Goal: Task Accomplishment & Management: Use online tool/utility

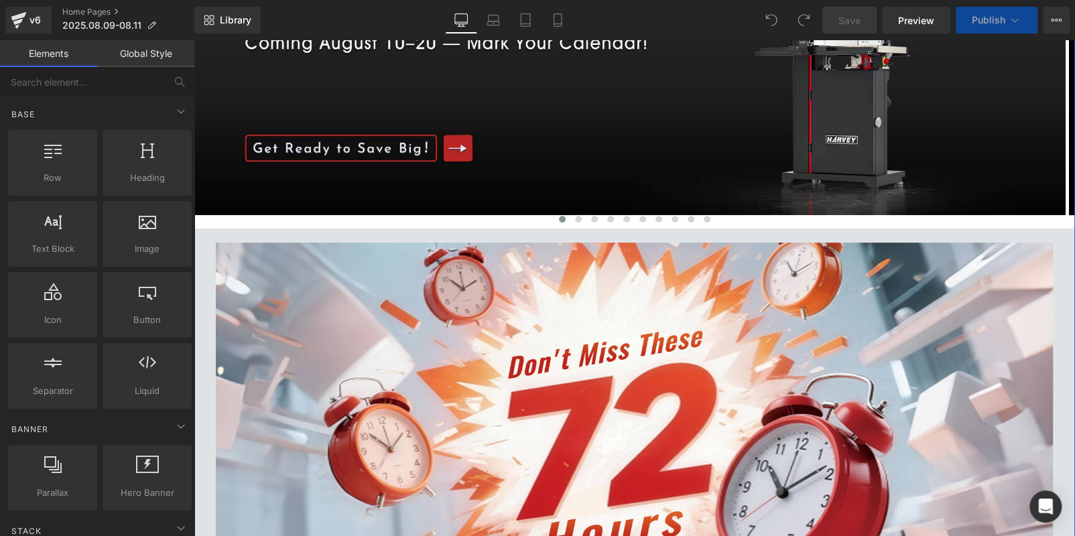
scroll to position [670, 0]
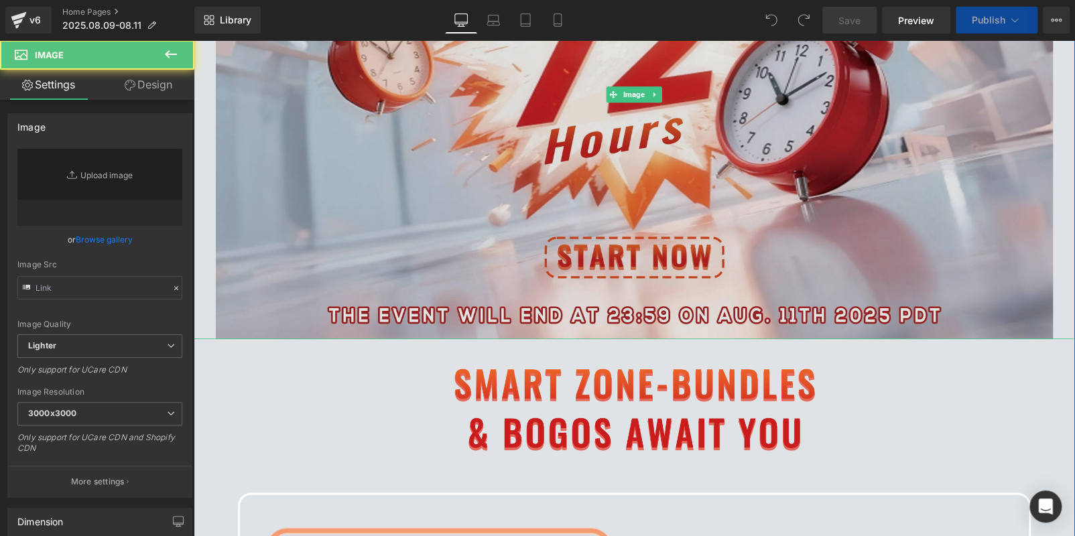
click at [411, 245] on img at bounding box center [634, 94] width 837 height 490
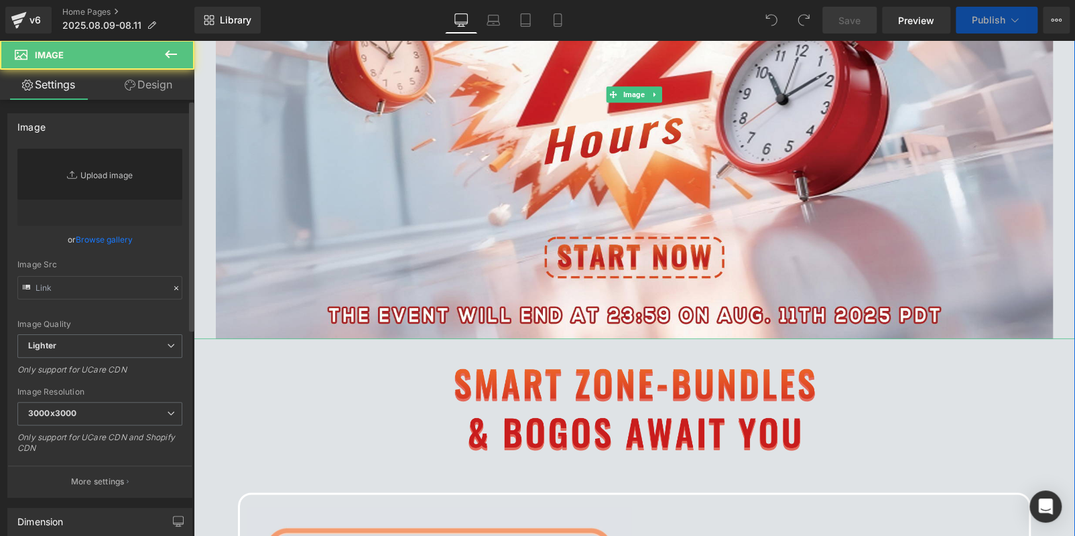
click at [75, 205] on link "Replace Image" at bounding box center [99, 187] width 165 height 77
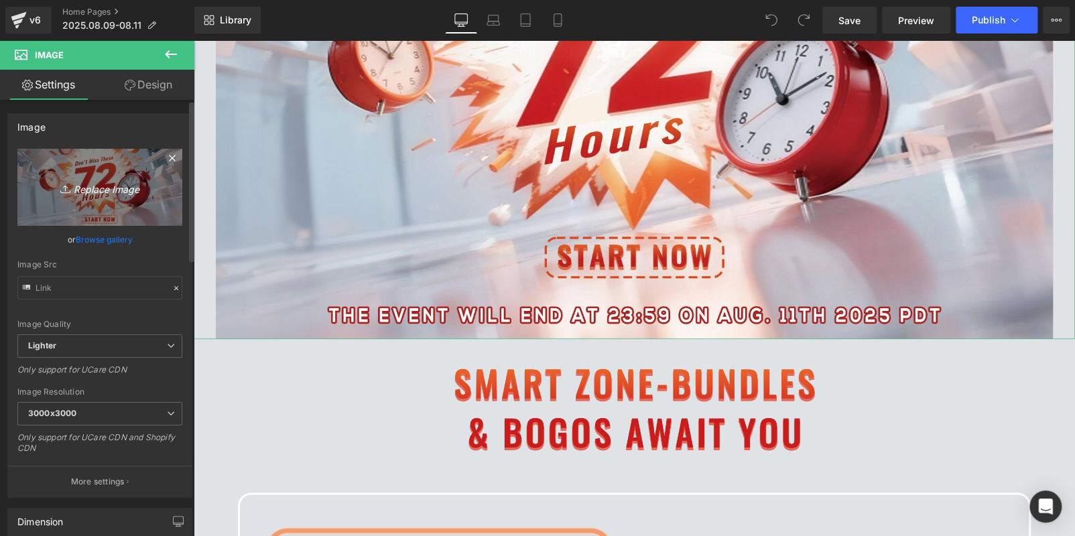
type input "C:\fakepath\banner.jpg"
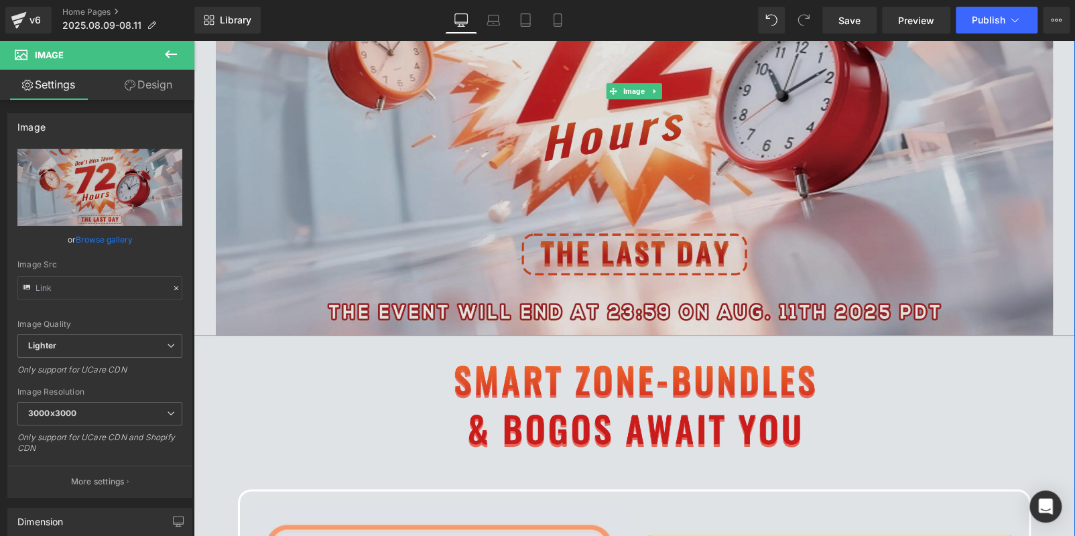
scroll to position [804, 0]
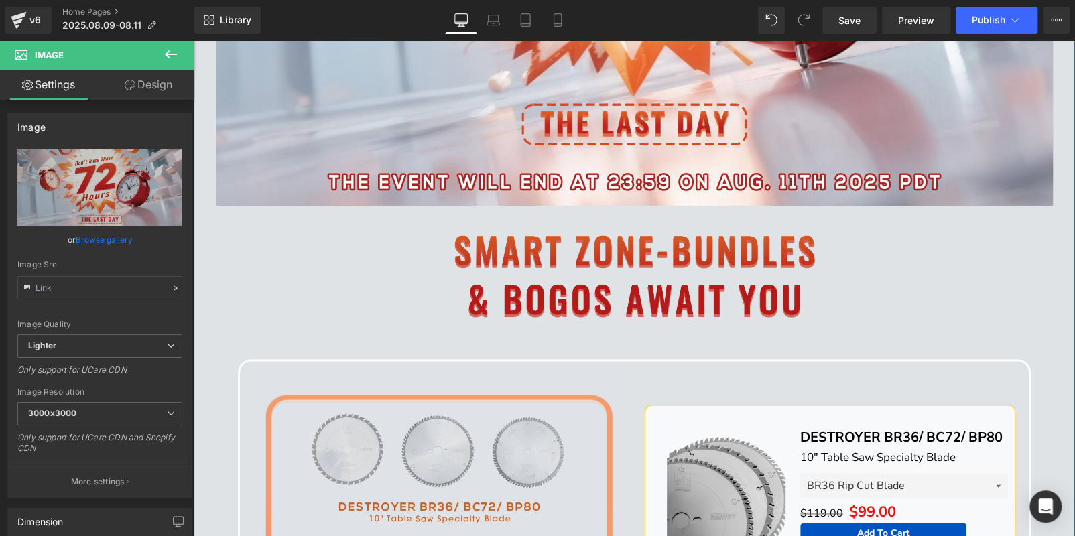
click at [375, 269] on img at bounding box center [634, 286] width 705 height 120
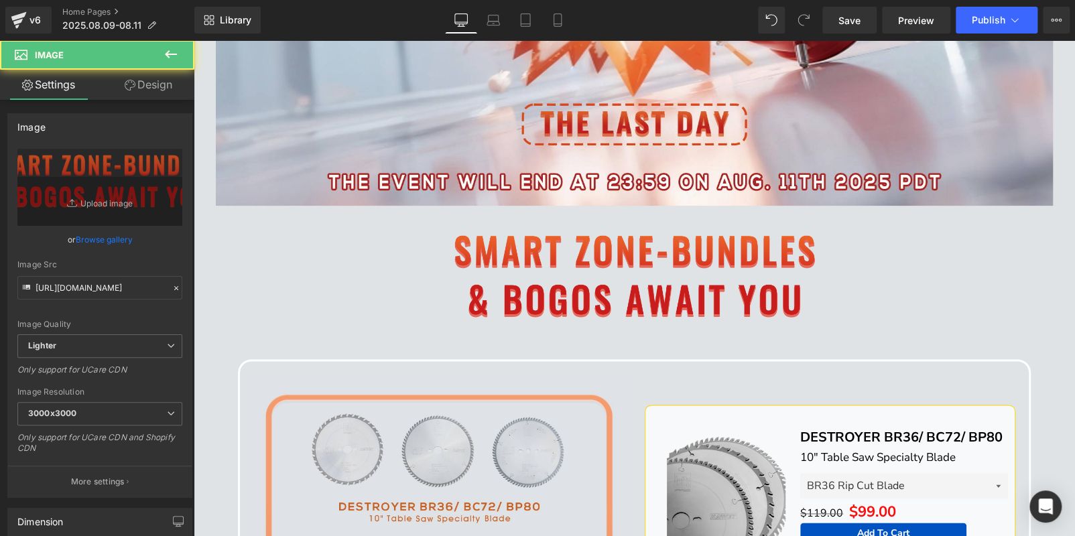
click at [159, 54] on button at bounding box center [170, 54] width 47 height 29
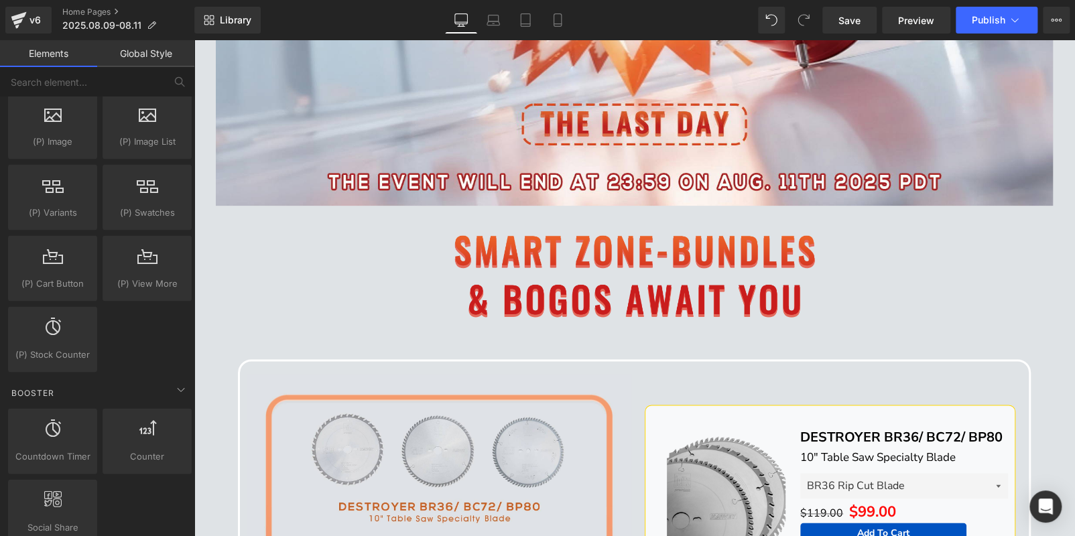
scroll to position [1474, 0]
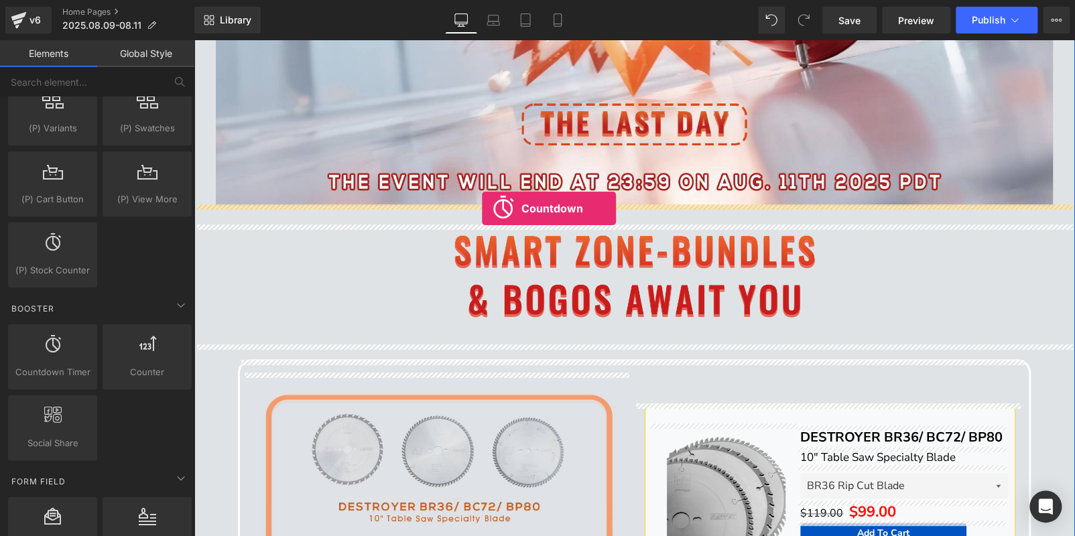
drag, startPoint x: 247, startPoint y: 356, endPoint x: 482, endPoint y: 208, distance: 277.7
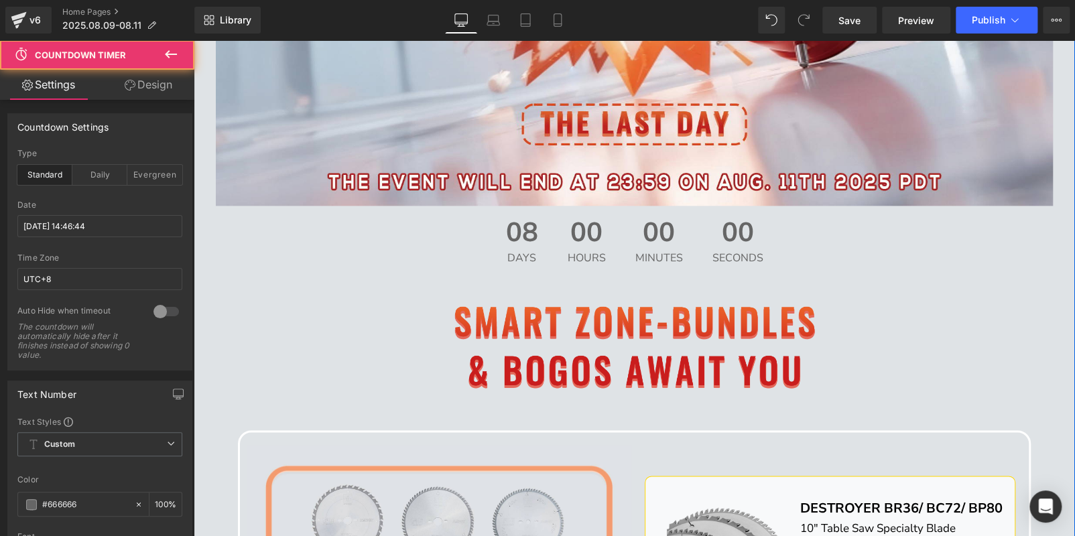
scroll to position [808, 0]
click at [546, 232] on div "07 Days" at bounding box center [522, 240] width 59 height 71
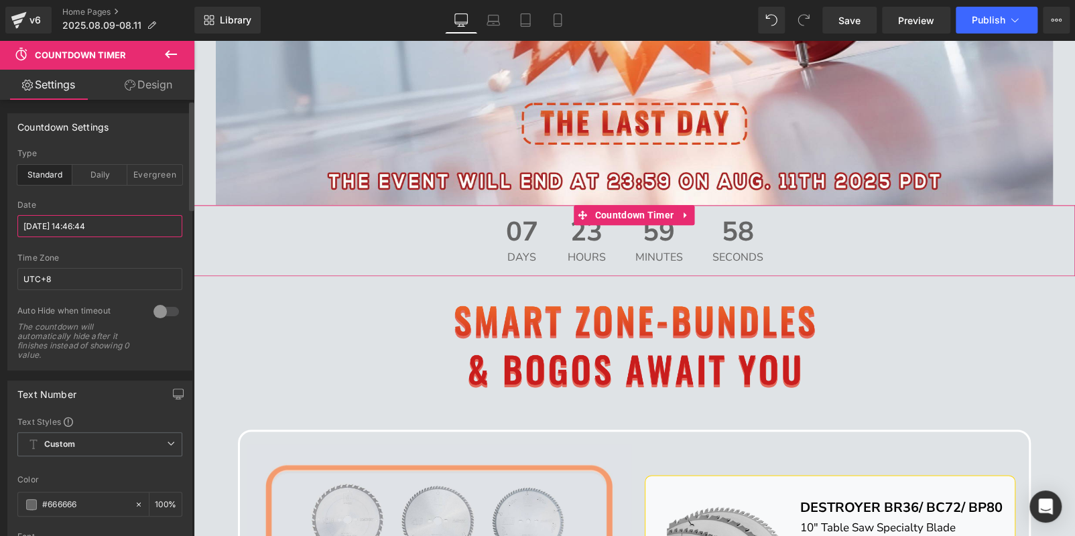
click at [91, 221] on input "2025/8/19 14:46:44" at bounding box center [99, 226] width 165 height 22
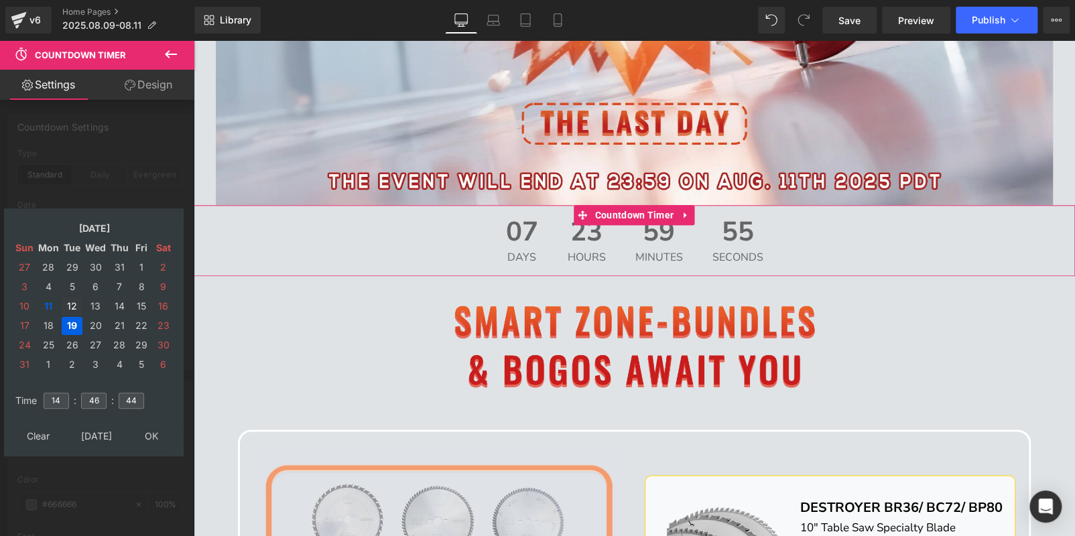
click at [74, 302] on td "12" at bounding box center [72, 307] width 21 height 18
drag, startPoint x: 63, startPoint y: 397, endPoint x: 1, endPoint y: 382, distance: 63.4
click at [3, 371] on div "Countdown Settings standard Type Standard Daily Evergreen 2025/8/19 14:46:44 Da…" at bounding box center [100, 236] width 200 height 267
type input "15"
type input "00"
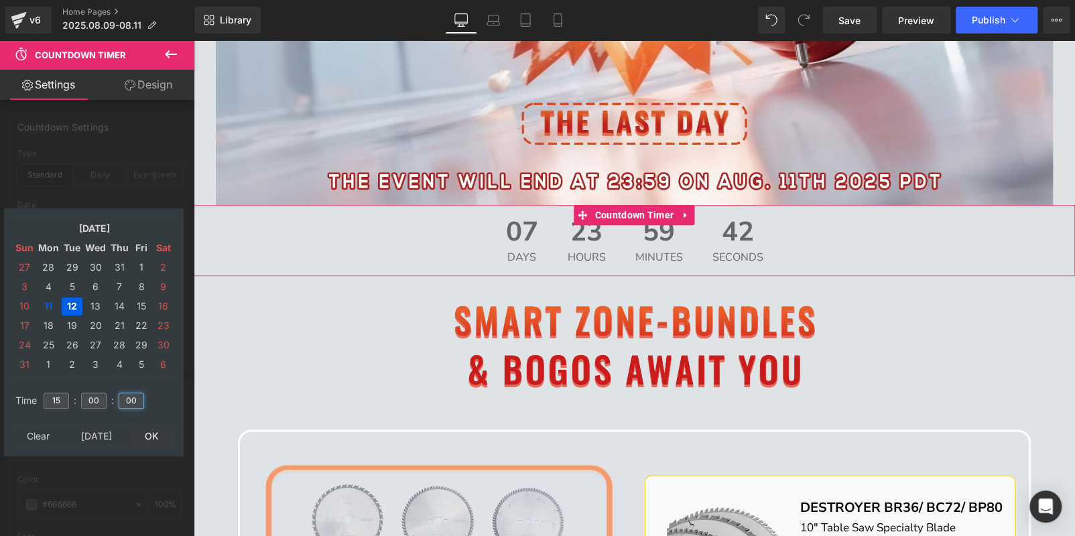
type input "00"
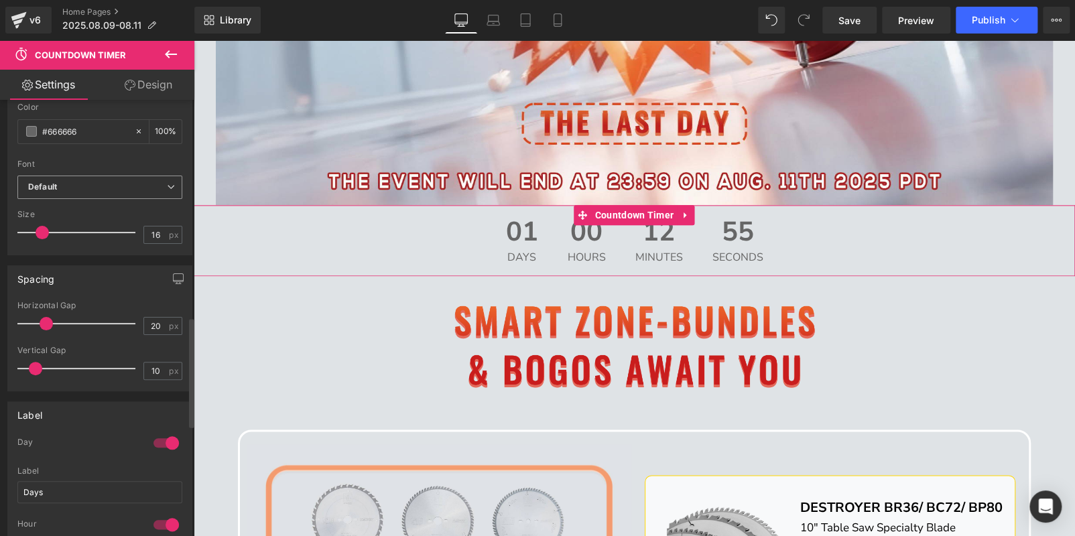
scroll to position [871, 0]
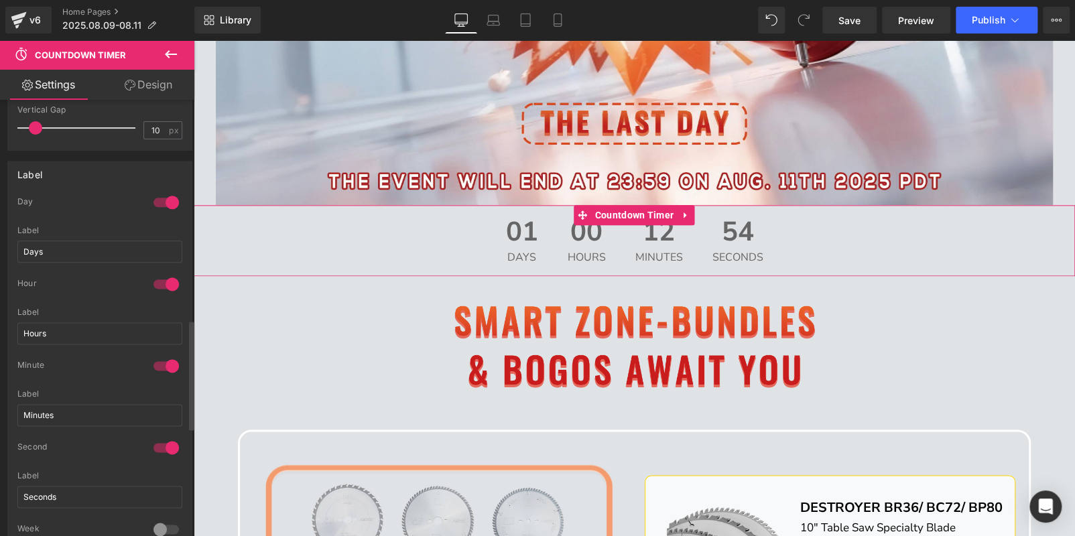
click at [156, 196] on div at bounding box center [166, 202] width 32 height 21
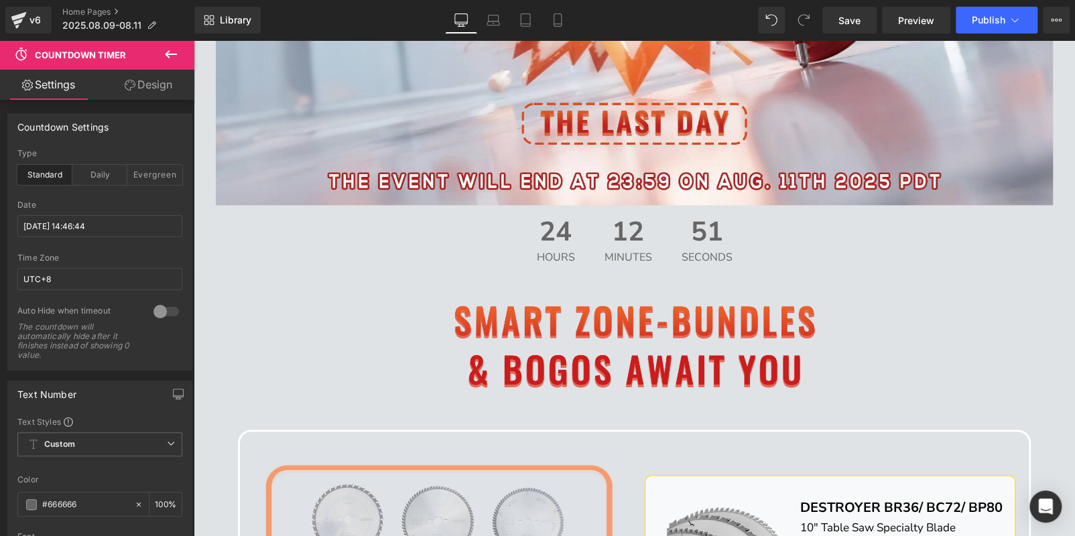
scroll to position [200, 0]
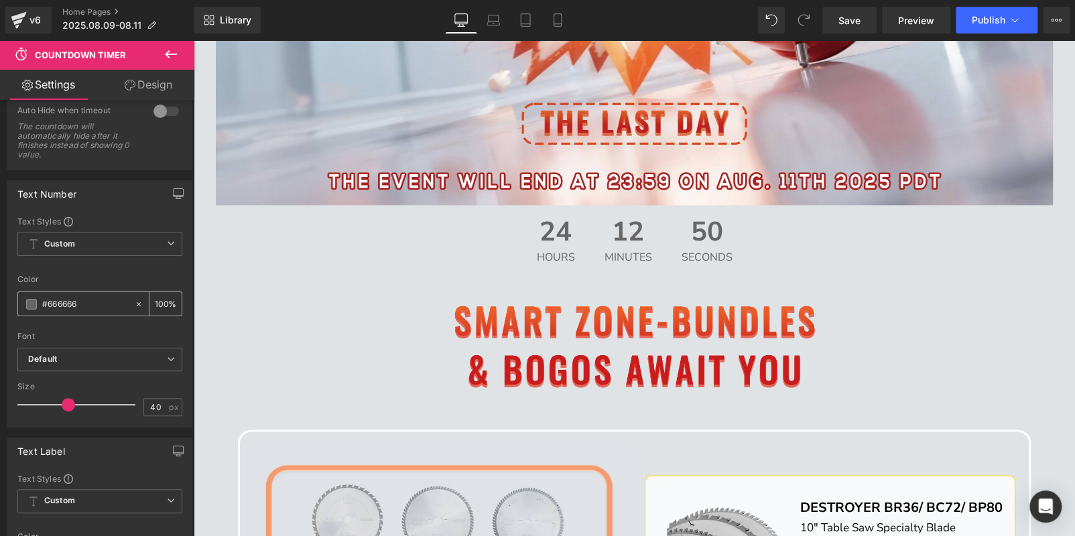
click at [32, 300] on span at bounding box center [31, 304] width 11 height 11
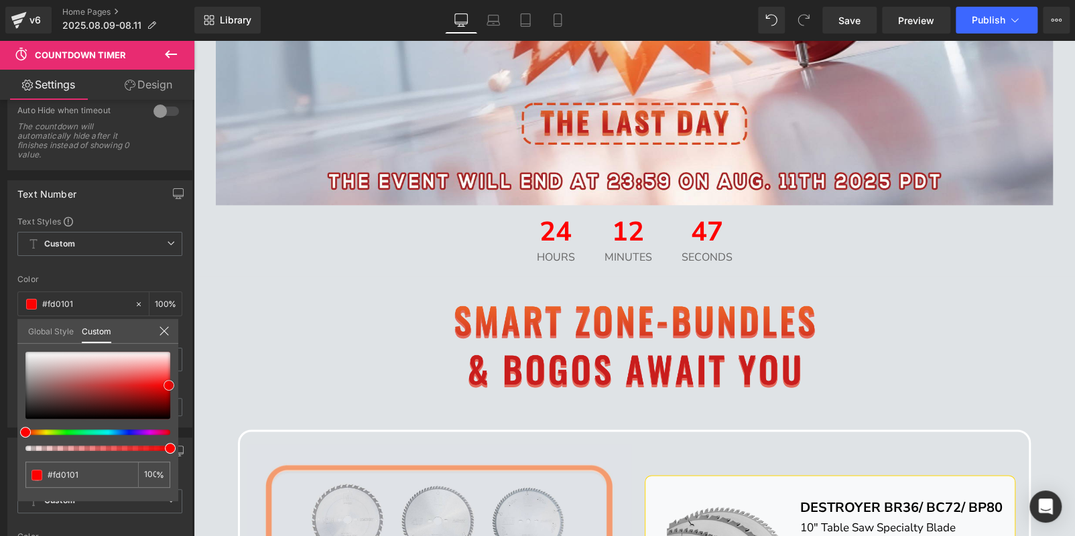
drag, startPoint x: 25, startPoint y: 391, endPoint x: 169, endPoint y: 385, distance: 143.6
click at [169, 385] on span at bounding box center [169, 385] width 11 height 11
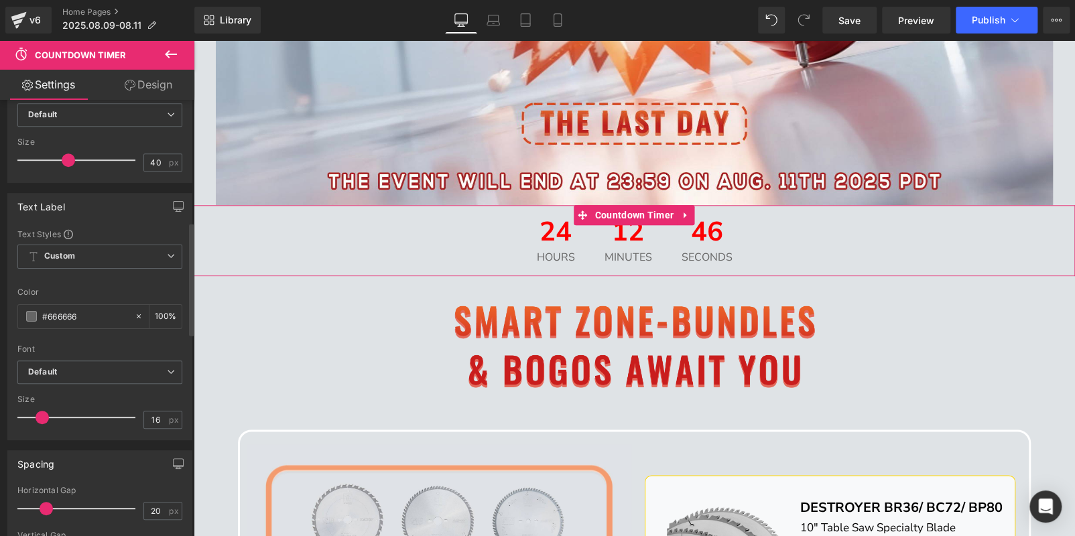
scroll to position [469, 0]
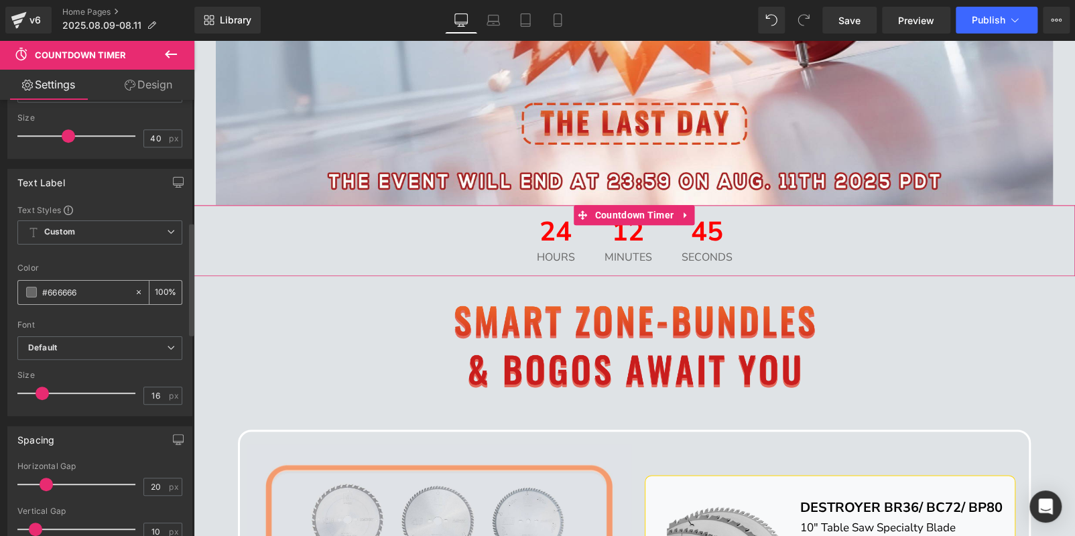
click at [37, 287] on div "#666666" at bounding box center [76, 292] width 116 height 23
click at [32, 287] on span at bounding box center [31, 292] width 11 height 11
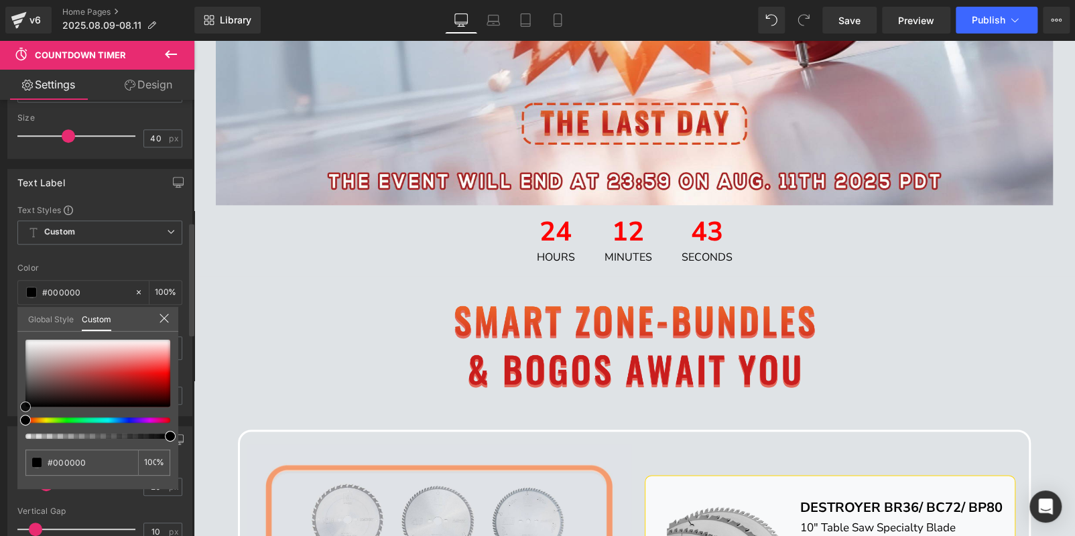
drag, startPoint x: 27, startPoint y: 379, endPoint x: 23, endPoint y: 452, distance: 73.1
click at [23, 452] on div "#666666 100 %" at bounding box center [97, 414] width 161 height 149
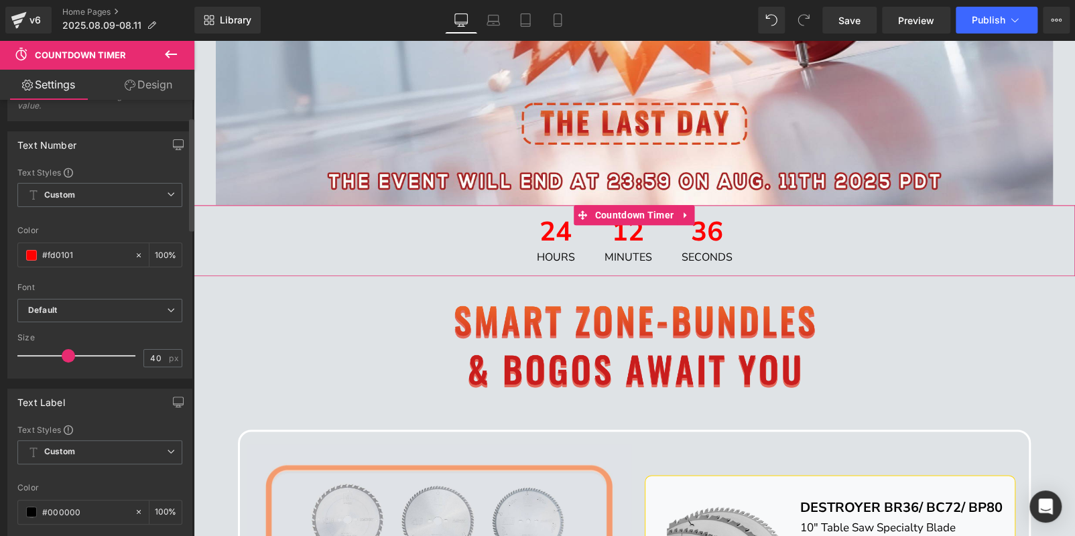
scroll to position [267, 0]
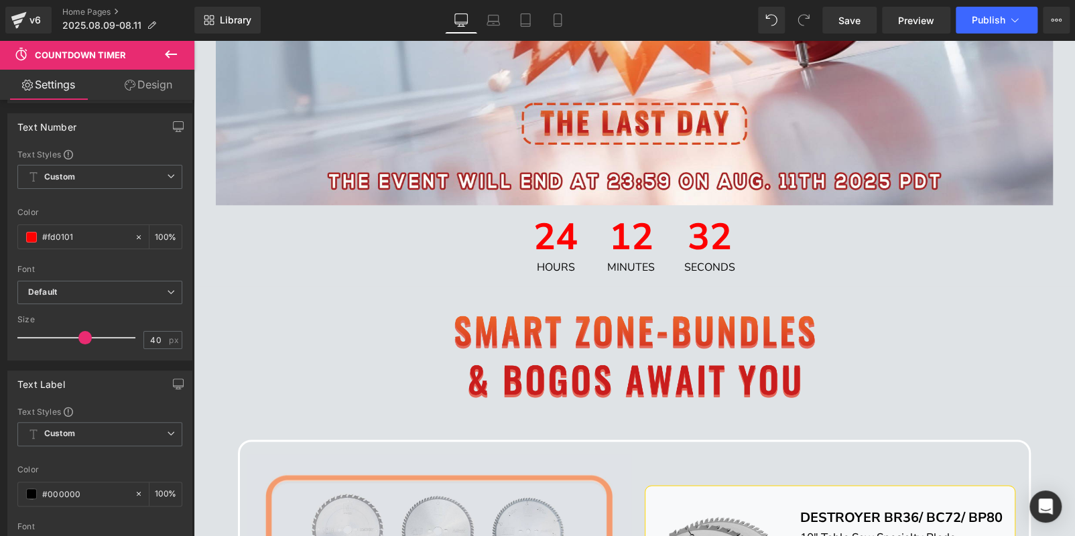
drag, startPoint x: 68, startPoint y: 335, endPoint x: 84, endPoint y: 334, distance: 16.1
click at [84, 334] on span at bounding box center [84, 337] width 13 height 13
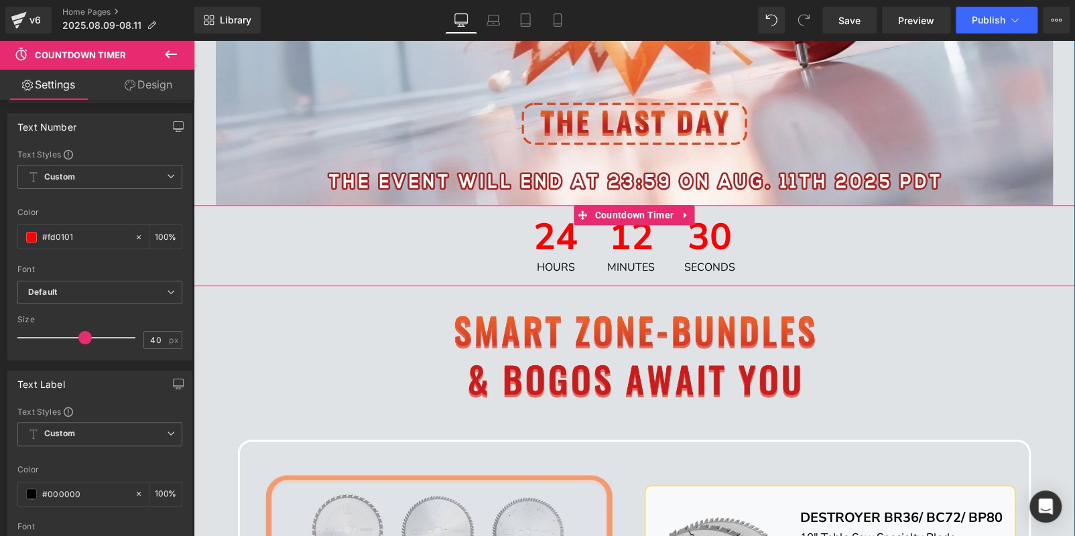
click at [621, 256] on span "12" at bounding box center [631, 241] width 48 height 44
drag, startPoint x: 166, startPoint y: 97, endPoint x: 87, endPoint y: 173, distance: 110.0
click at [166, 95] on link "Design" at bounding box center [148, 85] width 97 height 30
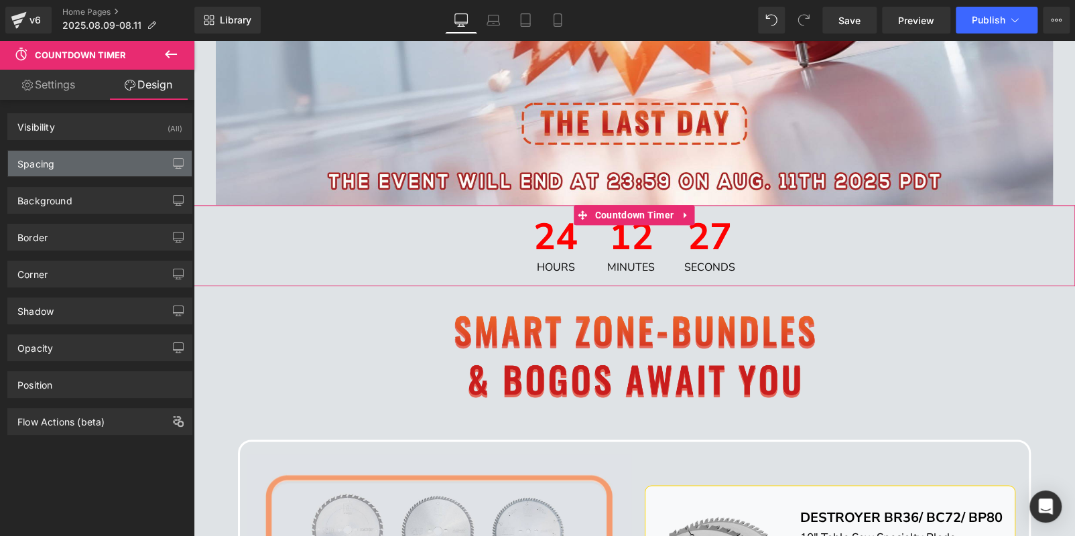
click at [88, 170] on div "Spacing" at bounding box center [100, 163] width 184 height 25
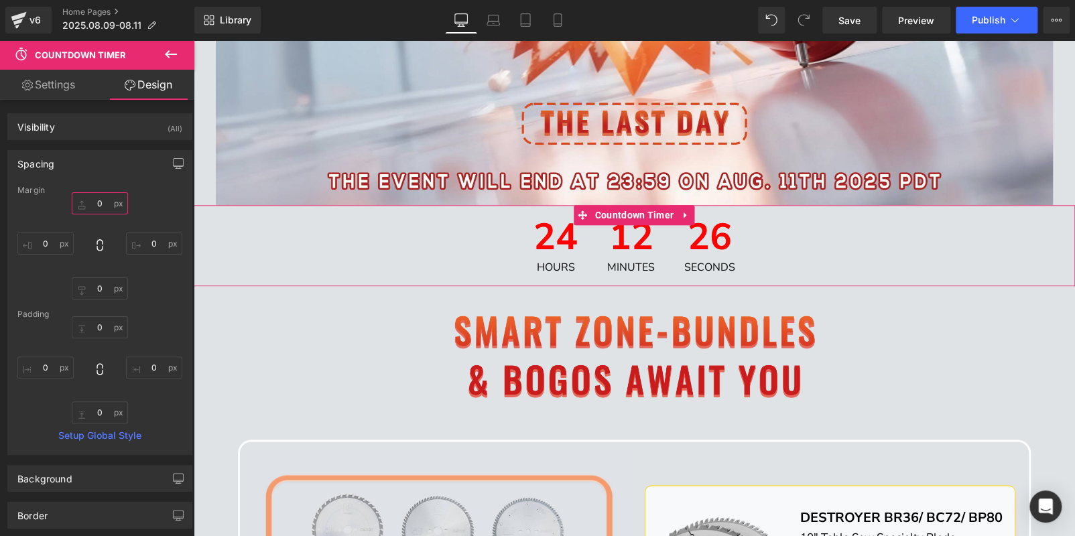
click at [101, 204] on input "text" at bounding box center [100, 203] width 56 height 22
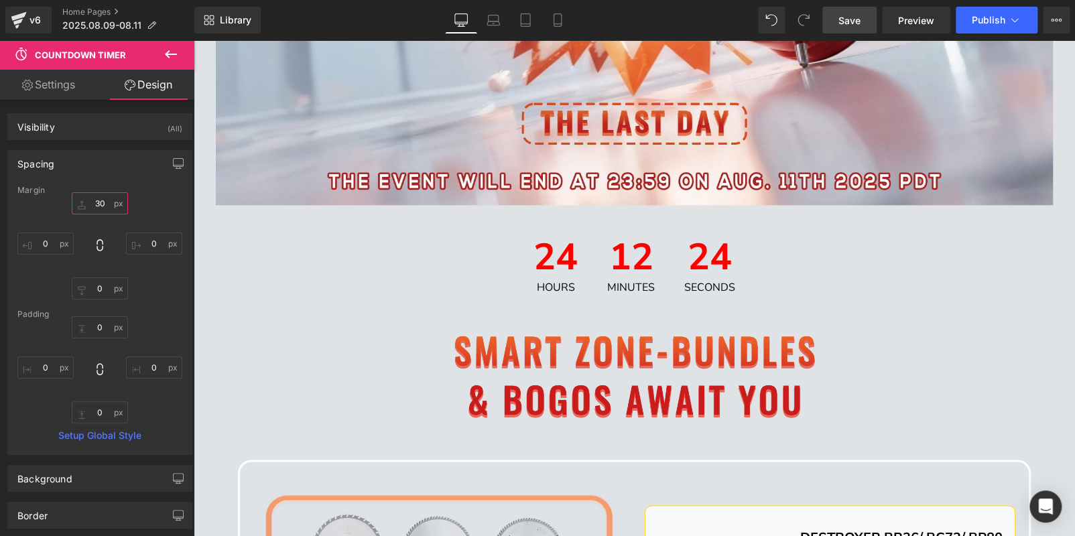
type input "30"
click at [849, 20] on span "Save" at bounding box center [850, 20] width 22 height 14
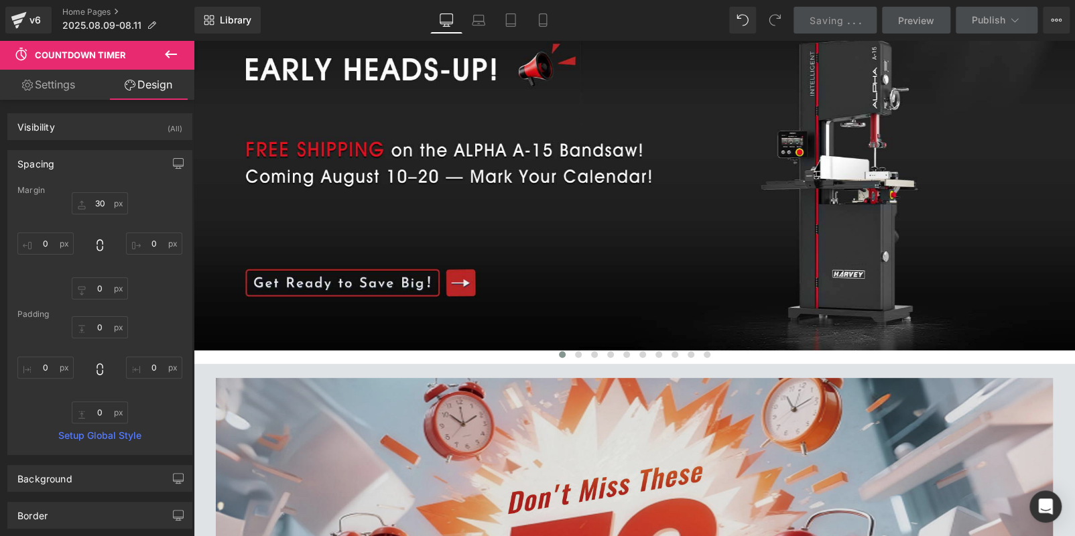
scroll to position [0, 0]
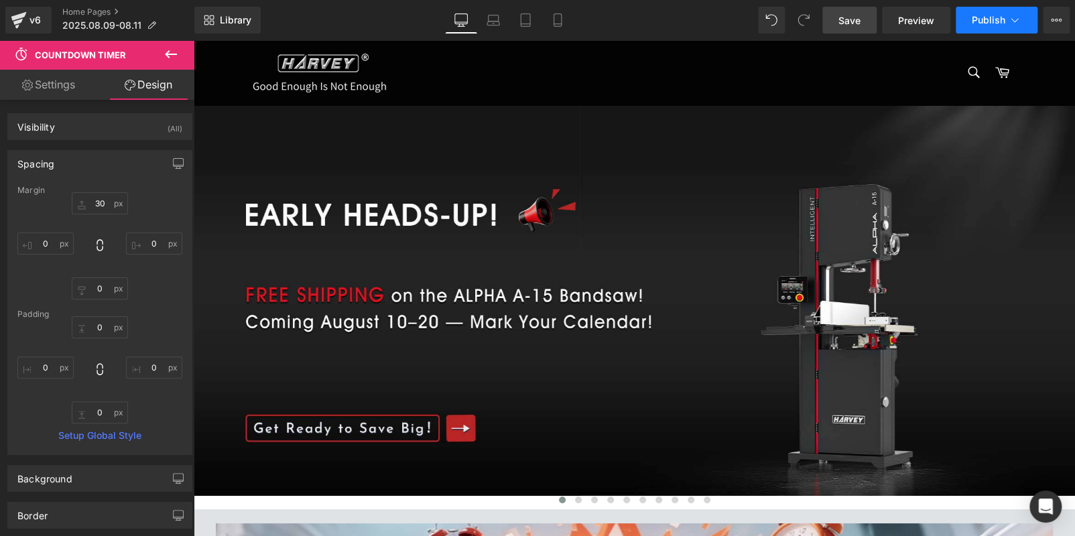
click at [990, 22] on span "Publish" at bounding box center [989, 20] width 34 height 11
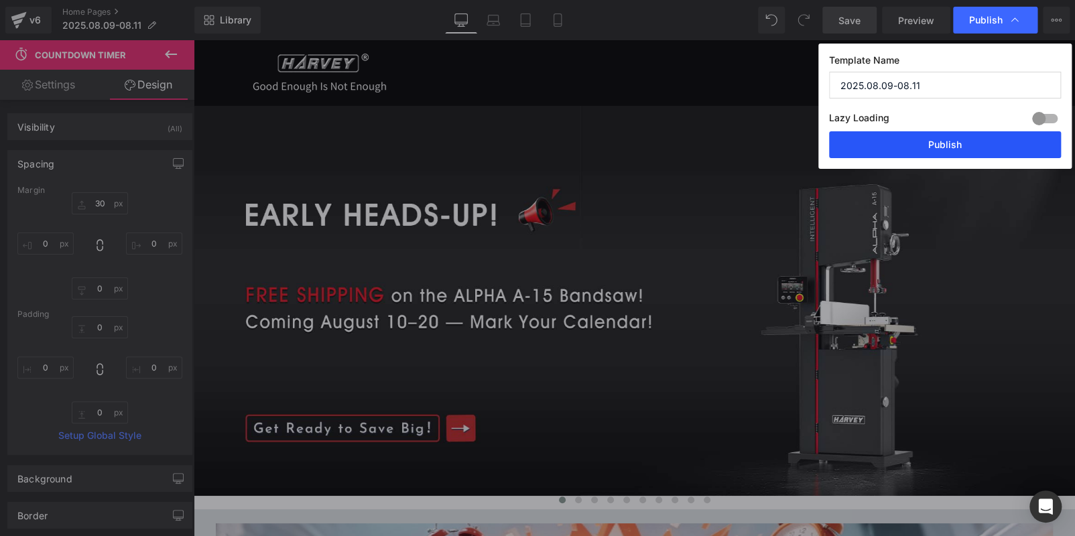
click at [969, 147] on button "Publish" at bounding box center [945, 144] width 232 height 27
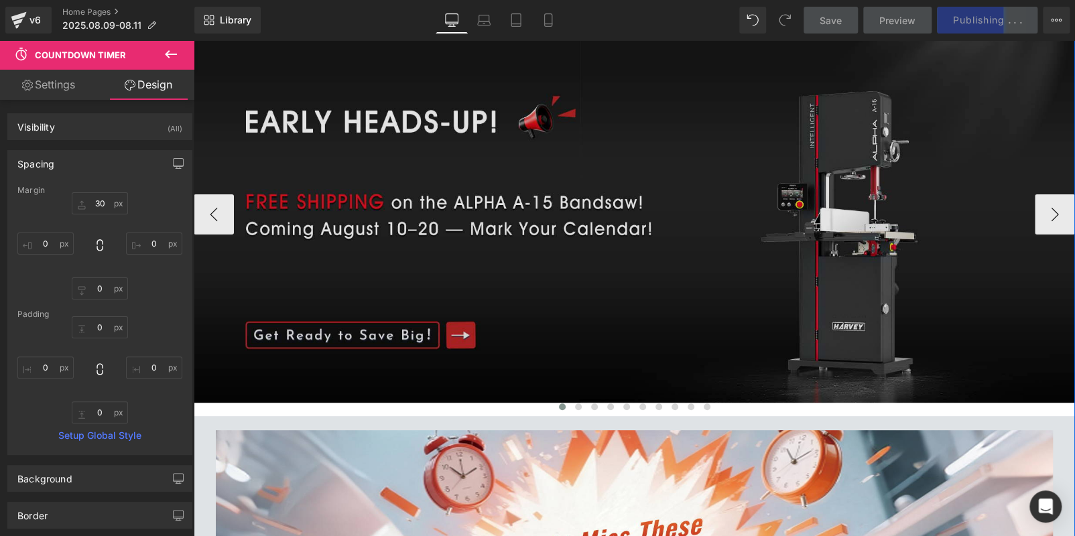
scroll to position [67, 0]
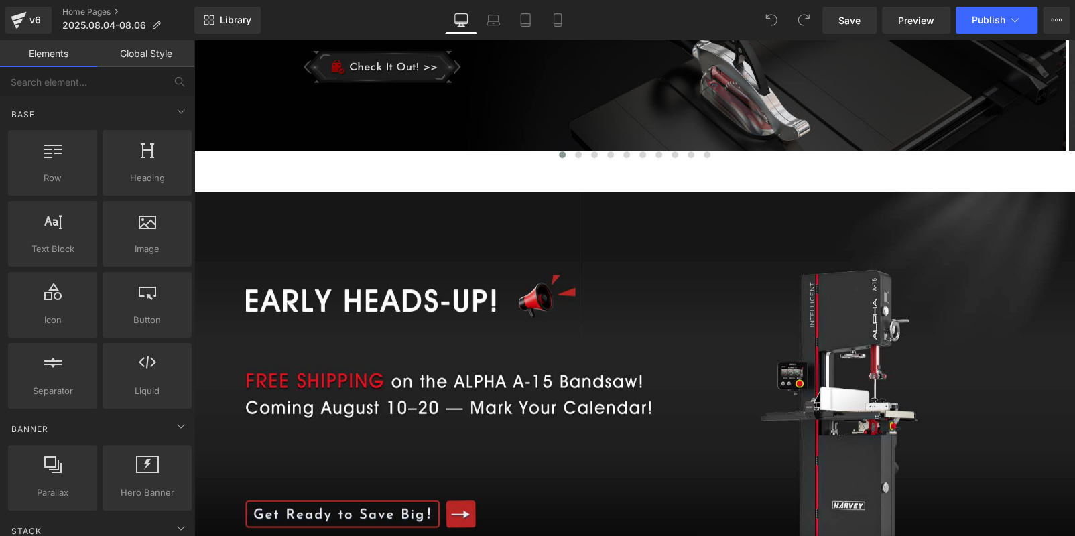
scroll to position [200, 0]
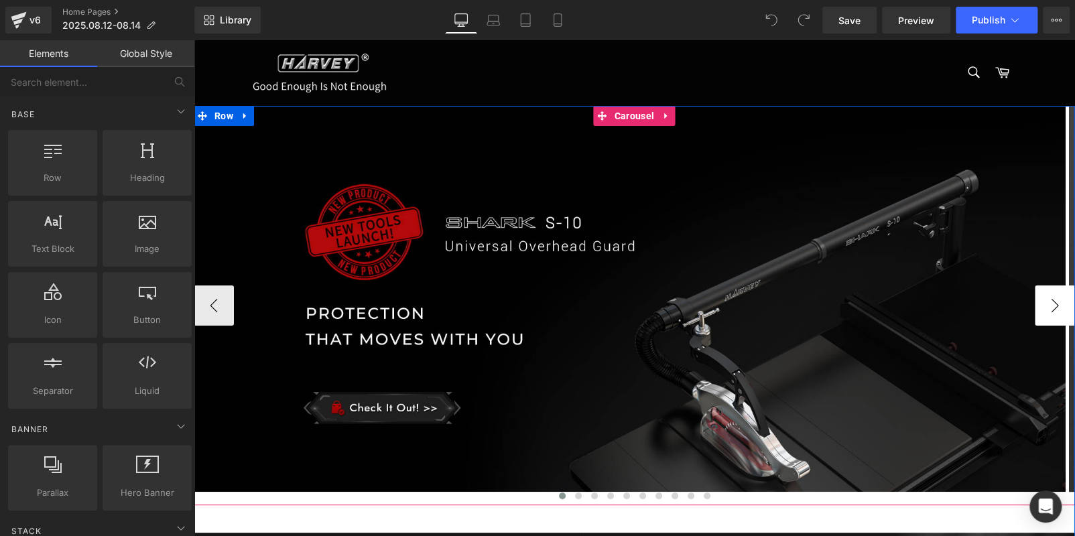
click at [1041, 296] on button "›" at bounding box center [1055, 306] width 40 height 40
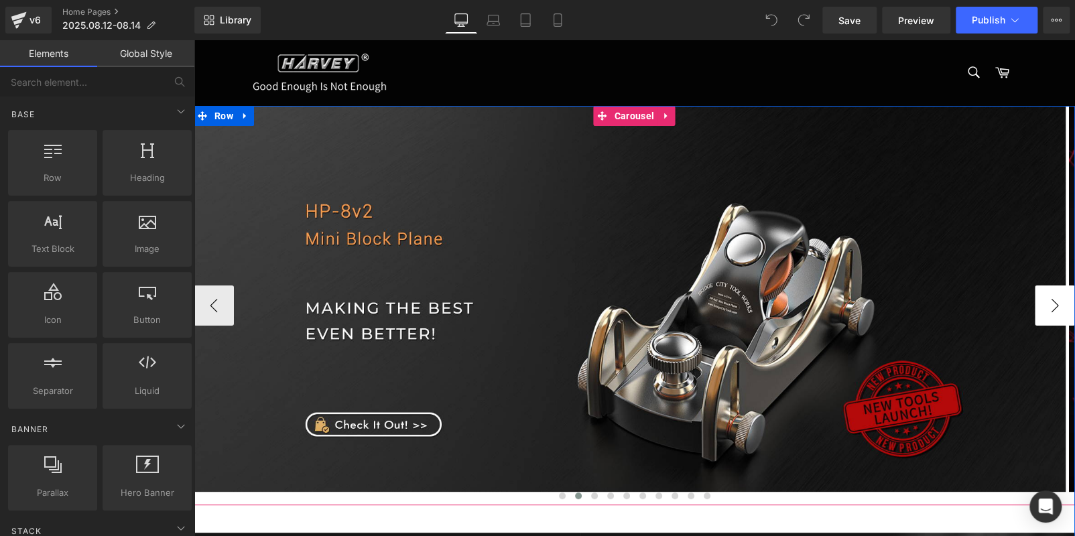
click at [1041, 296] on button "›" at bounding box center [1055, 306] width 40 height 40
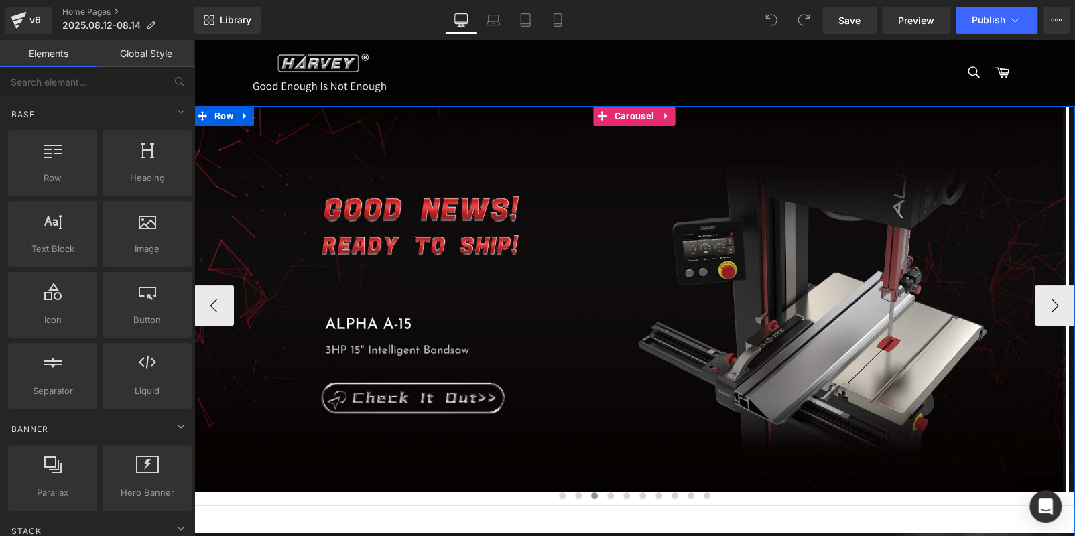
click at [558, 275] on img at bounding box center [630, 299] width 872 height 386
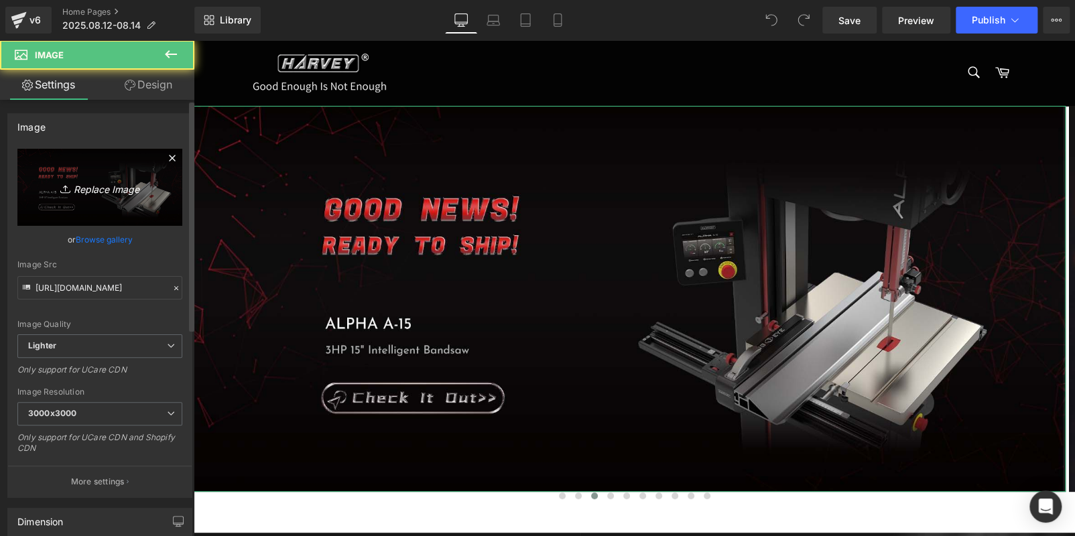
click at [60, 187] on icon at bounding box center [66, 188] width 13 height 13
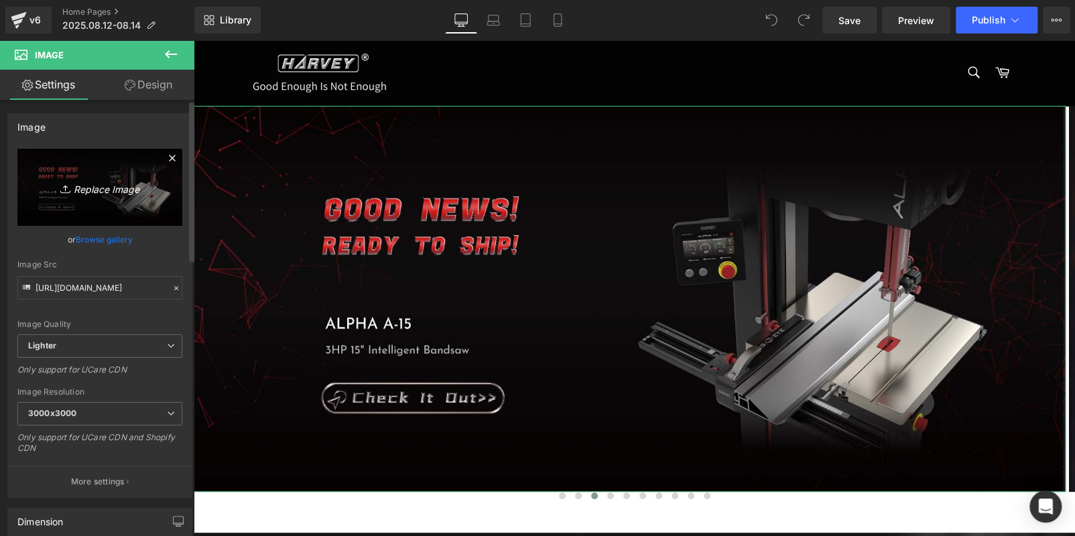
type input "C:\fakepath\画板 2 拷贝.jpg"
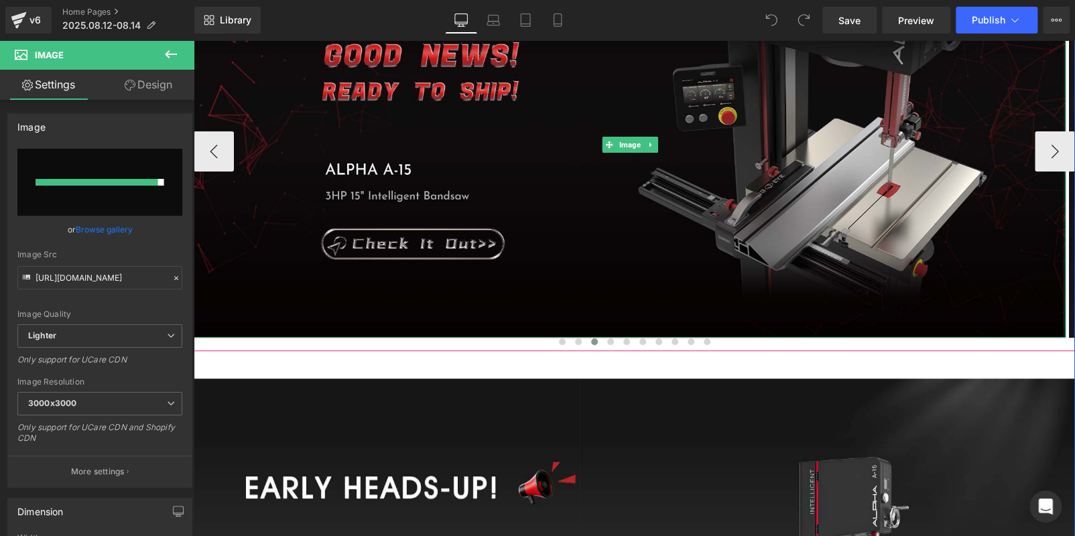
scroll to position [267, 0]
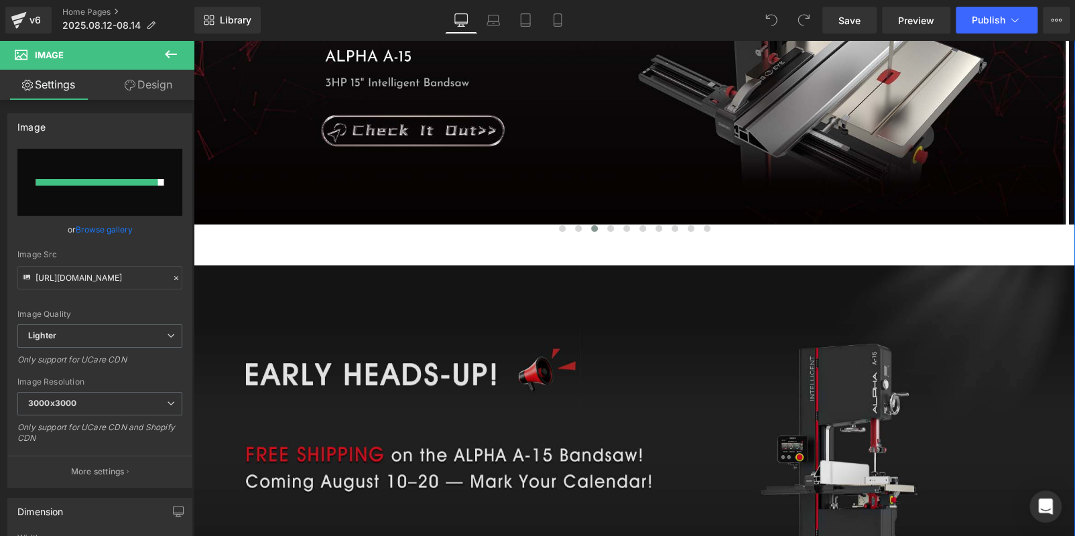
click at [407, 394] on img at bounding box center [634, 460] width 881 height 390
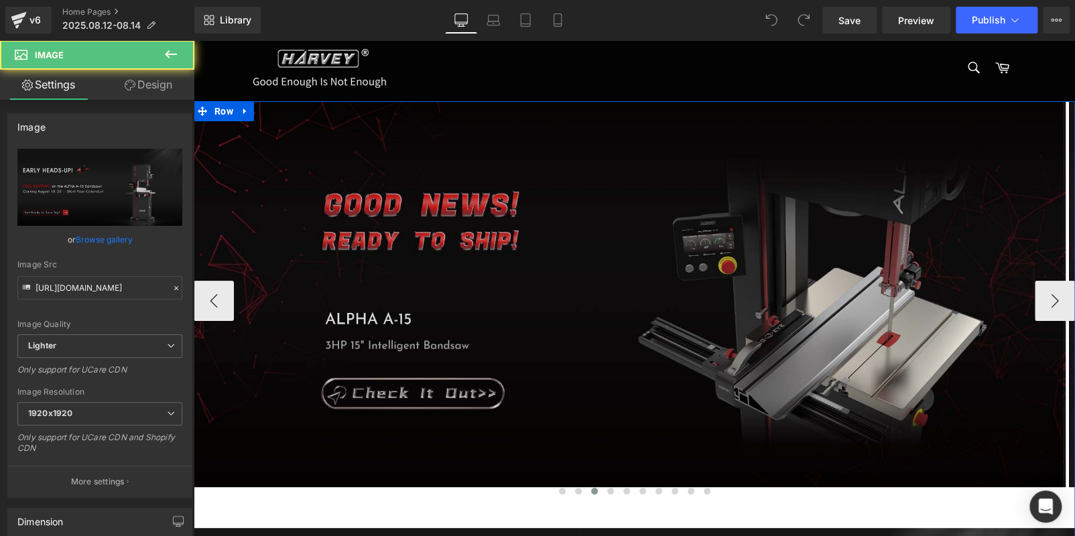
scroll to position [0, 0]
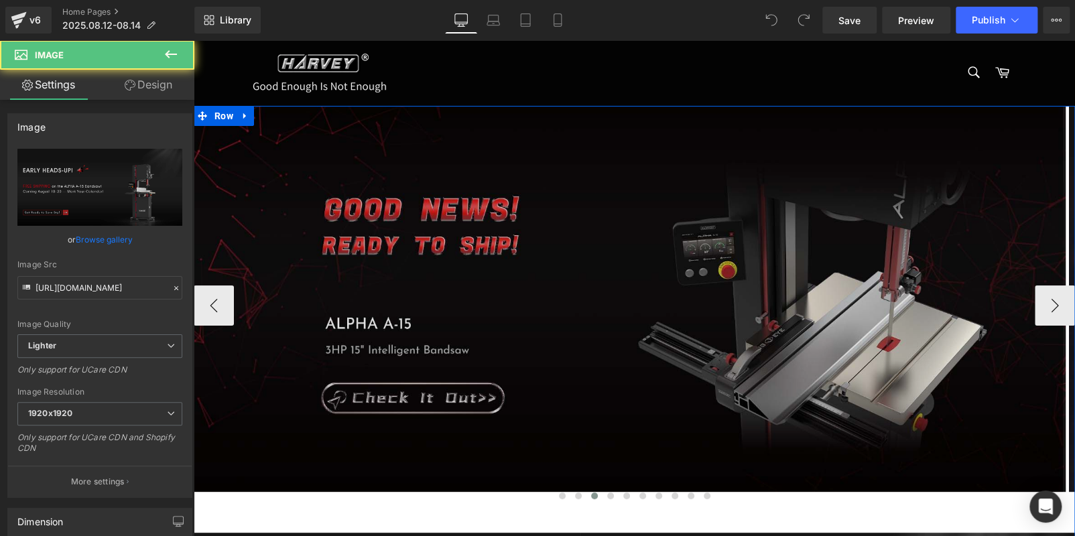
click at [368, 258] on img at bounding box center [630, 299] width 872 height 386
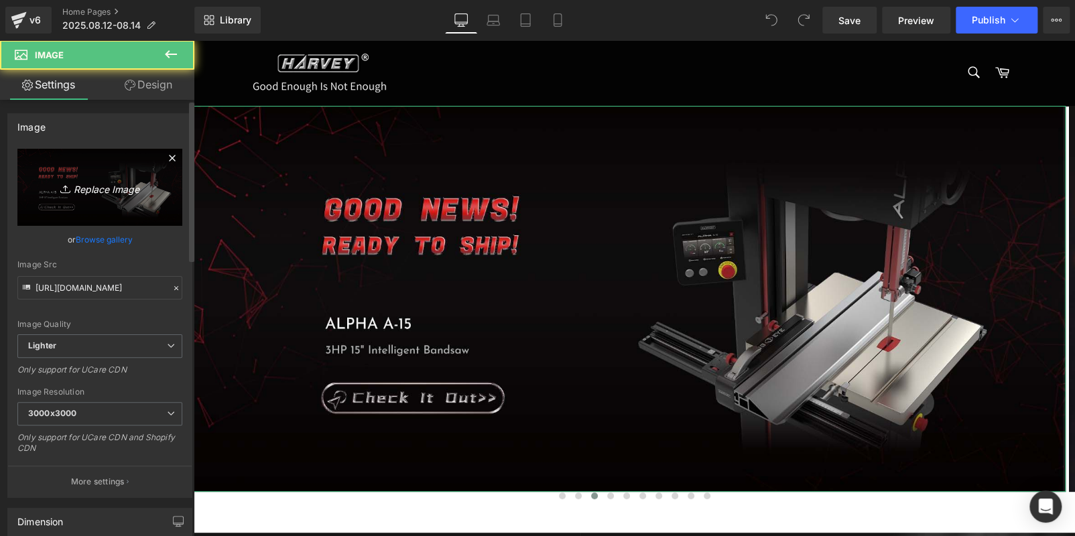
click at [101, 192] on icon "Replace Image" at bounding box center [99, 187] width 107 height 17
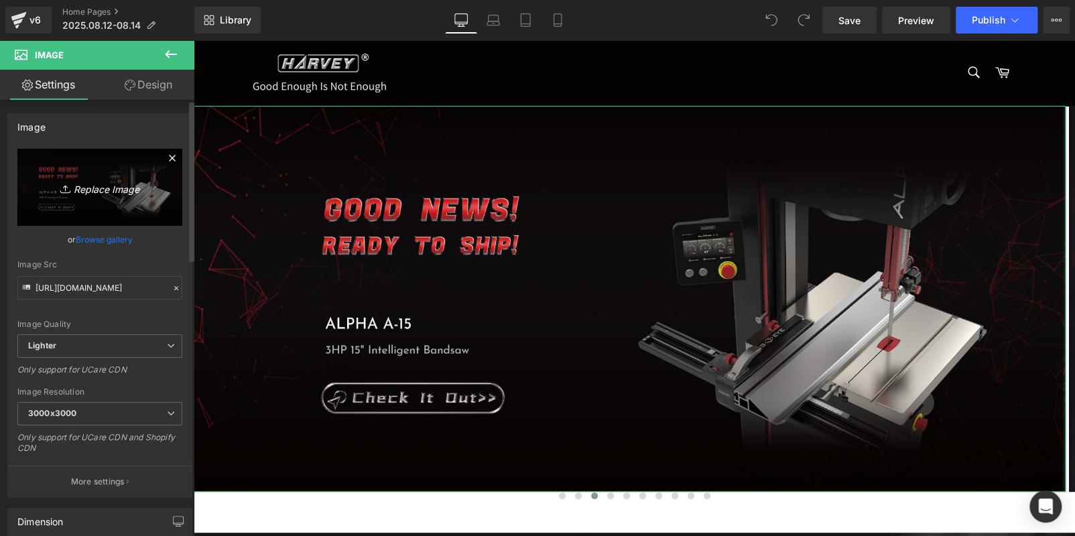
type input "C:\fakepath\画板 2 拷贝.jpg"
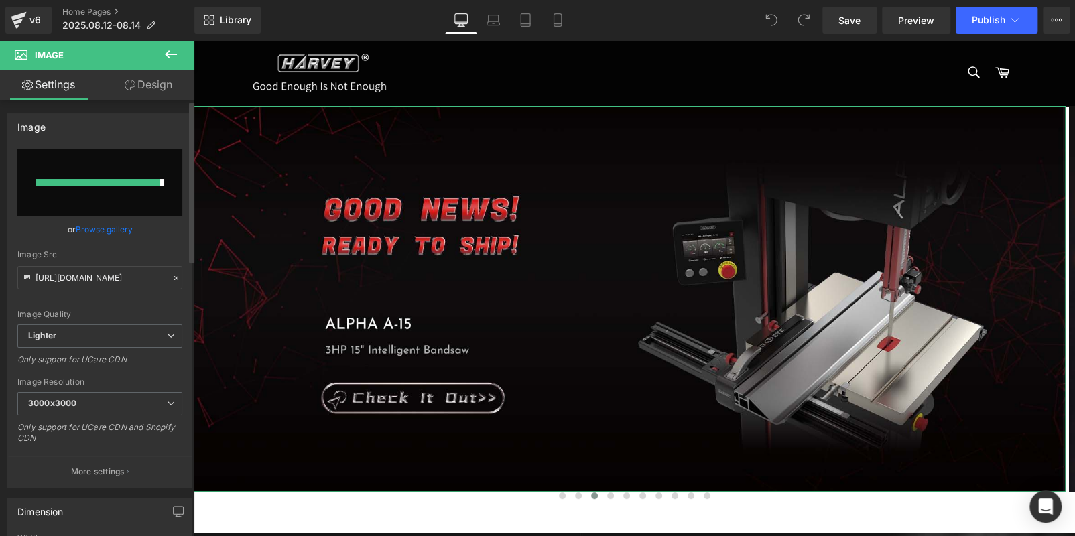
type input "https://ucarecdn.com/cb3c58a9-cd59-4504-a4cf-e26058d533f7/-/format/auto/-/previ…"
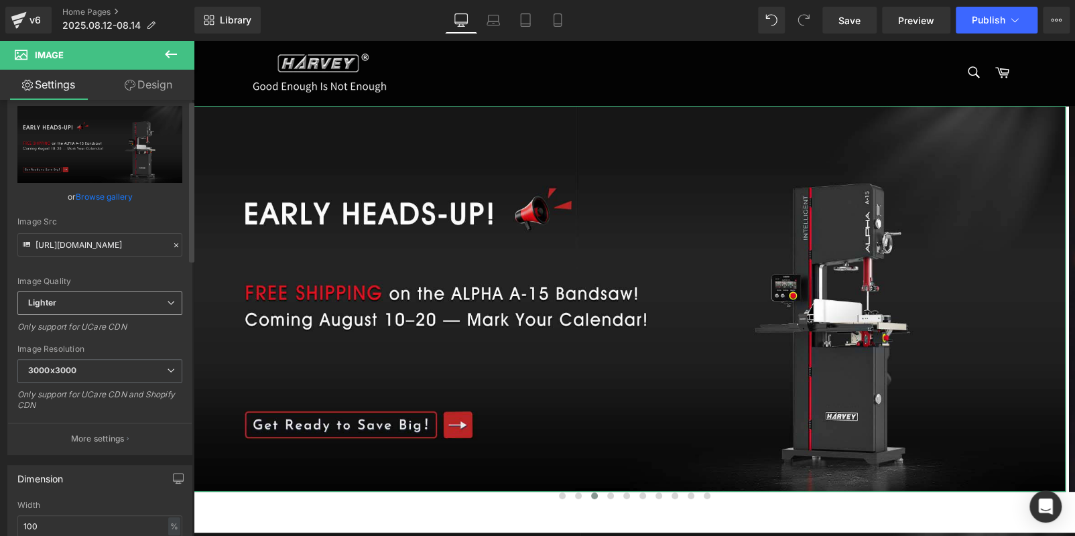
scroll to position [67, 0]
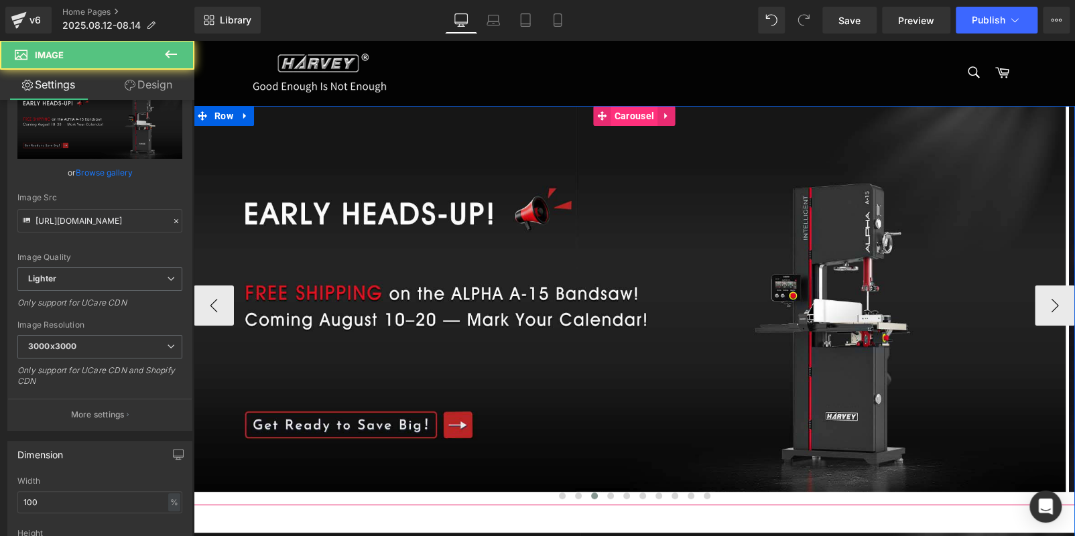
click at [629, 118] on span "Carousel" at bounding box center [634, 116] width 46 height 20
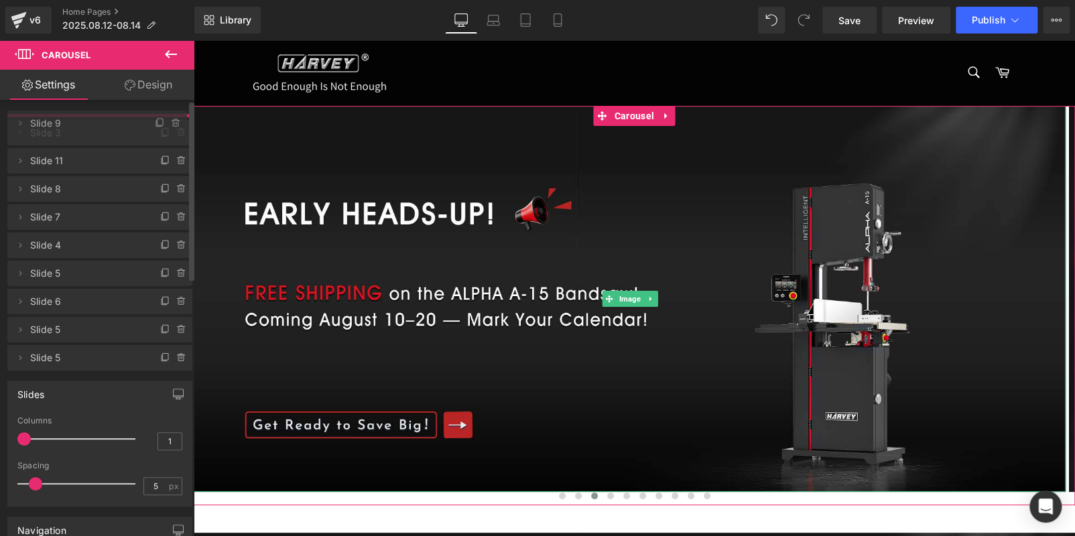
drag, startPoint x: 54, startPoint y: 190, endPoint x: 64, endPoint y: 127, distance: 63.3
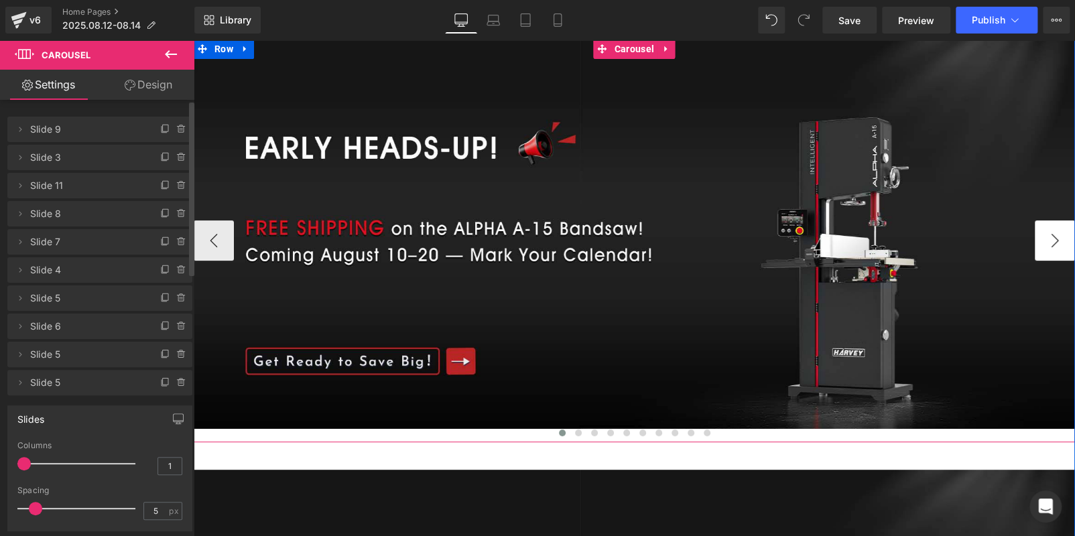
click at [1040, 229] on button "›" at bounding box center [1055, 241] width 40 height 40
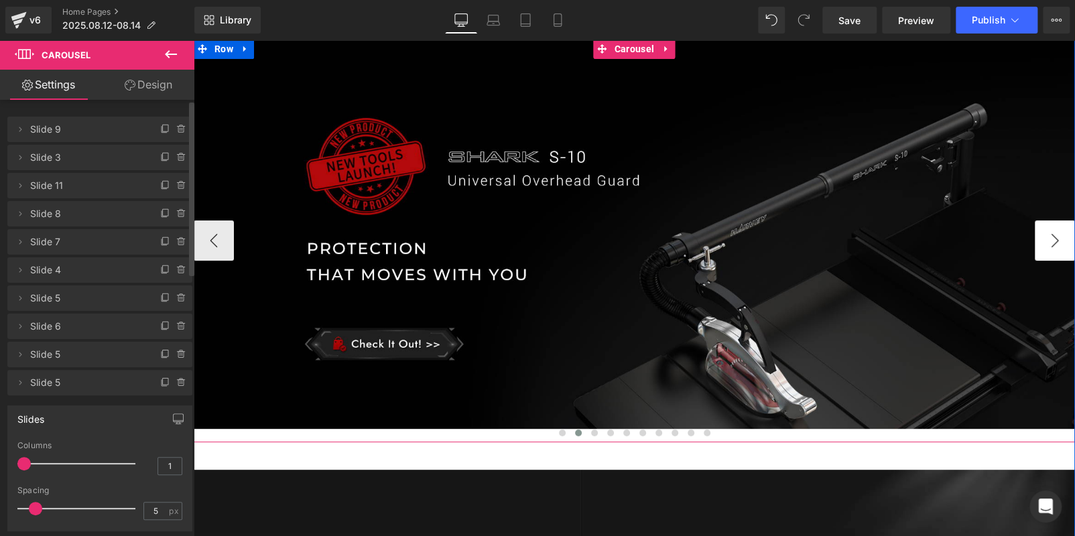
click at [1040, 229] on button "›" at bounding box center [1055, 241] width 40 height 40
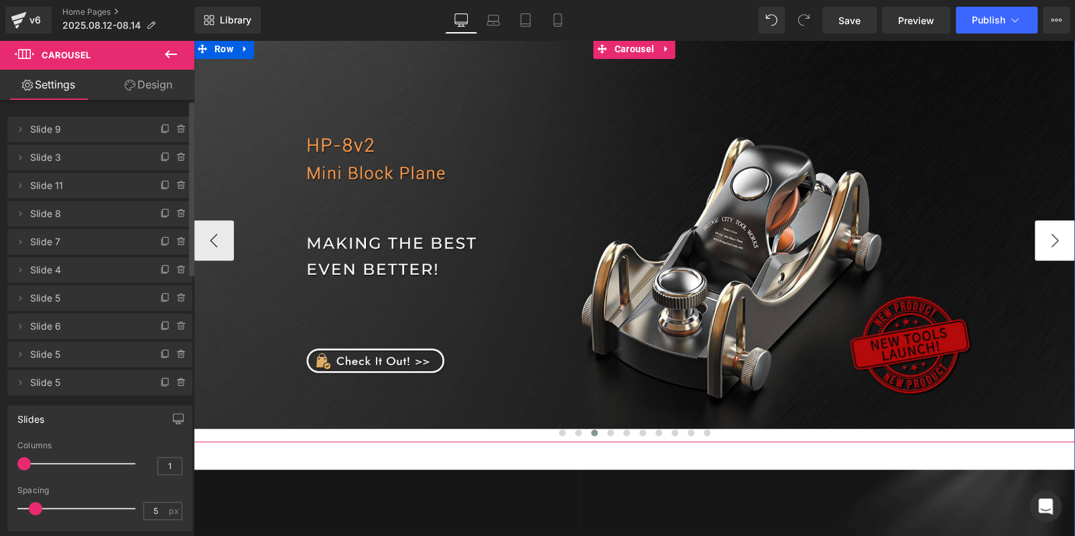
click at [1040, 229] on button "›" at bounding box center [1055, 241] width 40 height 40
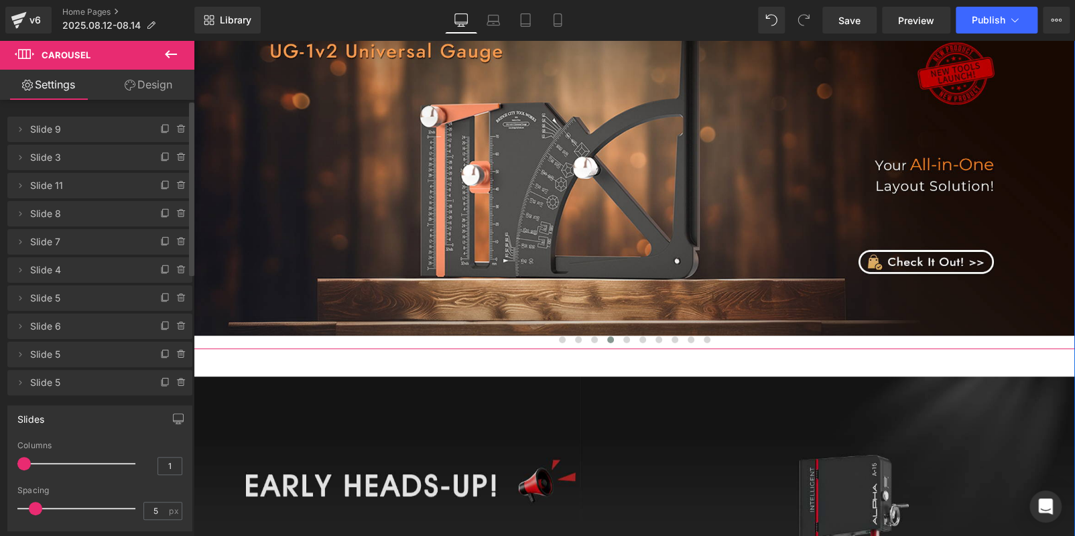
scroll to position [603, 0]
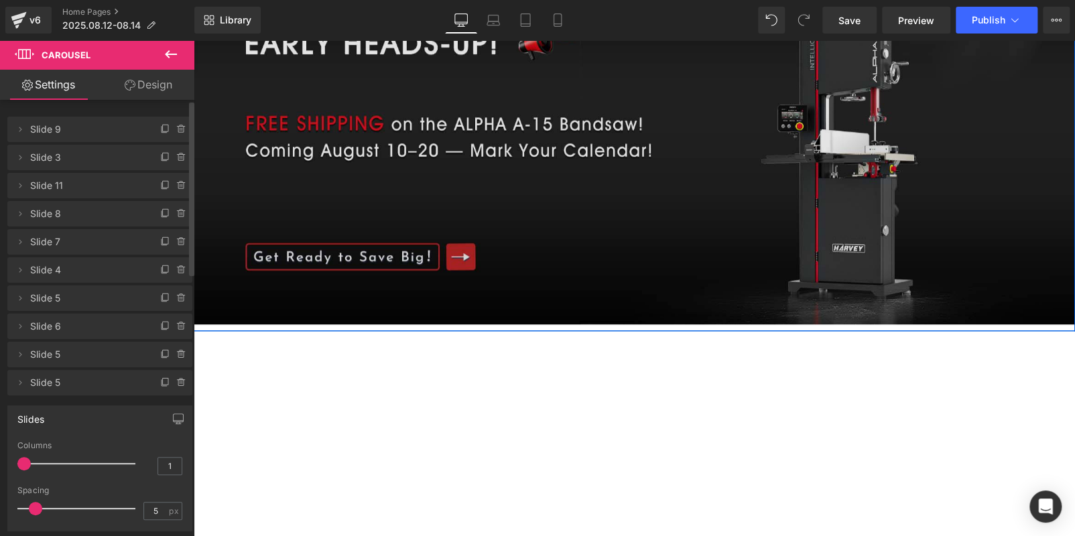
click at [525, 154] on img at bounding box center [634, 129] width 881 height 390
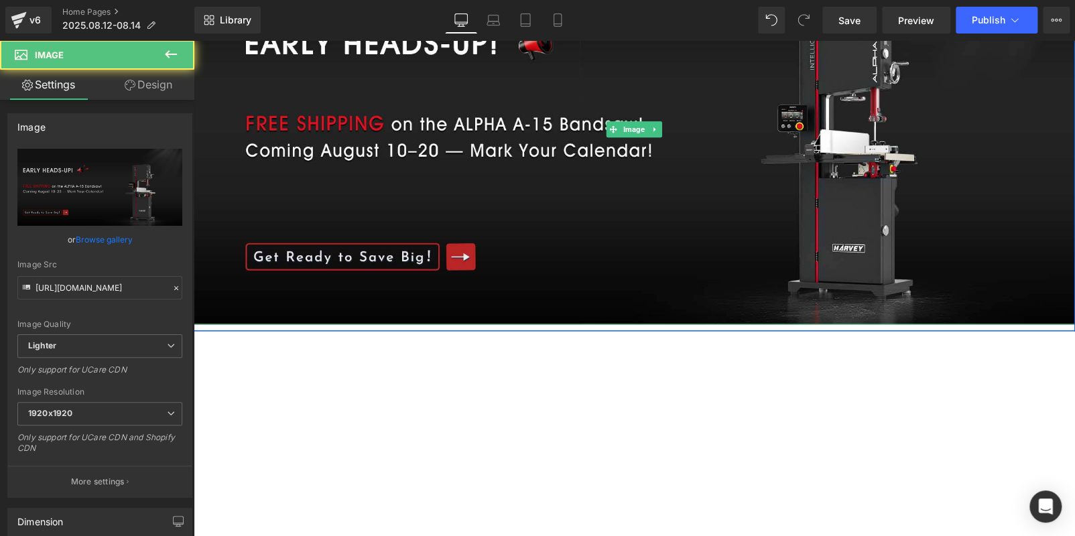
click at [652, 131] on icon at bounding box center [655, 129] width 7 height 8
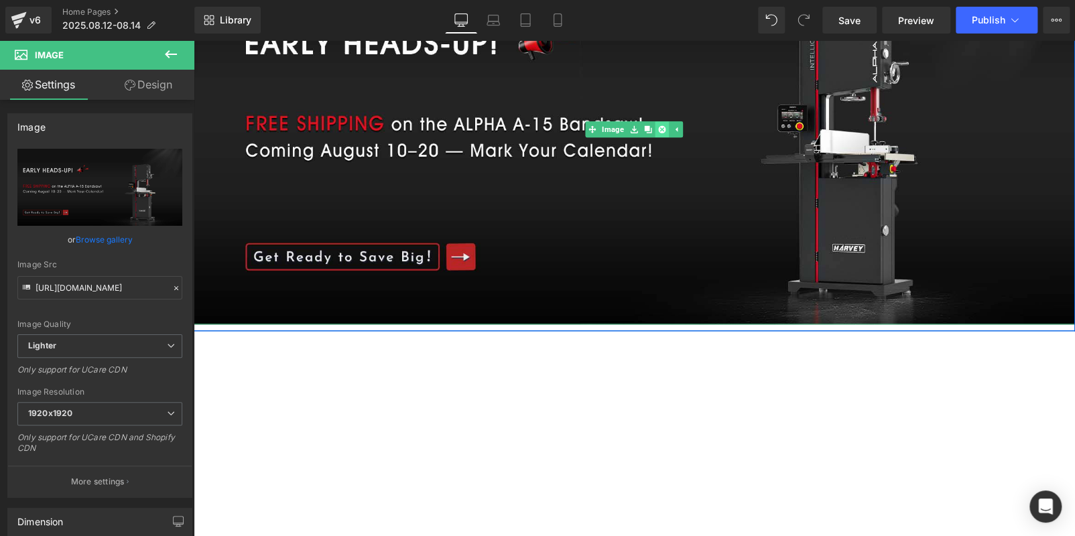
click at [658, 131] on icon at bounding box center [661, 129] width 7 height 7
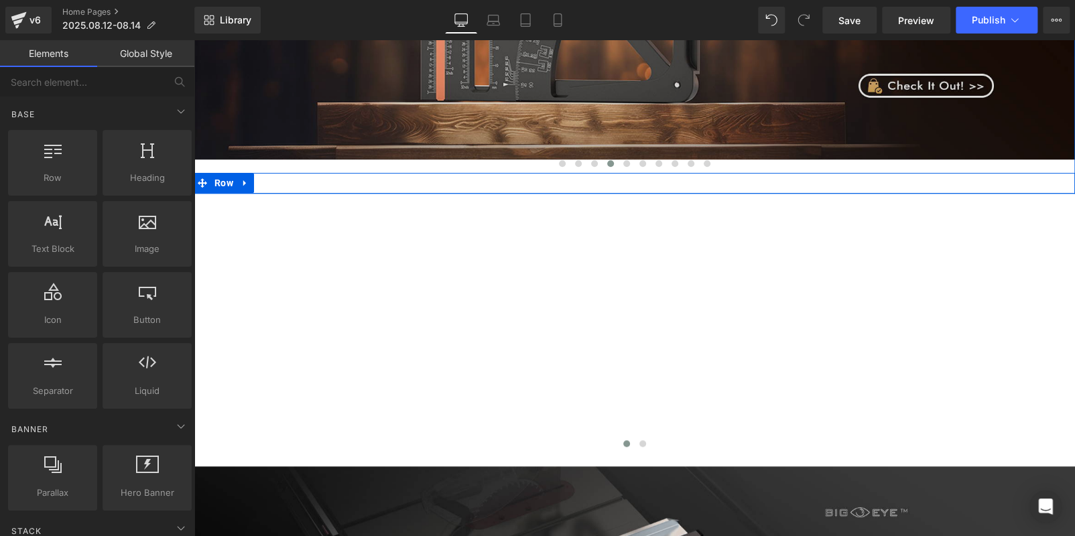
scroll to position [200, 0]
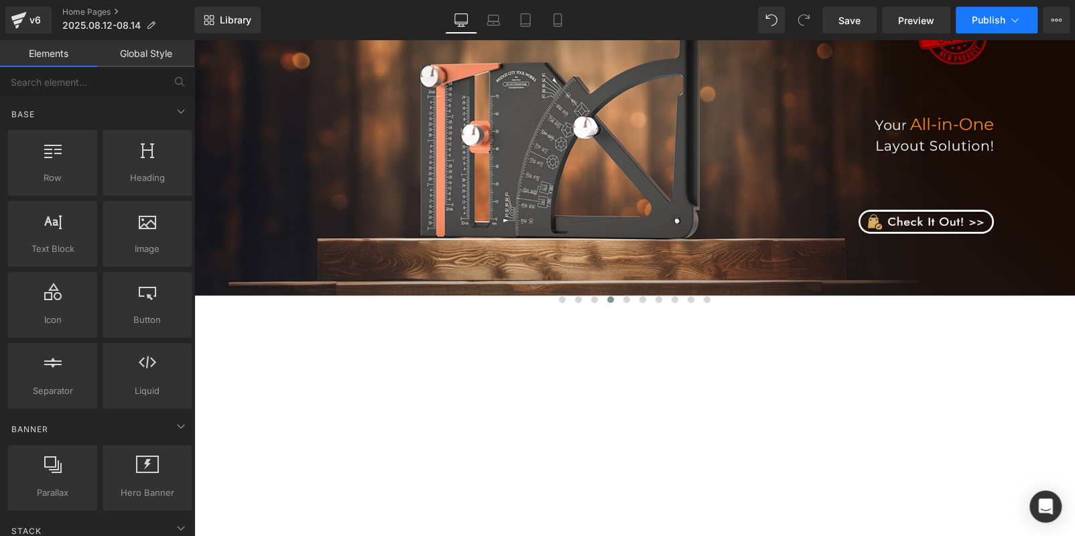
click at [977, 13] on button "Publish" at bounding box center [997, 20] width 82 height 27
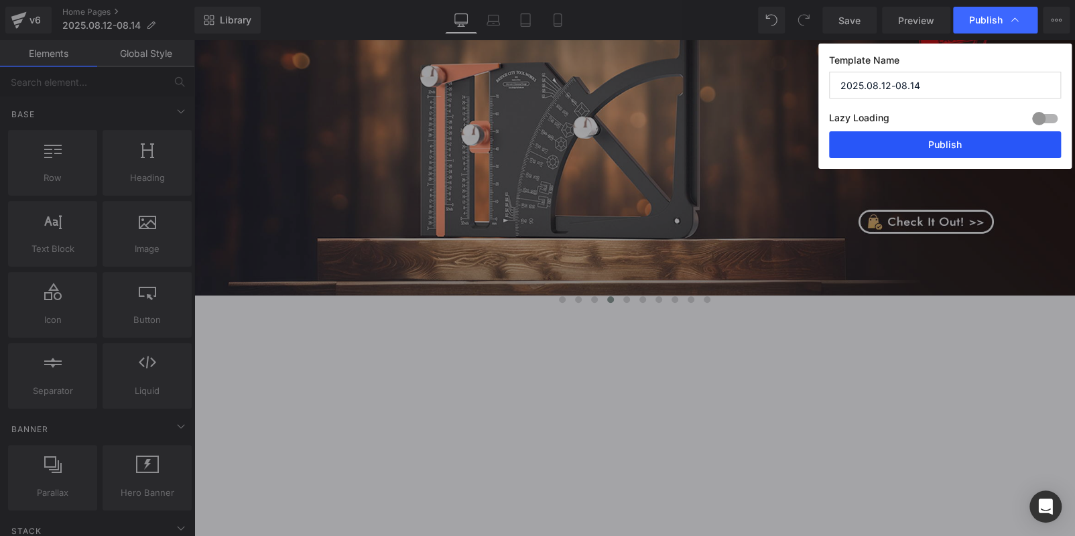
click at [962, 141] on button "Publish" at bounding box center [945, 144] width 232 height 27
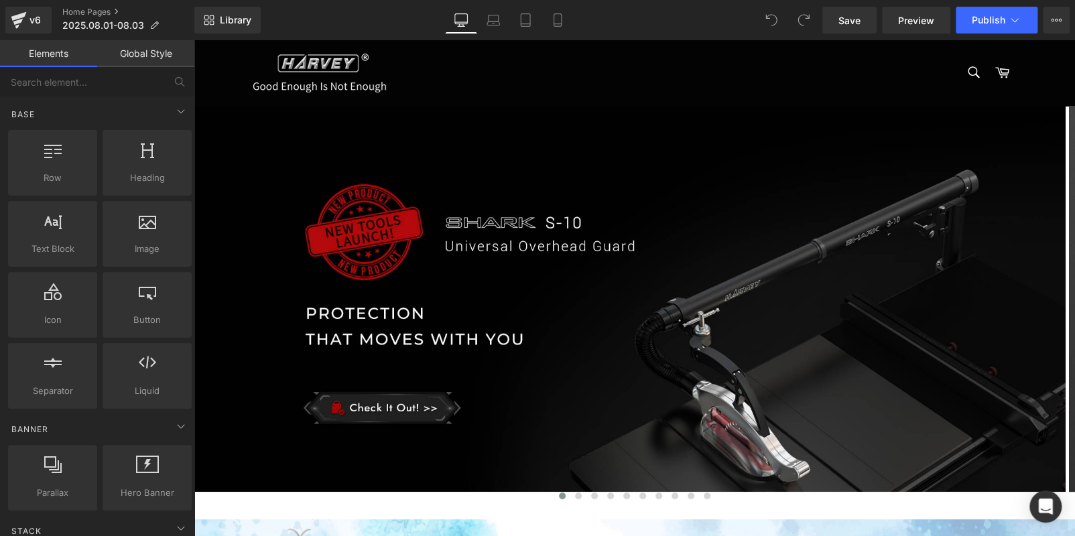
scroll to position [1073, 0]
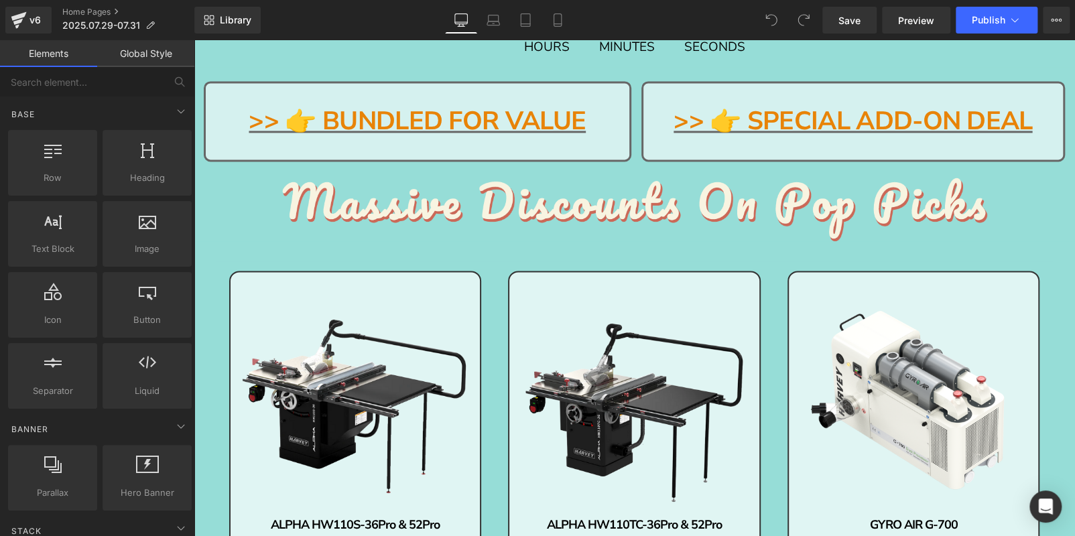
scroll to position [871, 0]
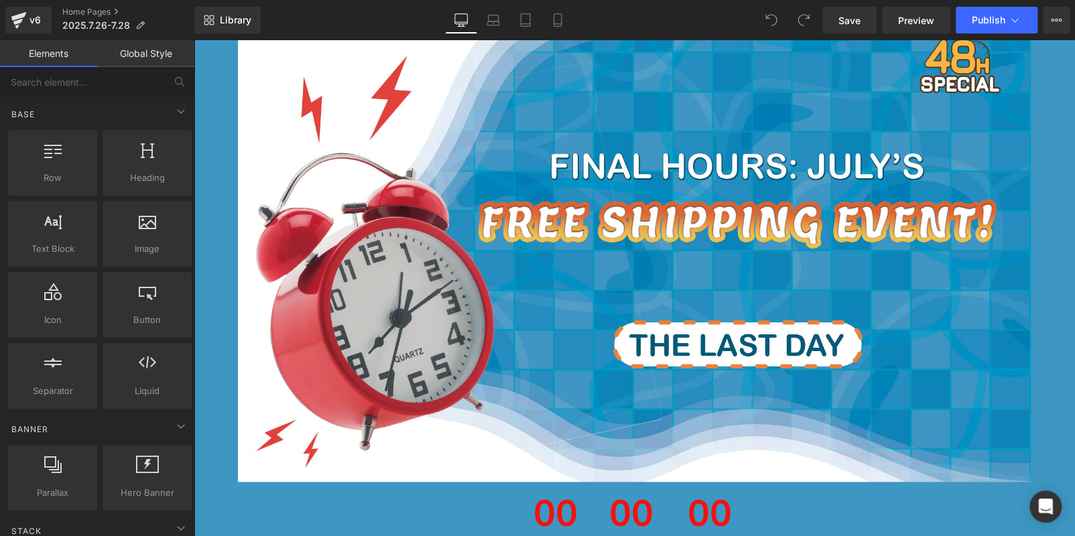
scroll to position [200, 0]
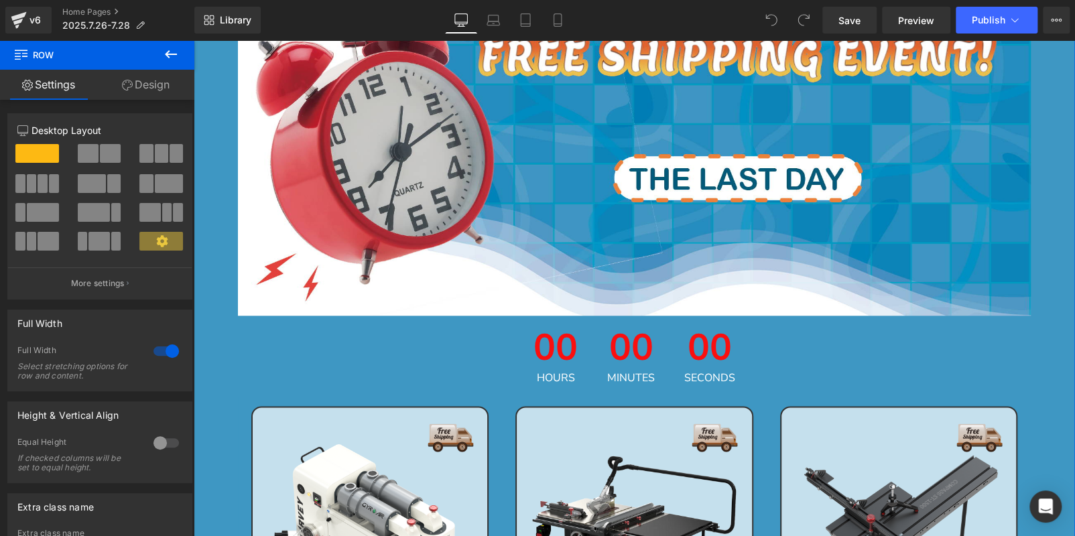
scroll to position [335, 0]
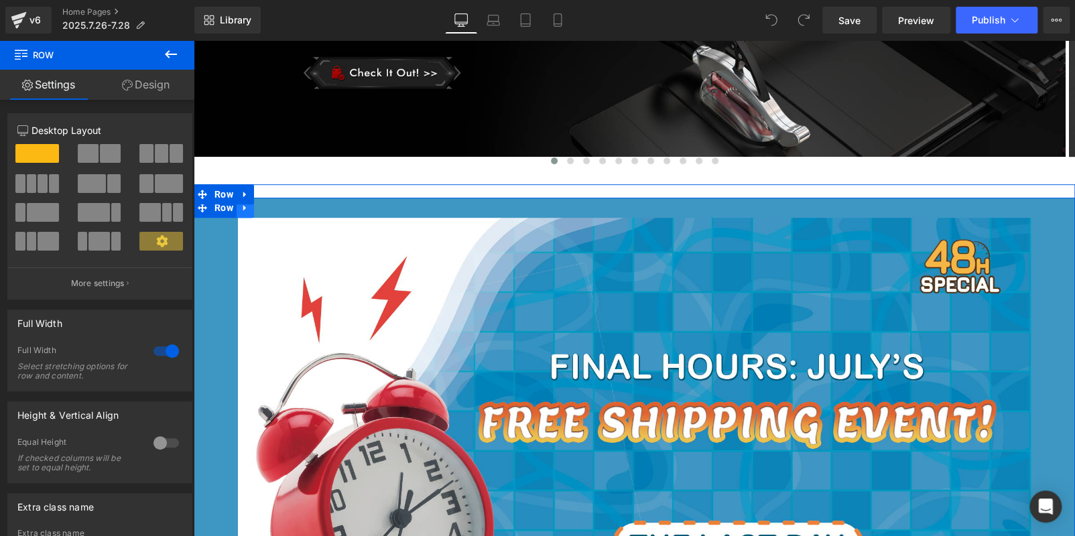
click at [237, 208] on link at bounding box center [245, 208] width 17 height 20
click at [241, 208] on icon at bounding box center [245, 207] width 9 height 9
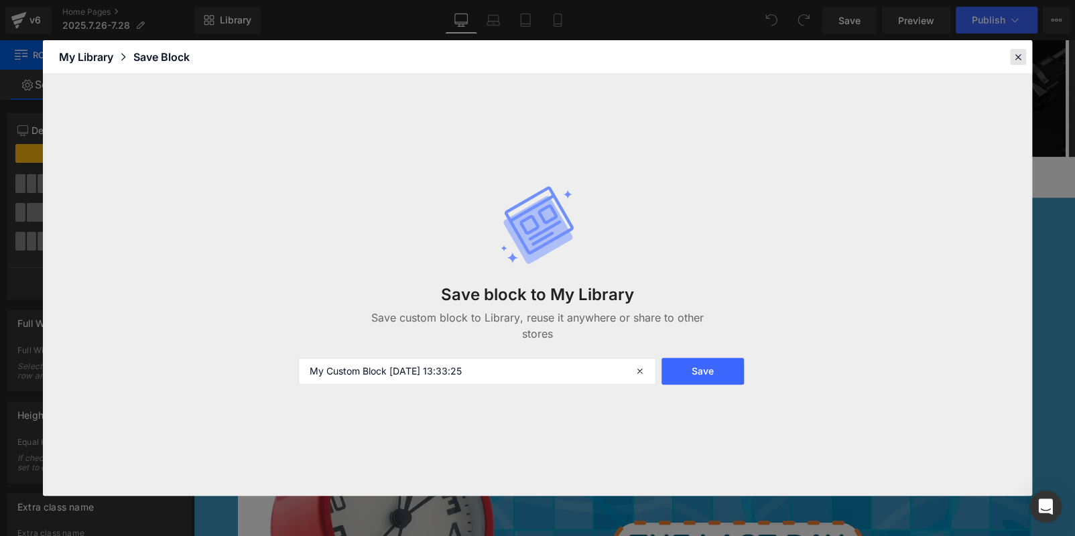
click at [1020, 54] on icon at bounding box center [1018, 57] width 12 height 12
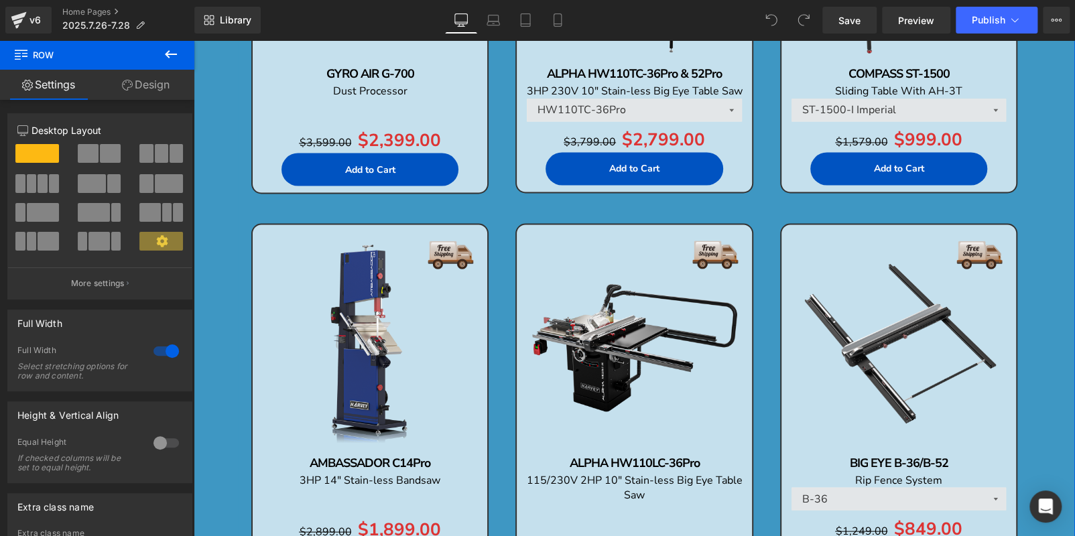
scroll to position [804, 0]
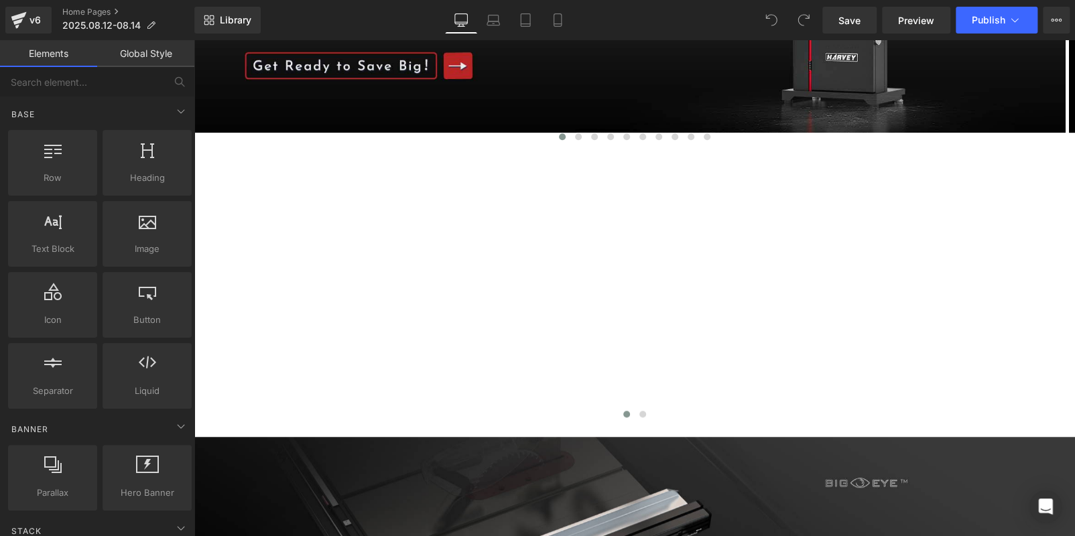
scroll to position [267, 0]
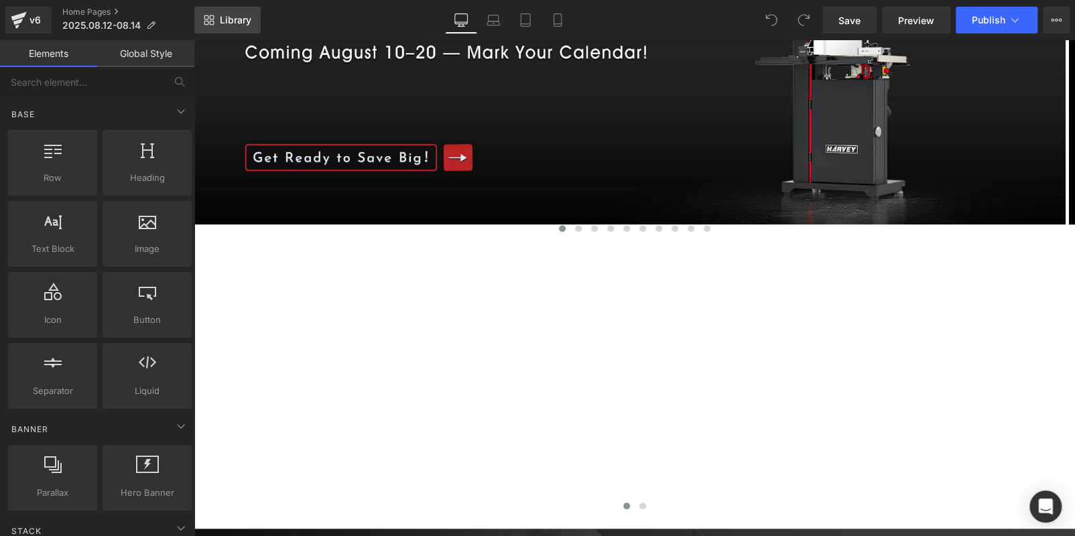
click at [233, 16] on span "Library" at bounding box center [236, 20] width 32 height 12
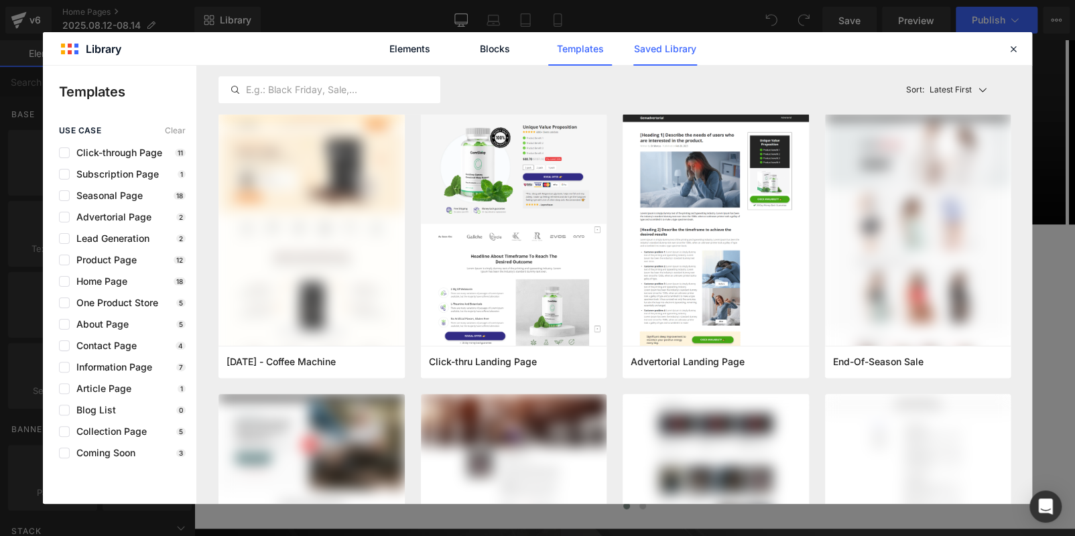
click at [633, 52] on link "Saved Library" at bounding box center [665, 49] width 64 height 34
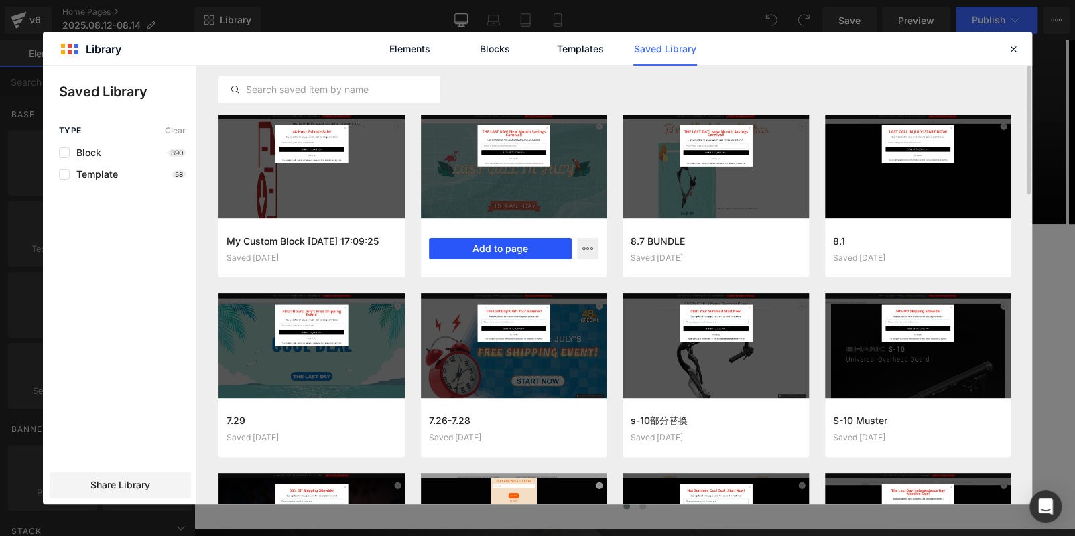
click at [500, 247] on button "Add to page" at bounding box center [500, 248] width 143 height 21
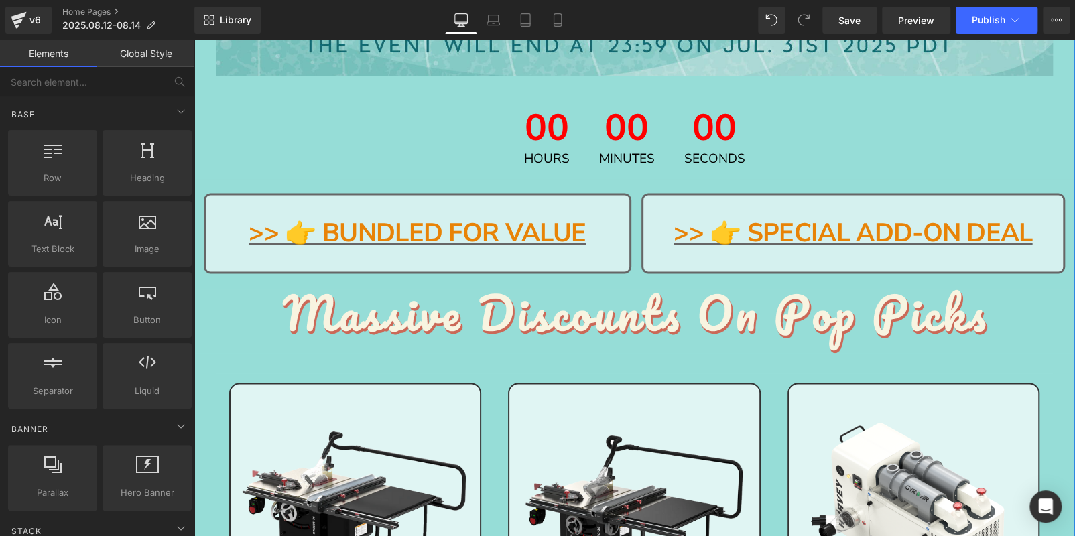
scroll to position [3817, 0]
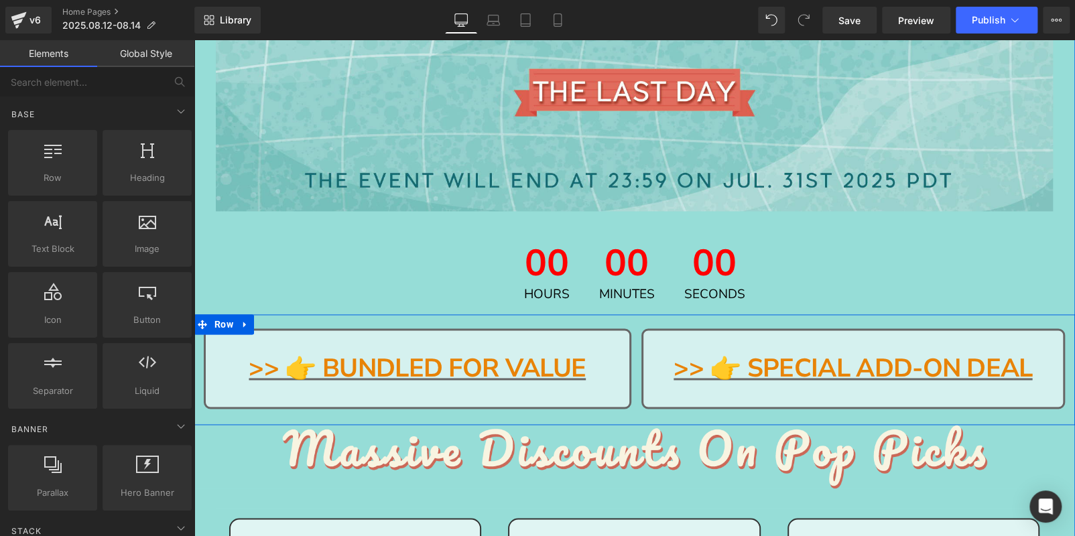
click at [243, 322] on icon at bounding box center [244, 325] width 3 height 6
click at [276, 320] on icon at bounding box center [280, 324] width 9 height 9
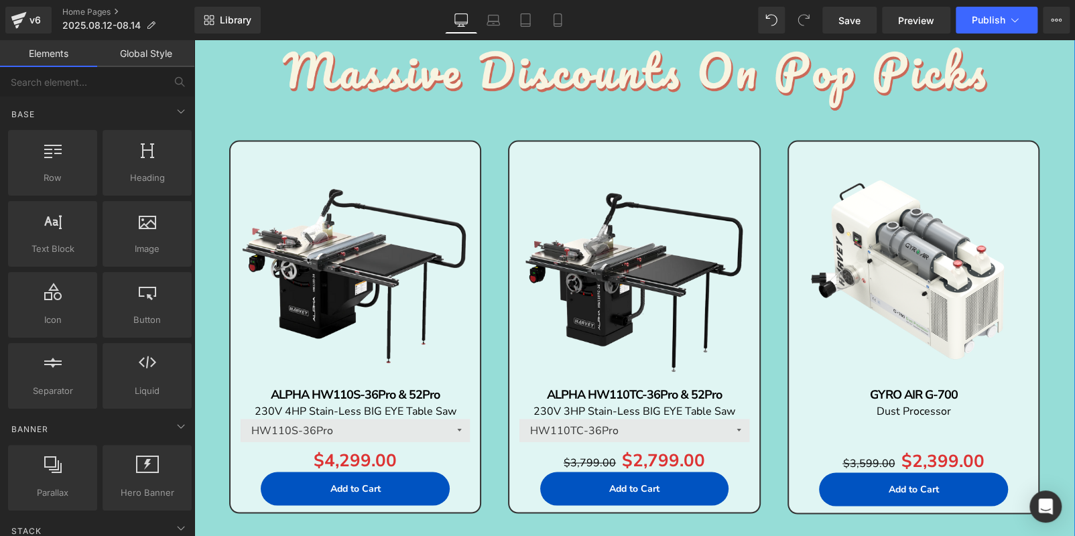
scroll to position [3958, 0]
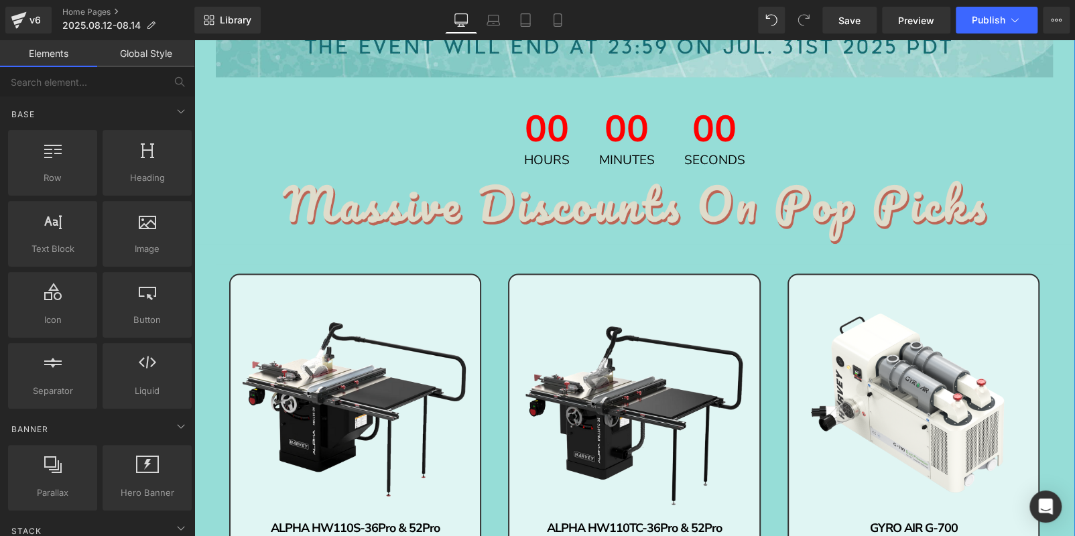
click at [469, 215] on img at bounding box center [634, 212] width 705 height 64
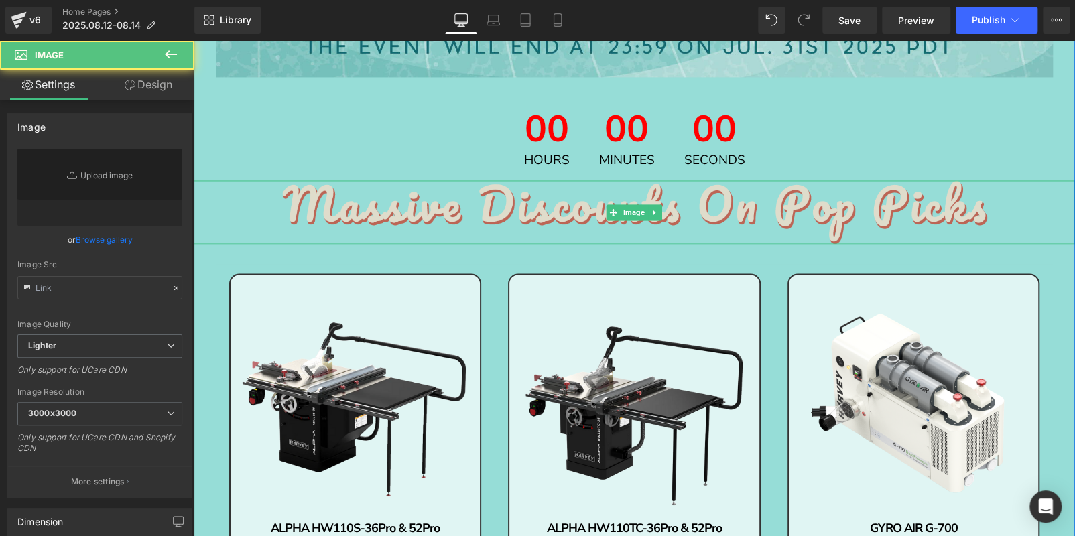
type input "[URL][DOMAIN_NAME]"
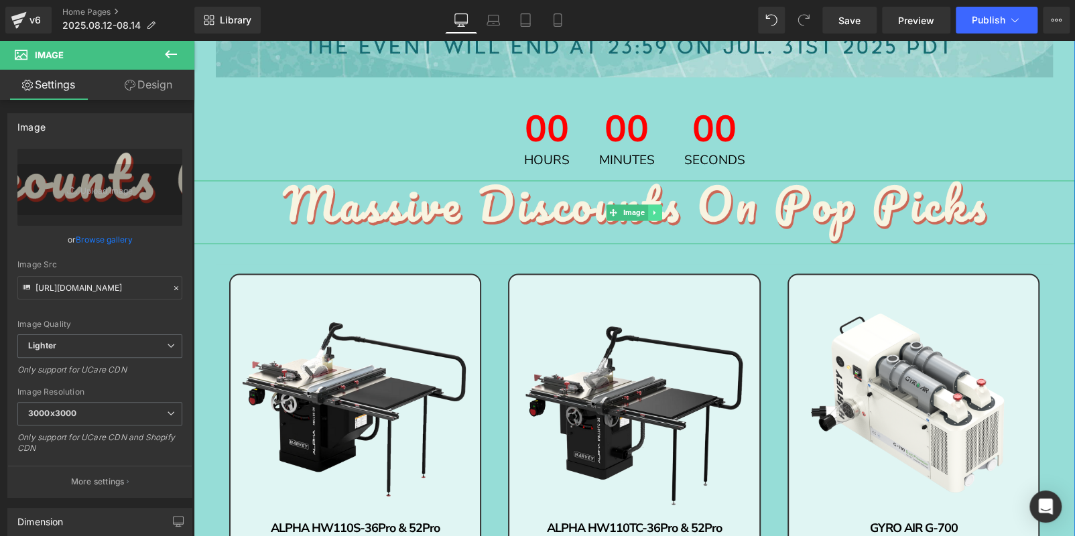
click at [652, 212] on icon at bounding box center [655, 212] width 7 height 8
click at [658, 211] on icon at bounding box center [661, 212] width 7 height 8
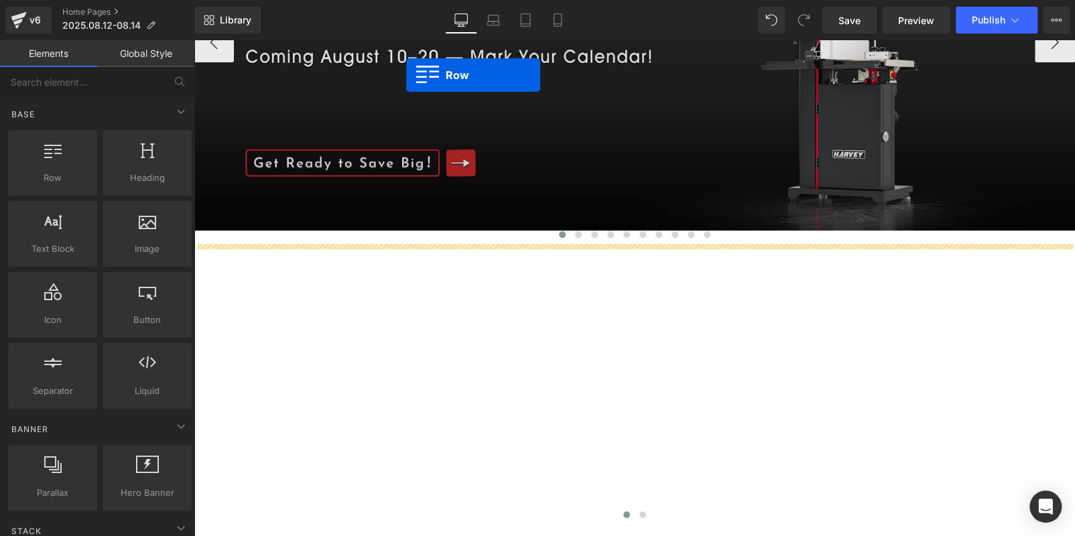
scroll to position [212, 0]
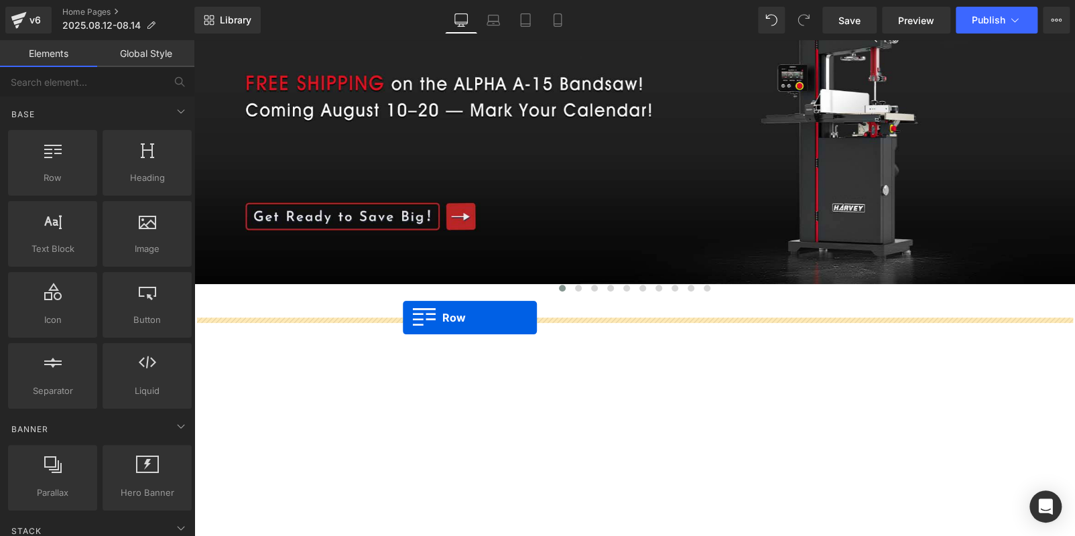
drag, startPoint x: 265, startPoint y: 187, endPoint x: 403, endPoint y: 317, distance: 189.2
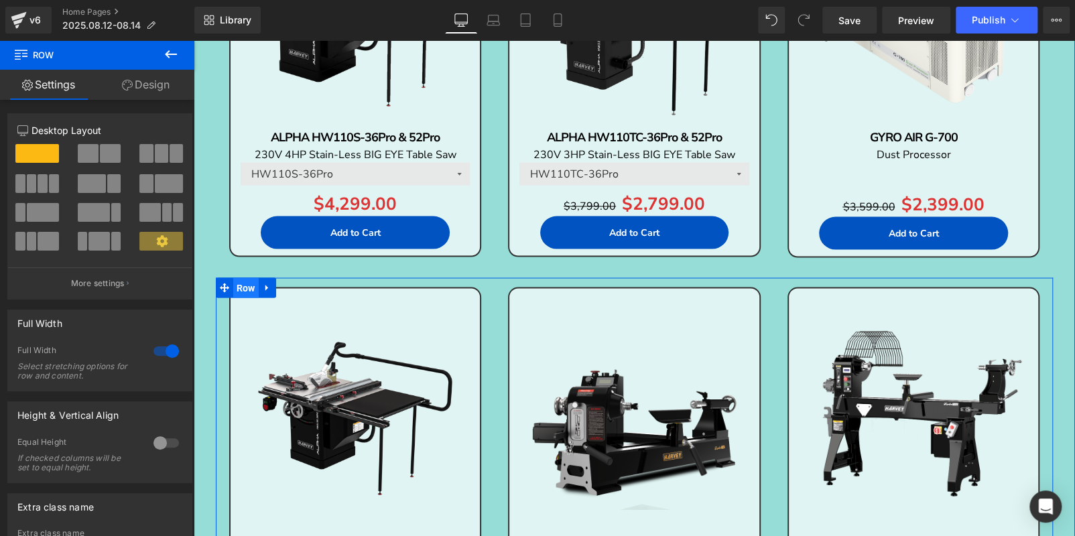
scroll to position [1083, 0]
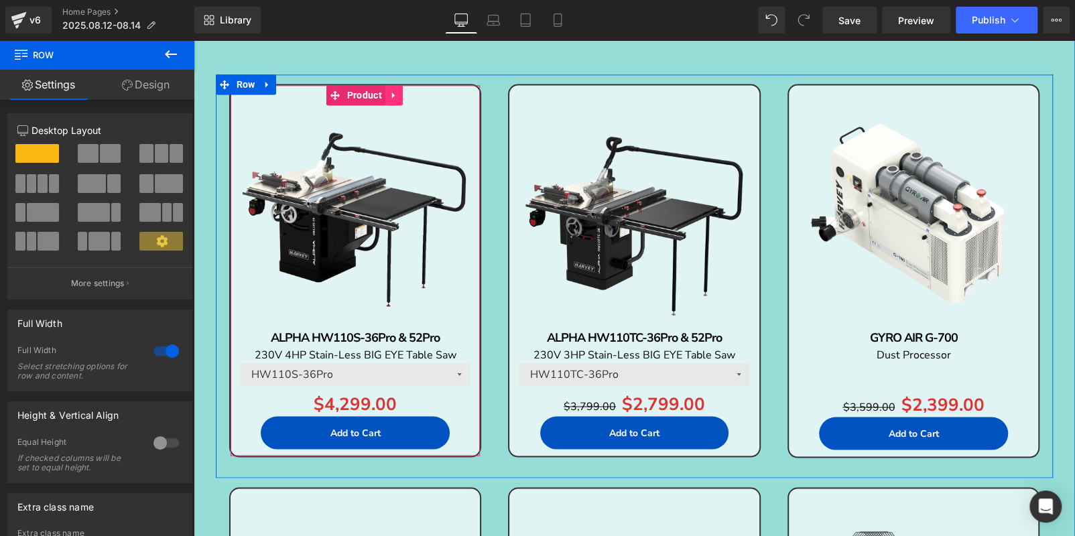
click at [393, 100] on link at bounding box center [393, 95] width 17 height 20
click at [402, 99] on icon at bounding box center [402, 95] width 9 height 10
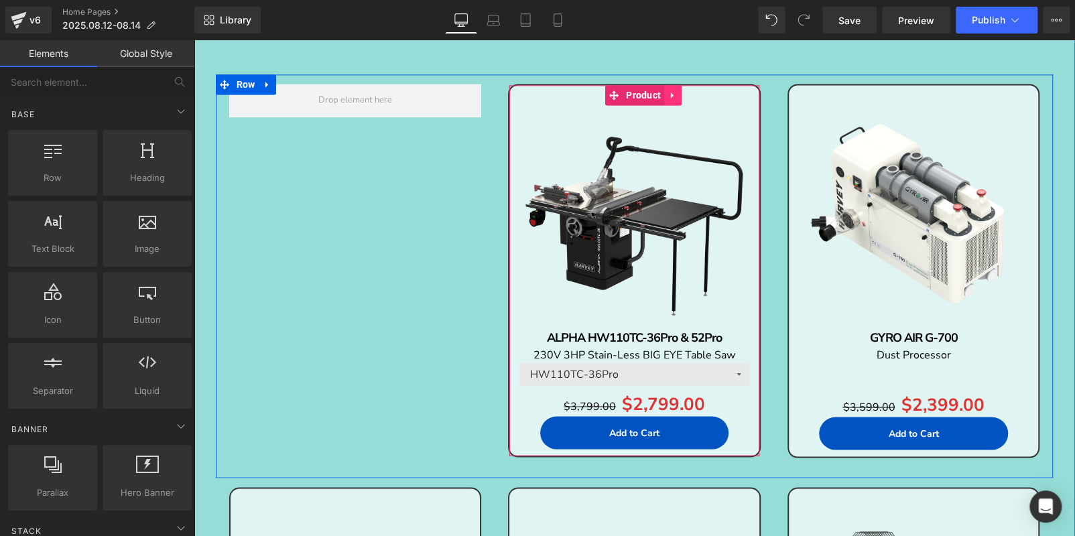
click at [668, 97] on icon at bounding box center [672, 95] width 9 height 10
click at [677, 96] on icon at bounding box center [681, 94] width 9 height 9
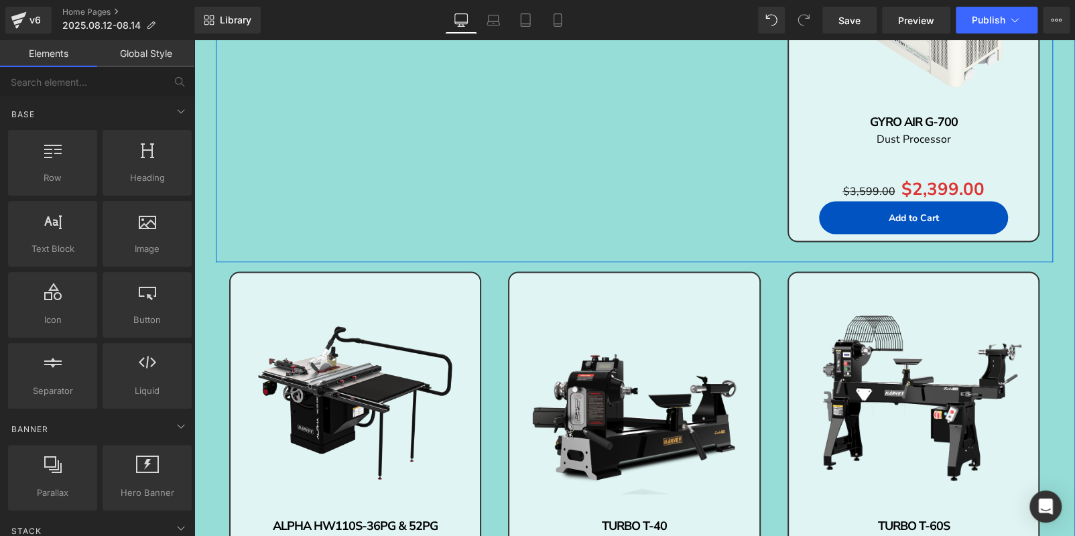
scroll to position [1351, 0]
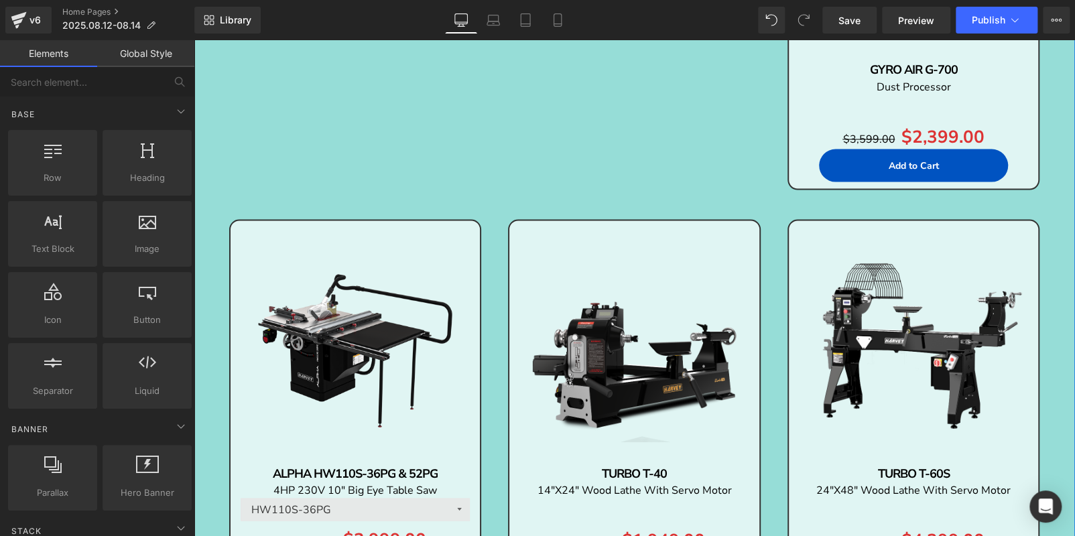
click at [851, 270] on img at bounding box center [914, 345] width 236 height 236
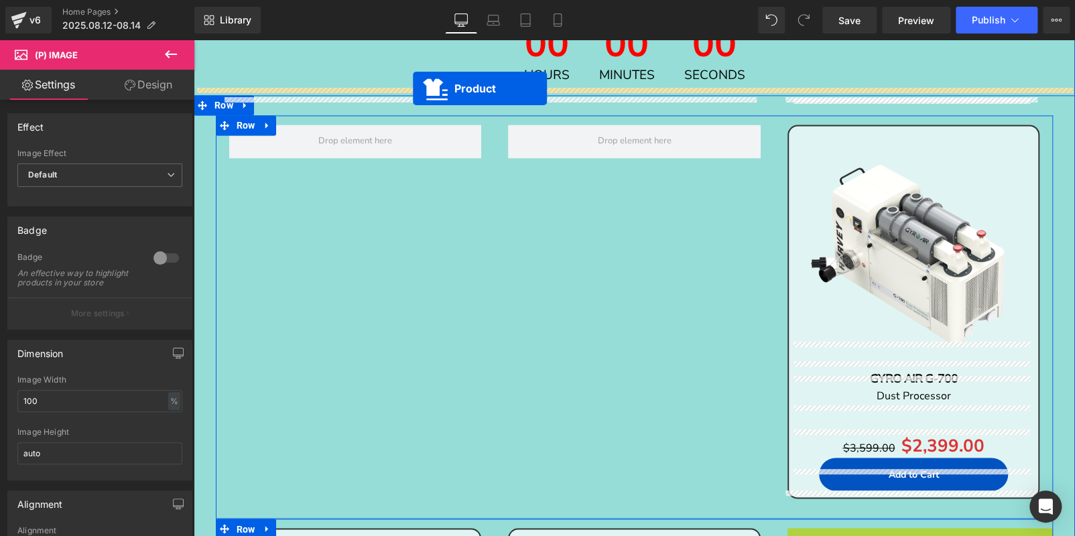
scroll to position [1002, 0]
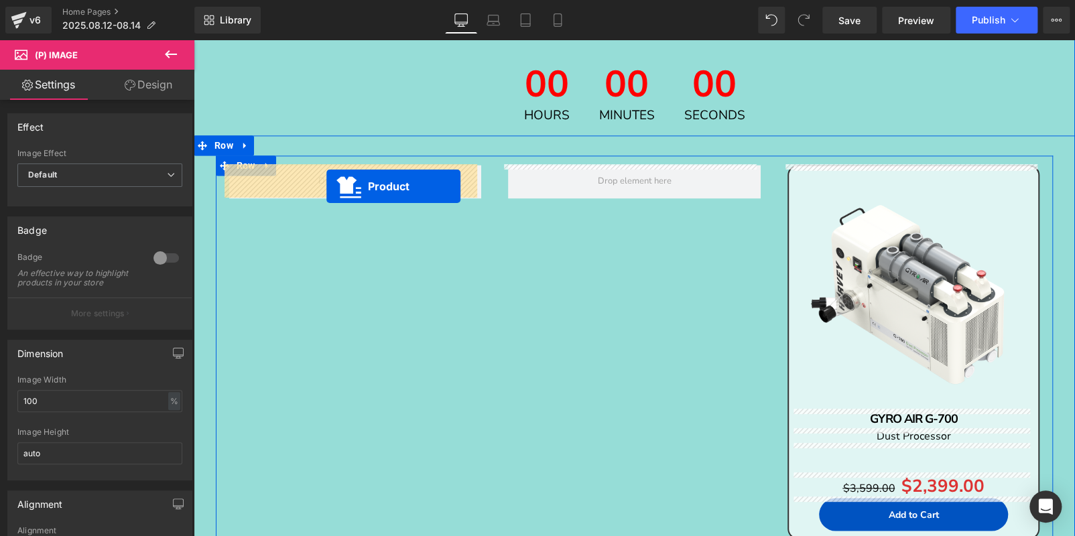
drag, startPoint x: 881, startPoint y: 226, endPoint x: 530, endPoint y: 249, distance: 352.7
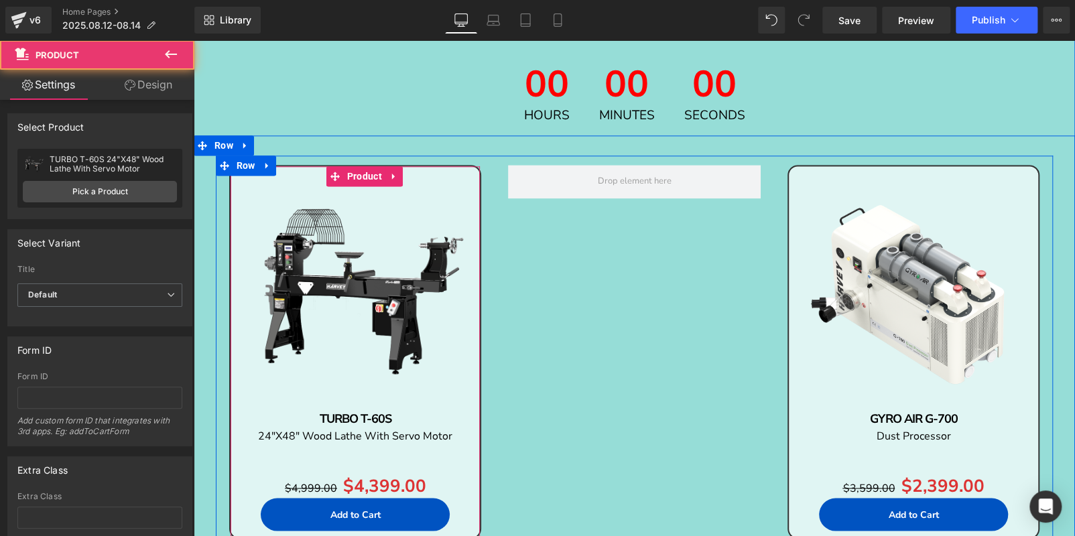
scroll to position [1471, 0]
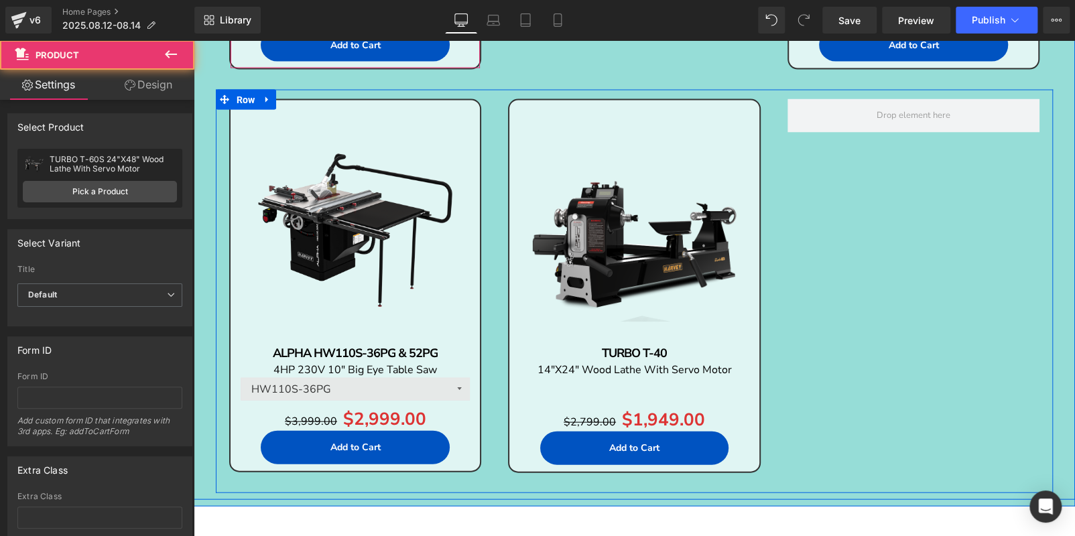
click at [637, 203] on img at bounding box center [634, 225] width 236 height 236
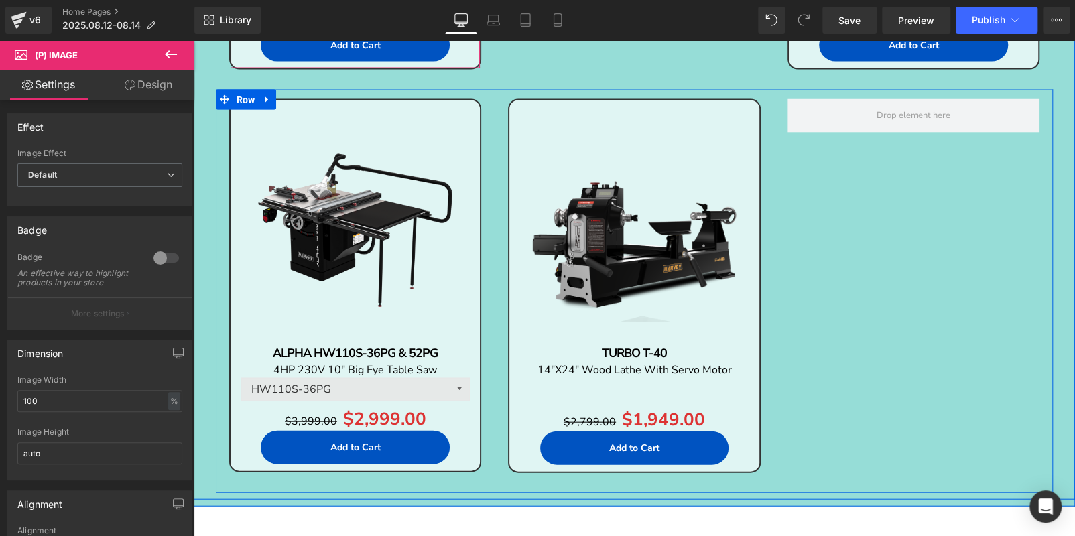
click at [259, 100] on link at bounding box center [267, 100] width 17 height 20
click at [294, 98] on link at bounding box center [302, 100] width 17 height 20
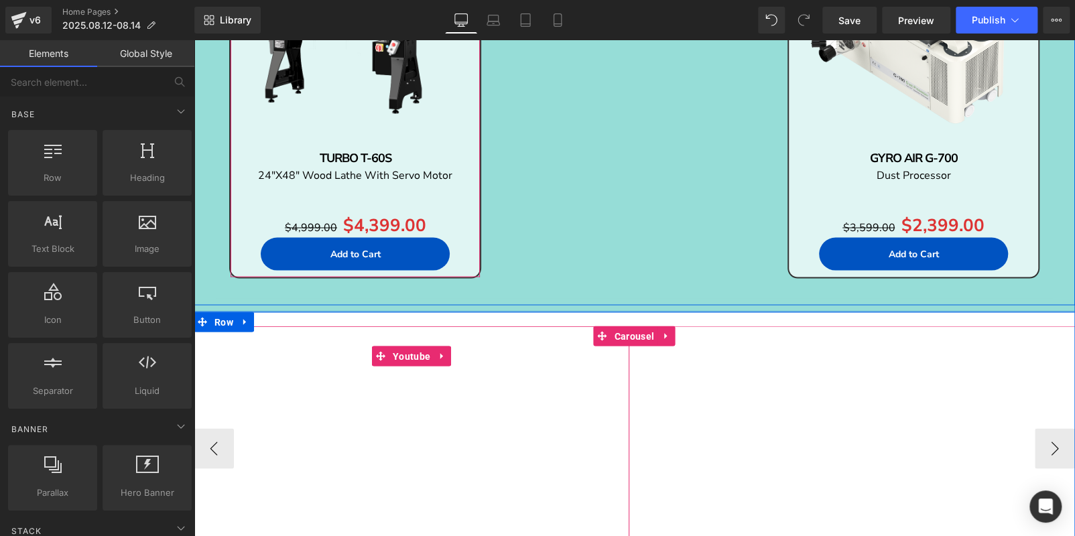
scroll to position [1002, 0]
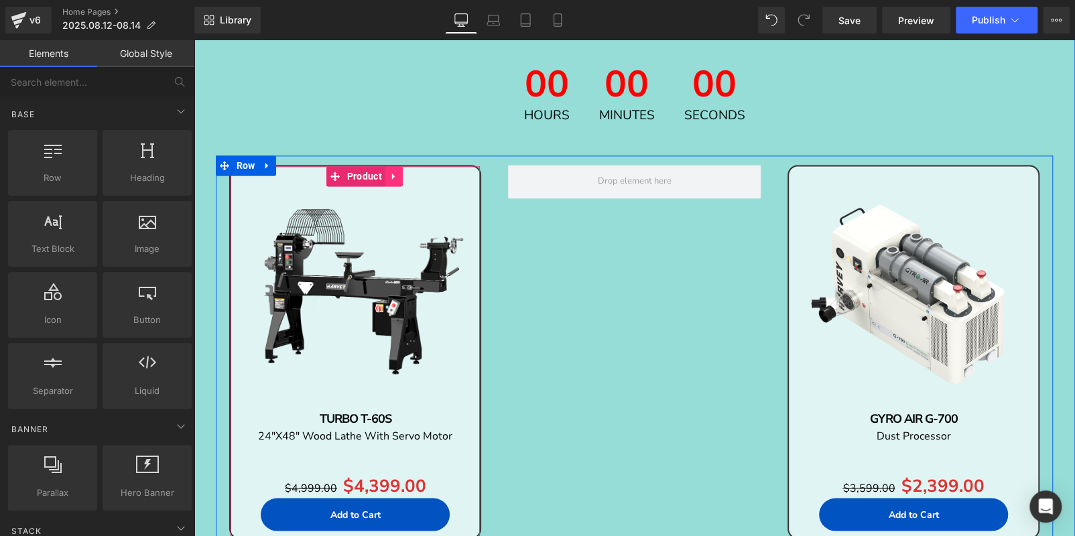
click at [391, 172] on icon at bounding box center [393, 177] width 9 height 10
click at [382, 174] on icon at bounding box center [385, 176] width 9 height 9
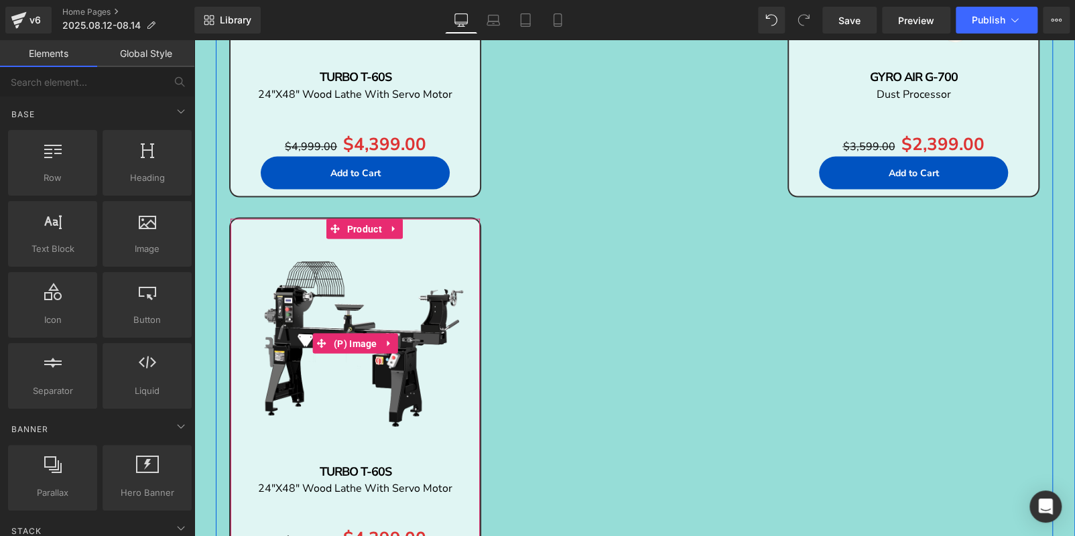
scroll to position [1198, 0]
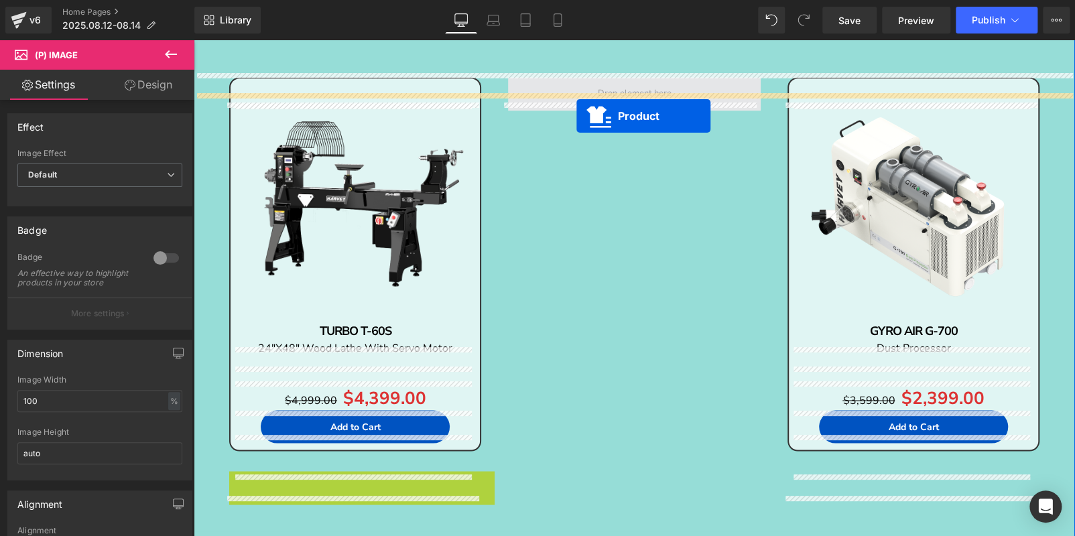
scroll to position [1063, 0]
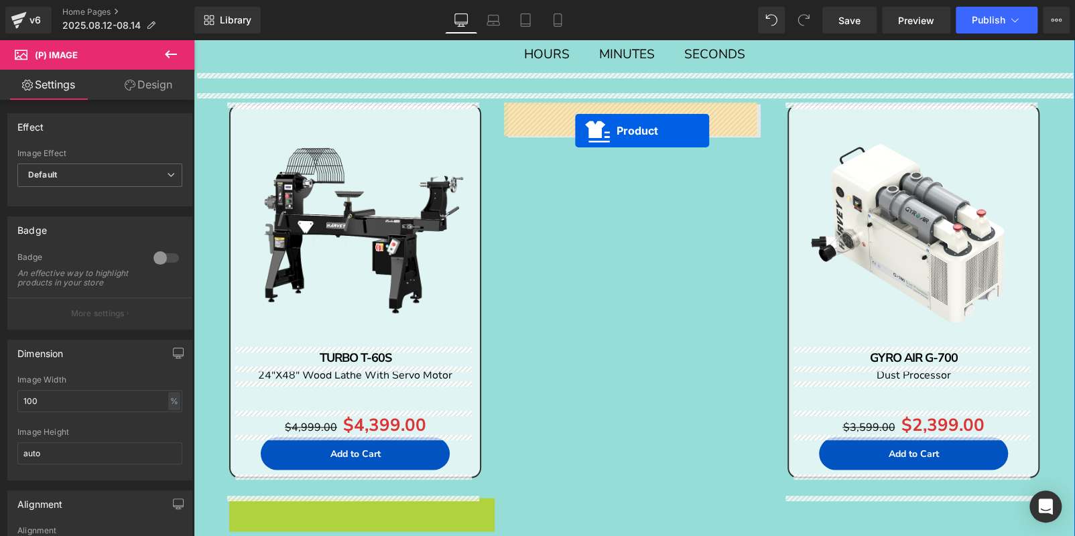
drag, startPoint x: 328, startPoint y: 365, endPoint x: 575, endPoint y: 131, distance: 340.4
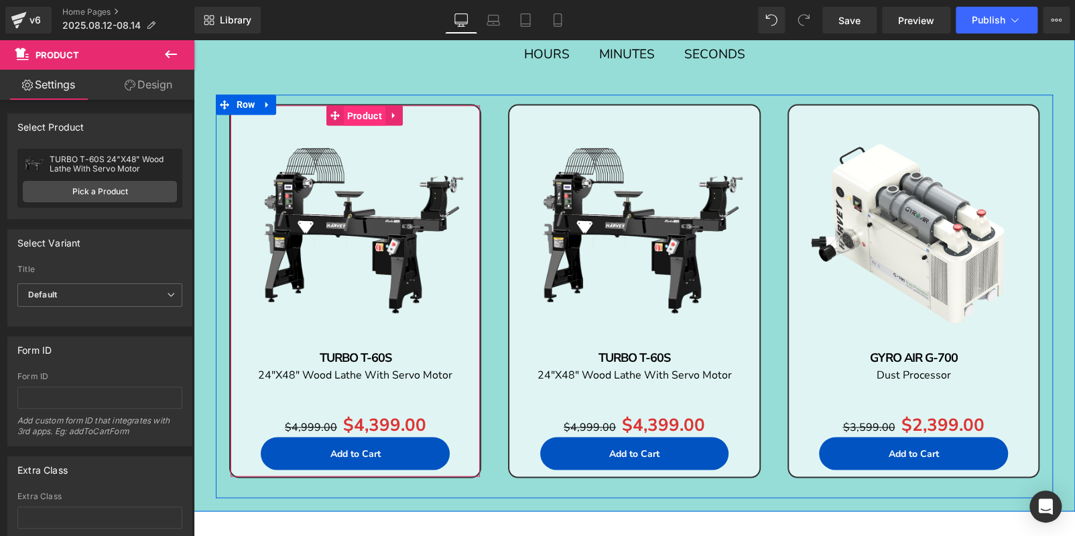
click at [344, 110] on span "Product" at bounding box center [365, 116] width 42 height 20
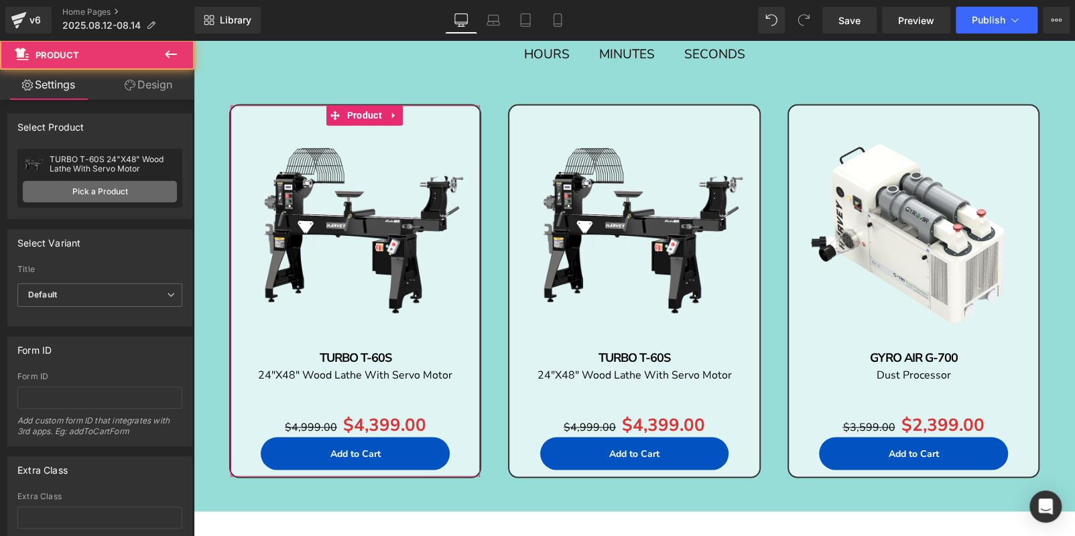
click at [135, 181] on link "Pick a Product" at bounding box center [100, 191] width 154 height 21
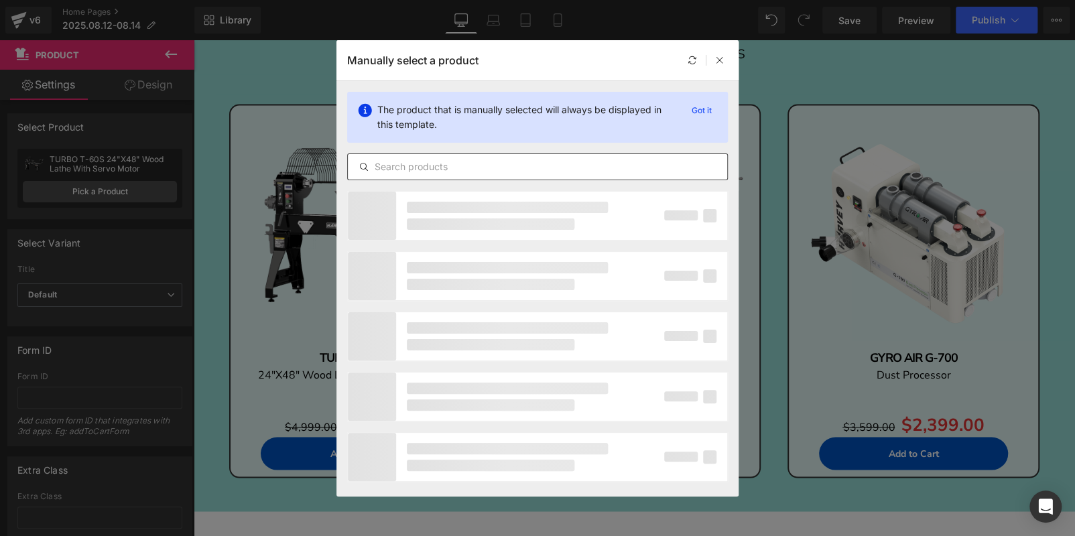
click at [409, 163] on input "text" at bounding box center [537, 167] width 379 height 16
paste input "AMBASSADOR C14Pro"
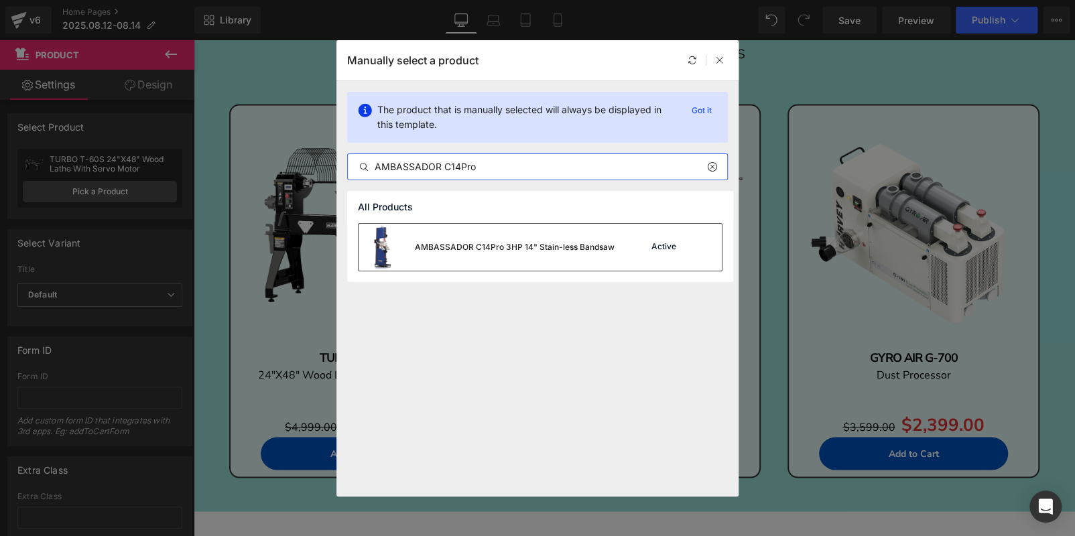
type input "AMBASSADOR C14Pro"
drag, startPoint x: 492, startPoint y: 246, endPoint x: 229, endPoint y: 308, distance: 270.1
click at [492, 246] on div "AMBASSADOR C14Pro 3HP 14" Stain-less Bandsaw" at bounding box center [515, 247] width 200 height 12
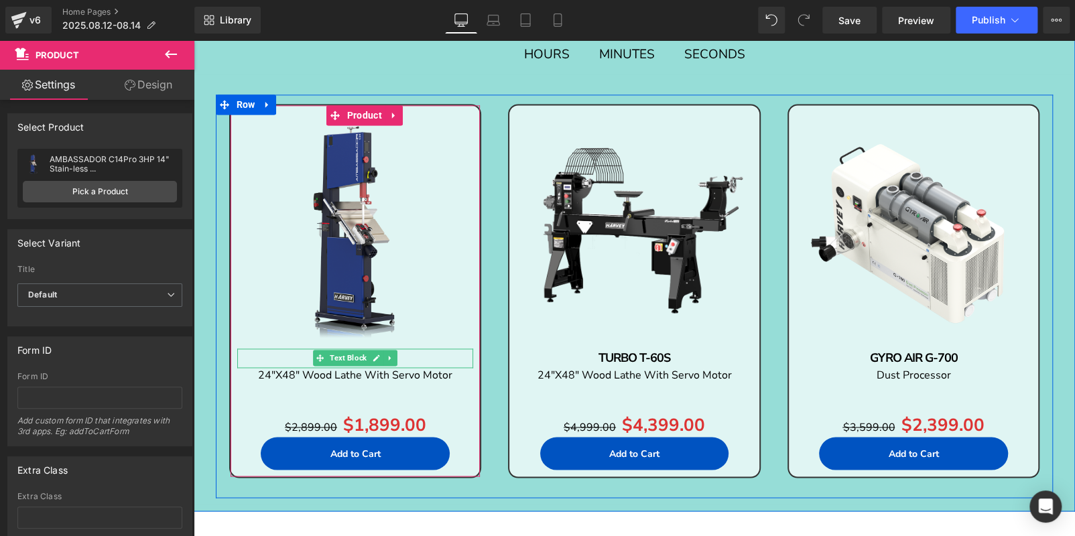
click at [447, 355] on p "TURBO T-60S" at bounding box center [355, 358] width 236 height 19
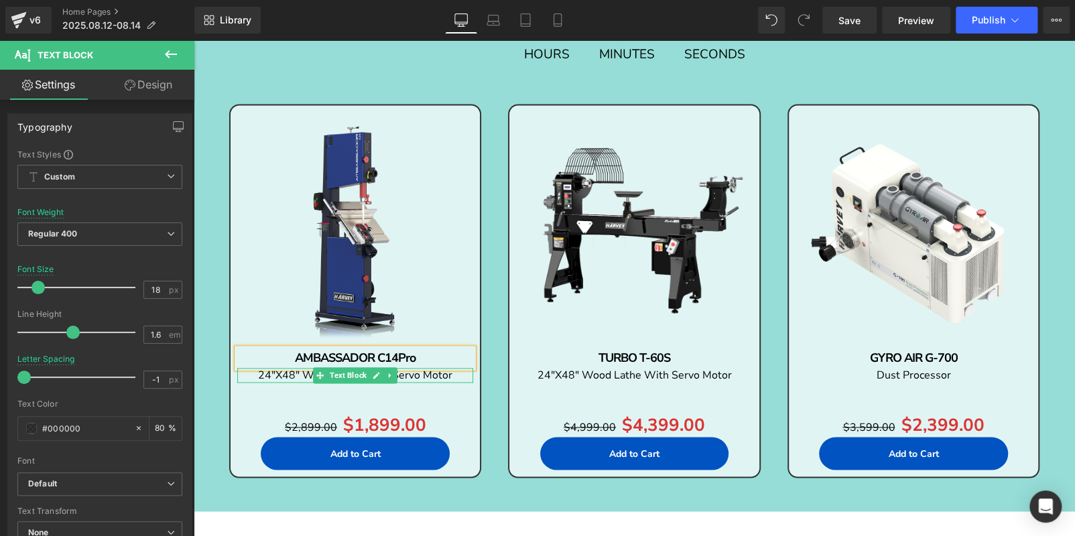
click at [452, 371] on p "24"X48" Wood Lathe With Servo Motor" at bounding box center [355, 375] width 236 height 15
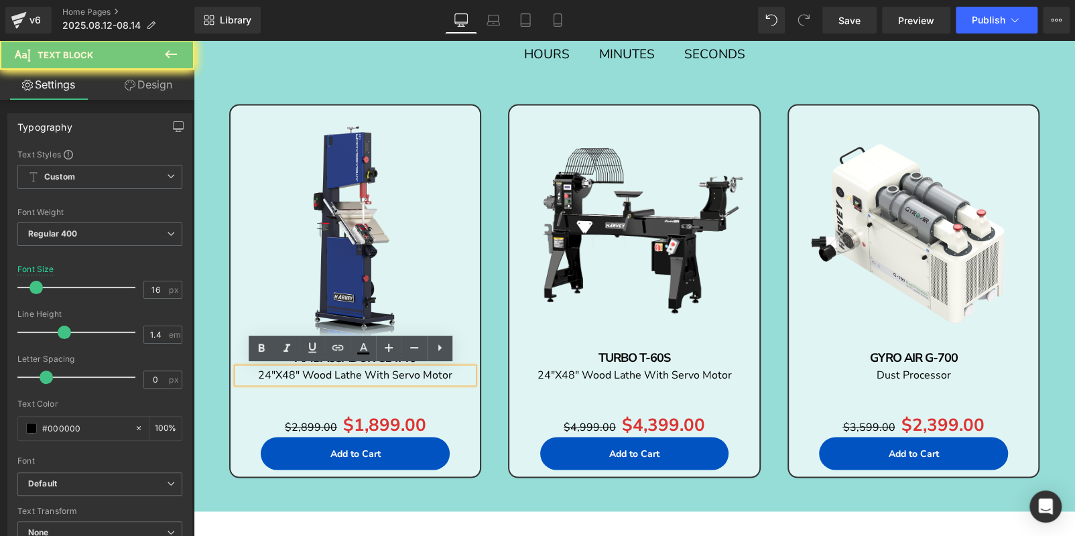
click at [456, 373] on p "24"X48" Wood Lathe With Servo Motor" at bounding box center [355, 375] width 236 height 15
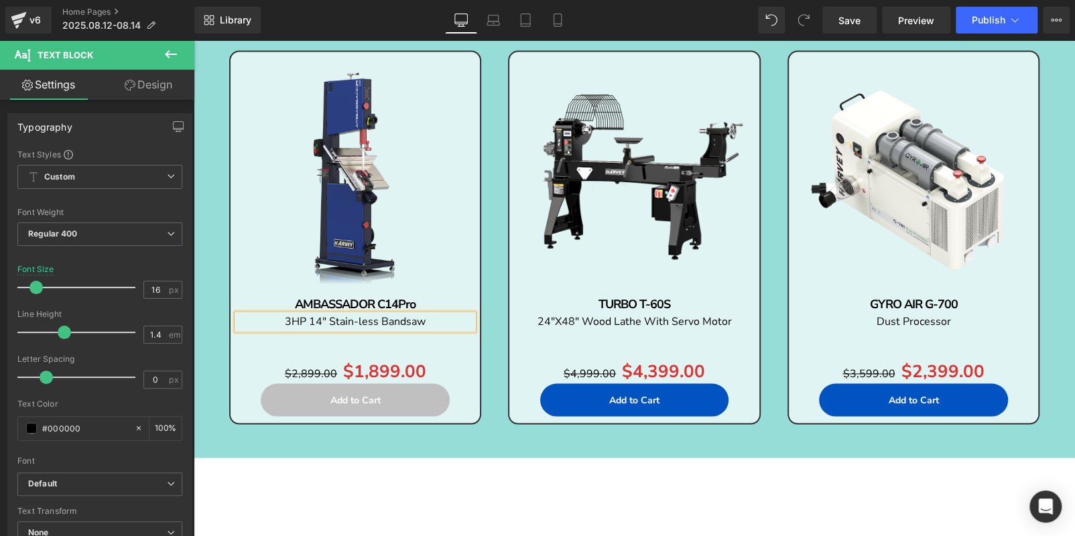
scroll to position [1197, 0]
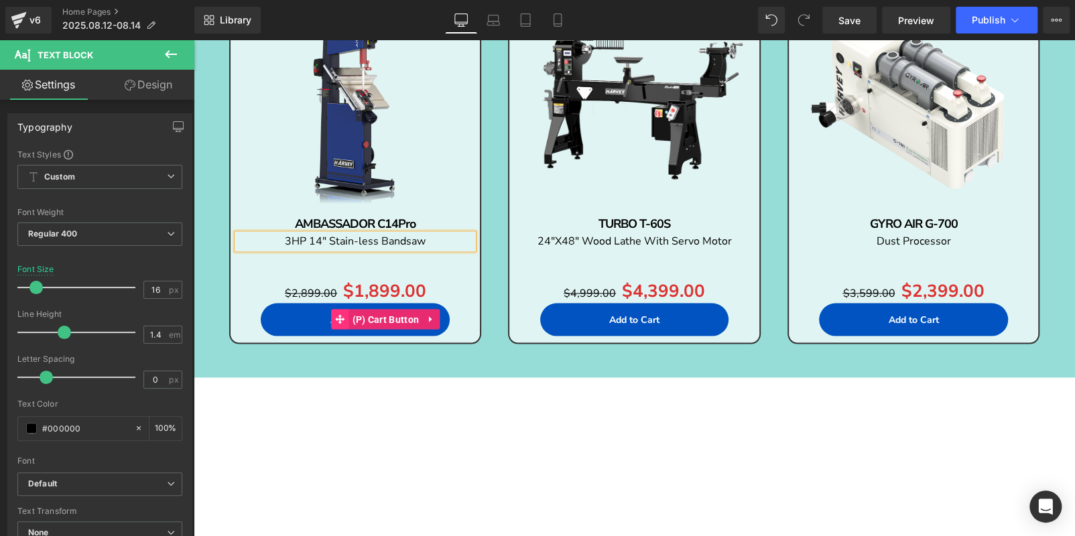
click at [337, 318] on icon at bounding box center [340, 318] width 9 height 9
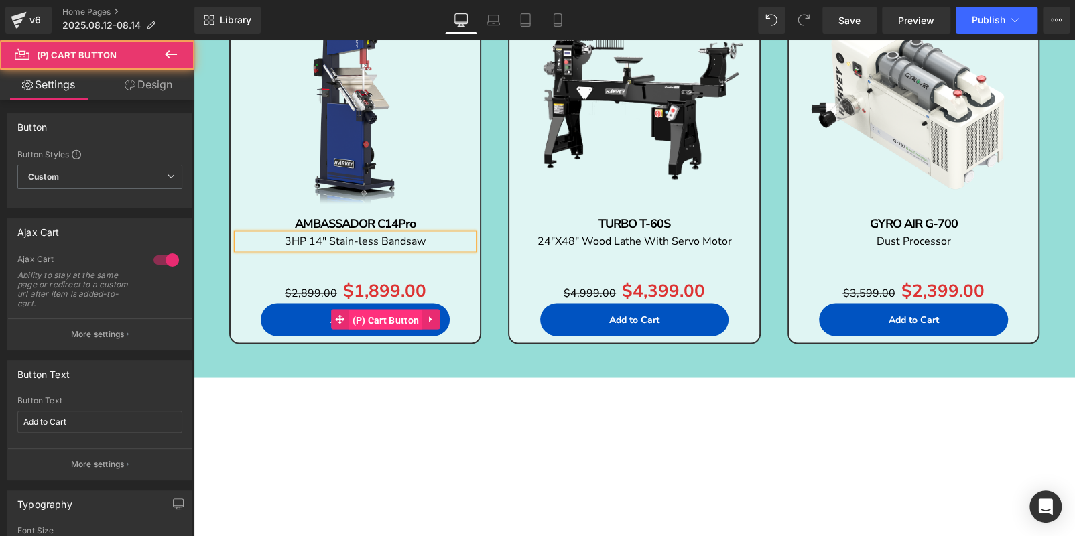
click at [374, 324] on span "(P) Cart Button" at bounding box center [386, 320] width 74 height 20
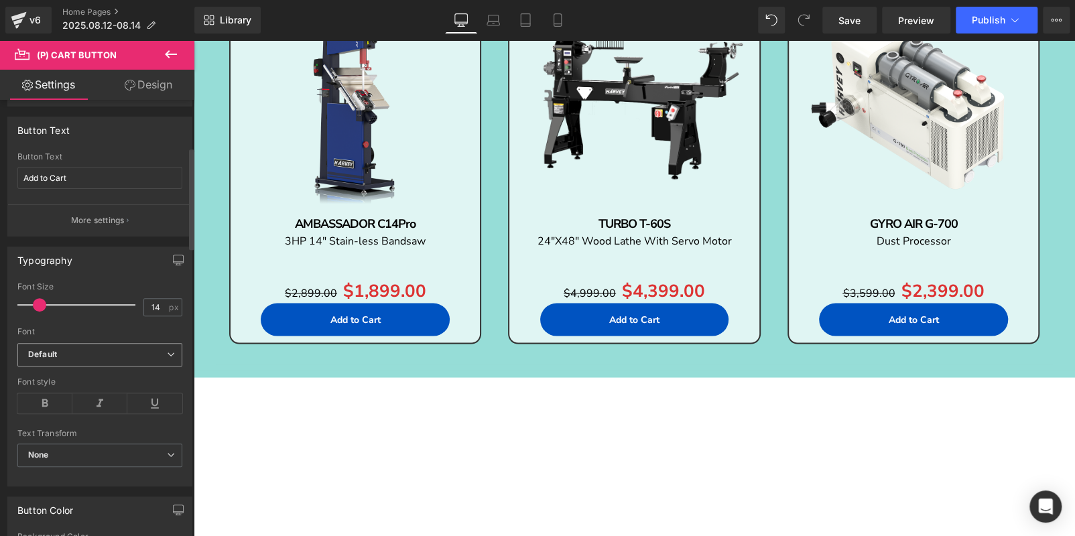
scroll to position [402, 0]
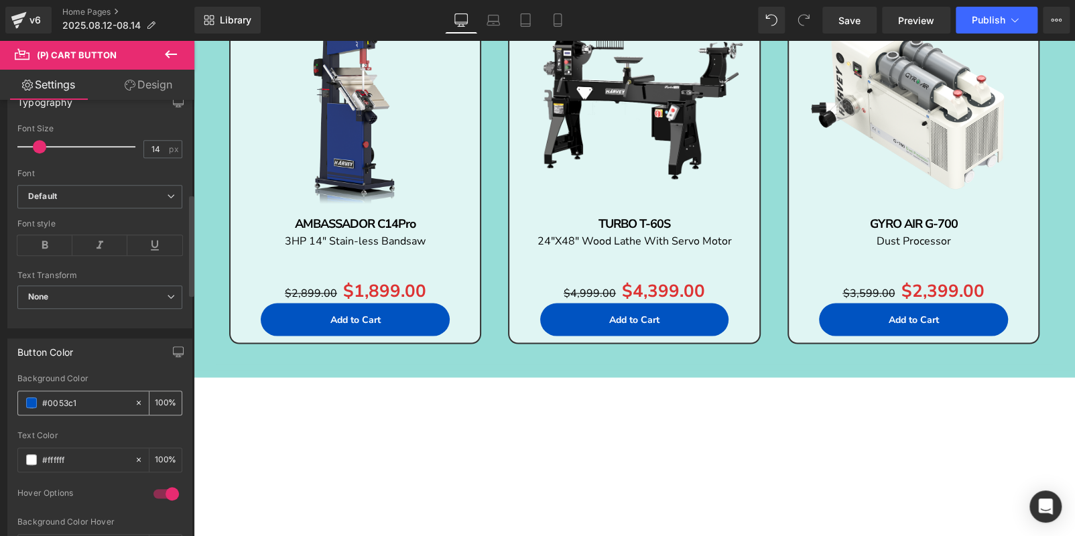
click at [24, 403] on div "#0053c1" at bounding box center [76, 402] width 116 height 23
click at [28, 403] on span at bounding box center [31, 403] width 11 height 11
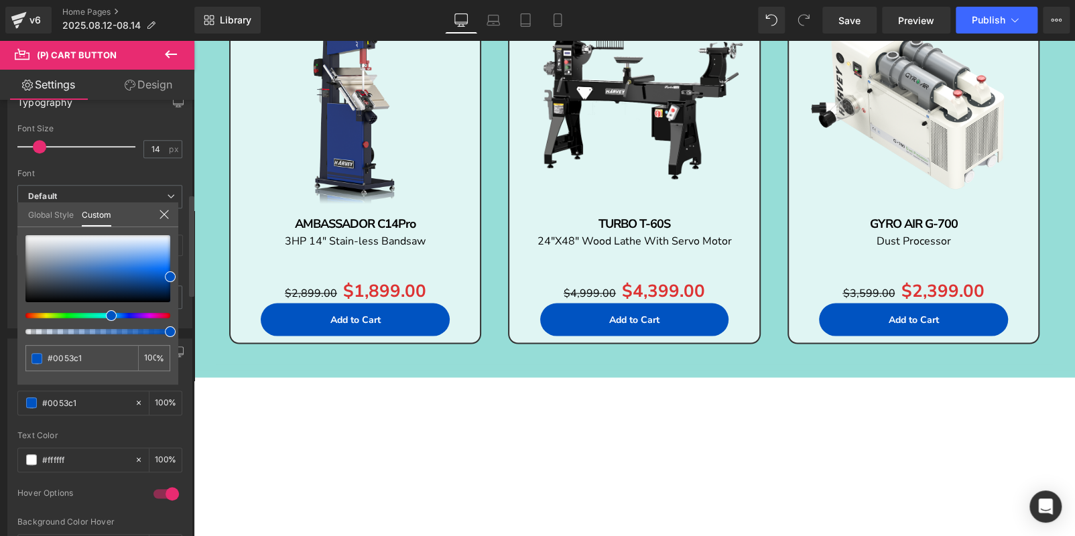
type input "#003ac1"
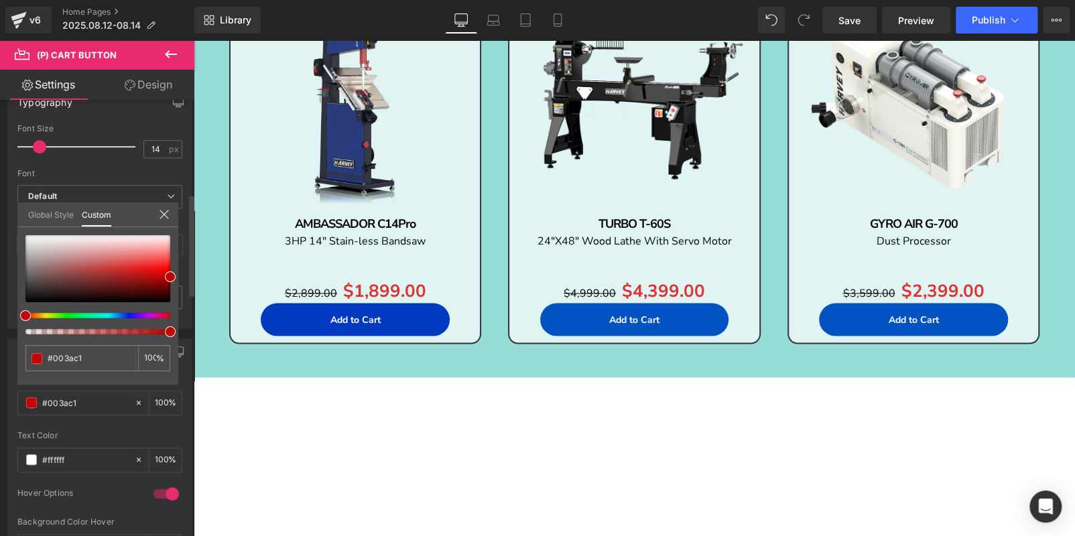
type input "#5dc100"
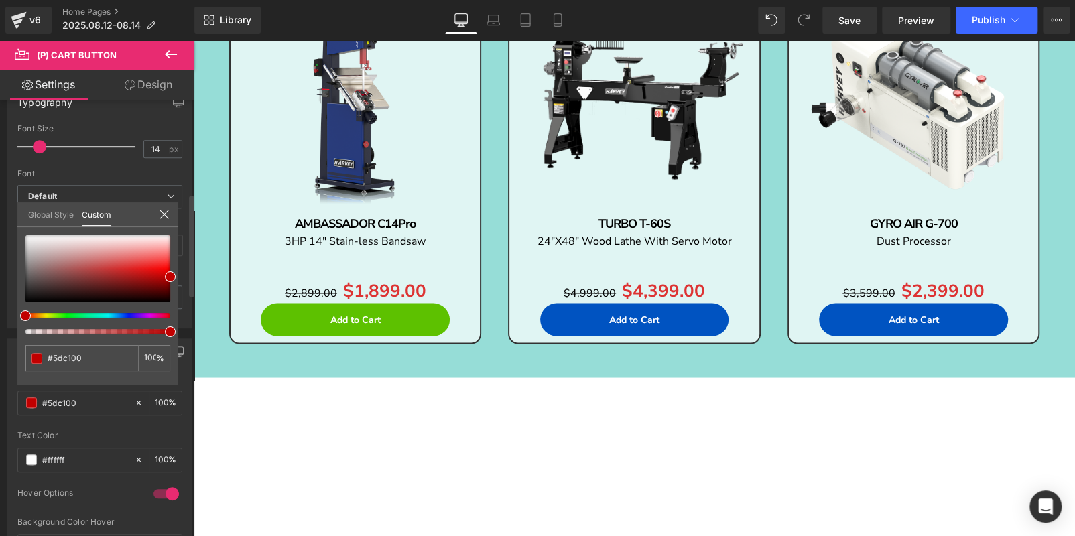
drag, startPoint x: 108, startPoint y: 314, endPoint x: 0, endPoint y: 316, distance: 107.9
click at [0, 328] on div "Button Color rgba(93, 193, 0, 1) Background Color #5dc100 100 % rgba(255, 255, …" at bounding box center [100, 480] width 200 height 304
type input "#cc0000"
type input "#ea0000"
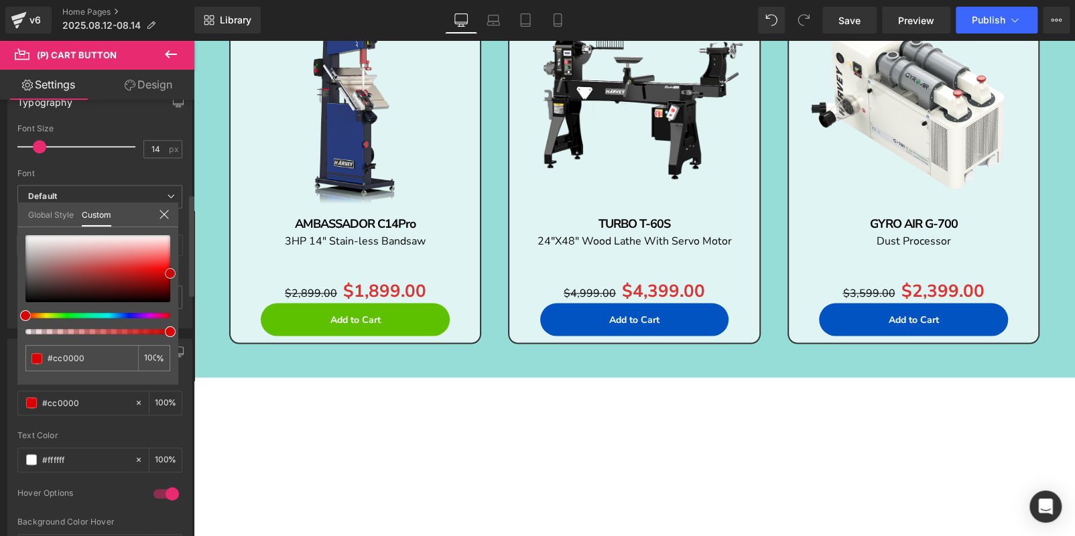
type input "#ea0000"
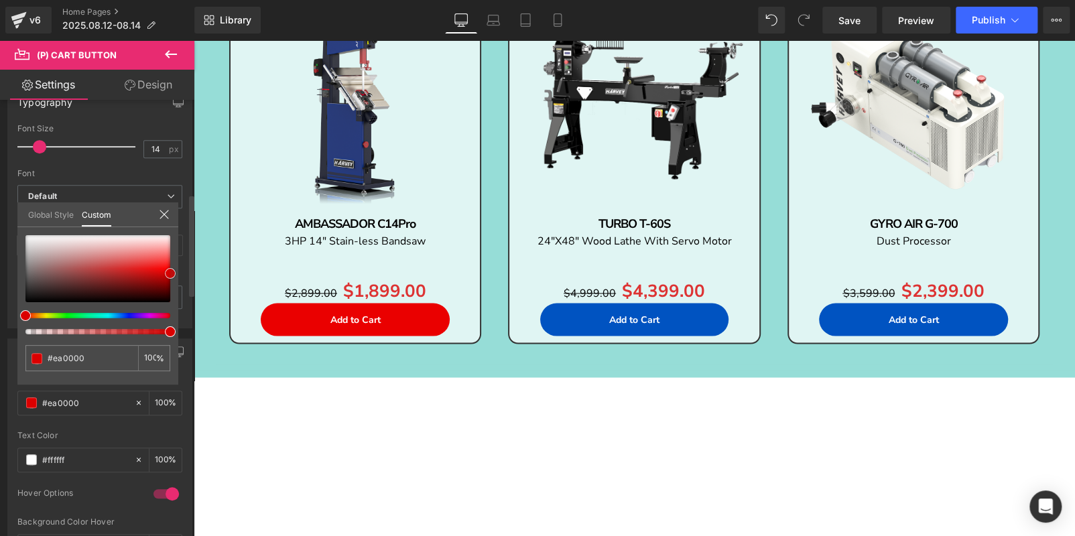
type input "#f90000"
type input "#ff0f0f"
type input "#ff1e1e"
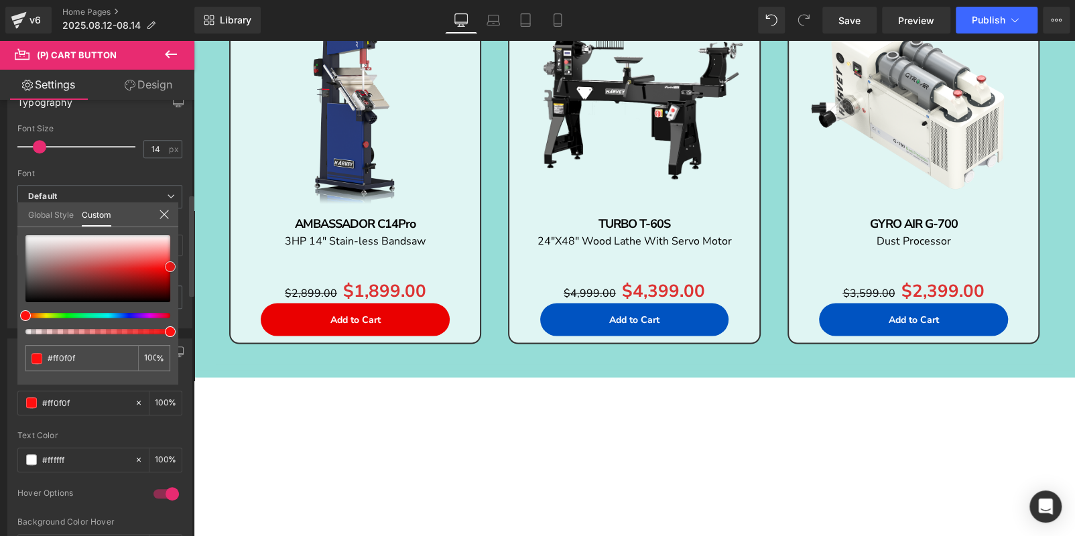
type input "#ff1e1e"
type input "#ff1919"
type input "#ff1414"
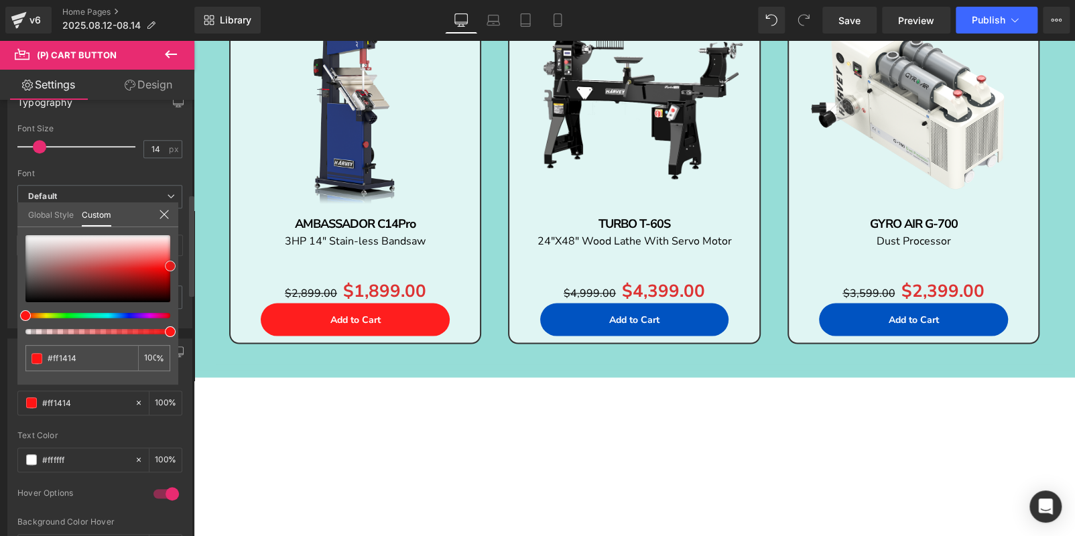
type input "#ff0a0a"
type input "#ff0505"
type input "#f90000"
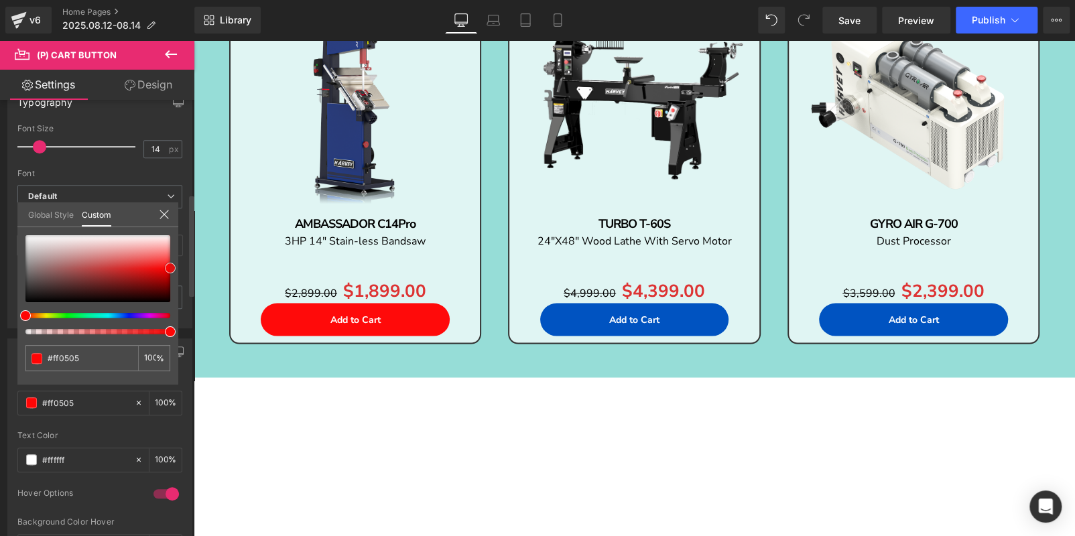
type input "#f90000"
type input "#f40000"
drag, startPoint x: 169, startPoint y: 276, endPoint x: 82, endPoint y: 227, distance: 99.4
click at [169, 269] on span at bounding box center [170, 270] width 11 height 11
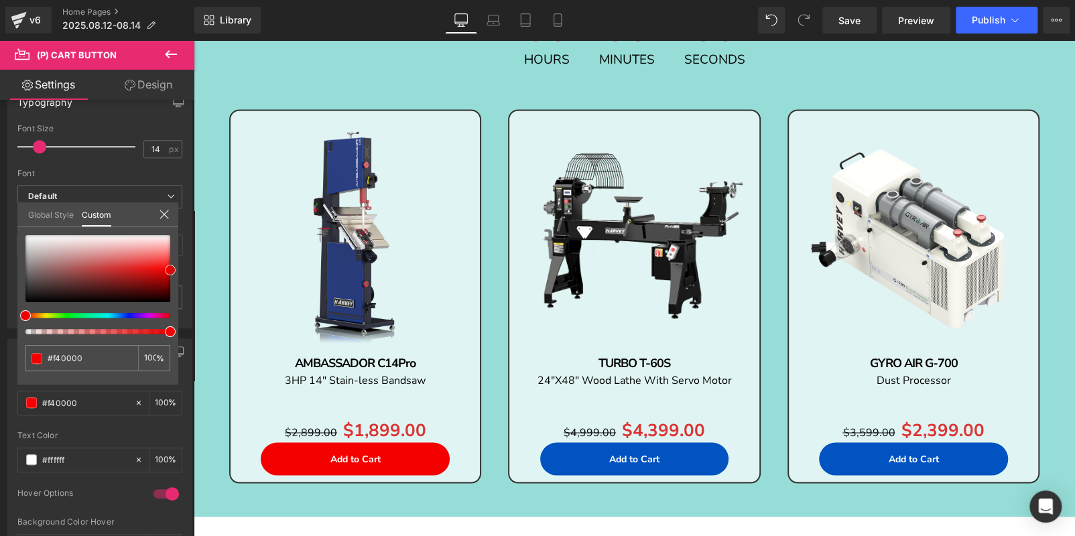
scroll to position [996, 0]
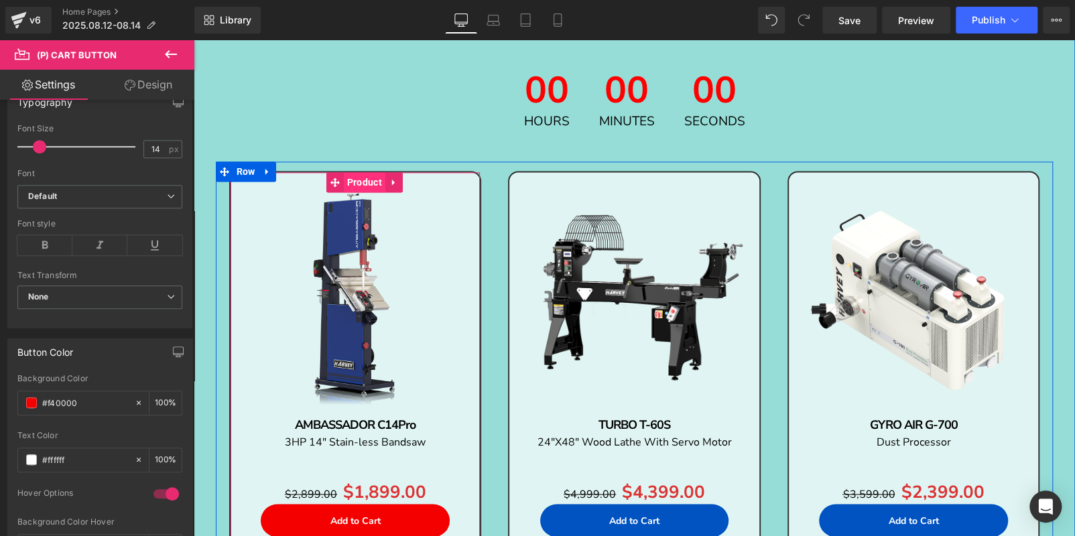
click at [350, 181] on span "Product" at bounding box center [365, 182] width 42 height 20
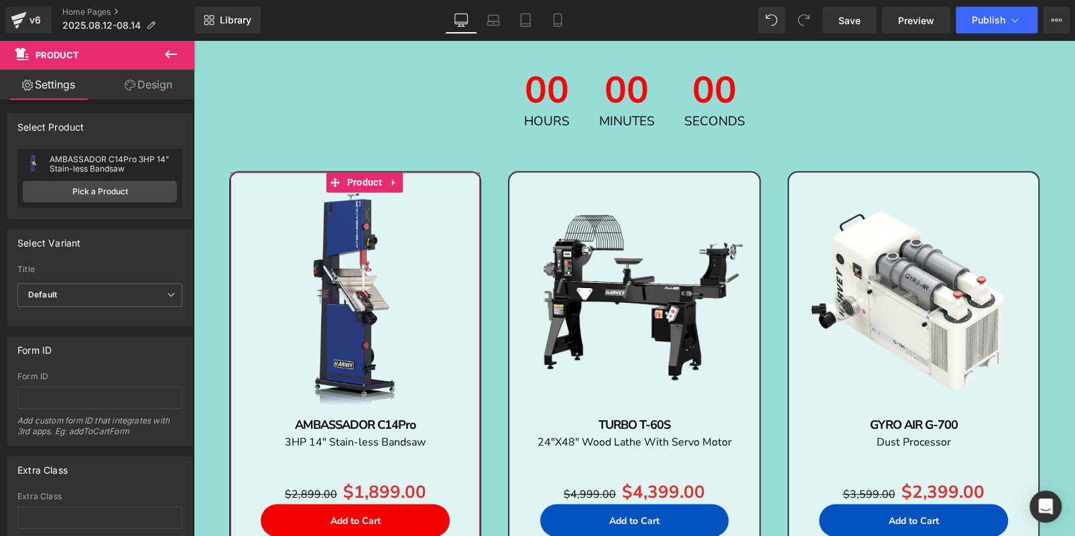
click at [160, 76] on link "Design" at bounding box center [148, 85] width 97 height 30
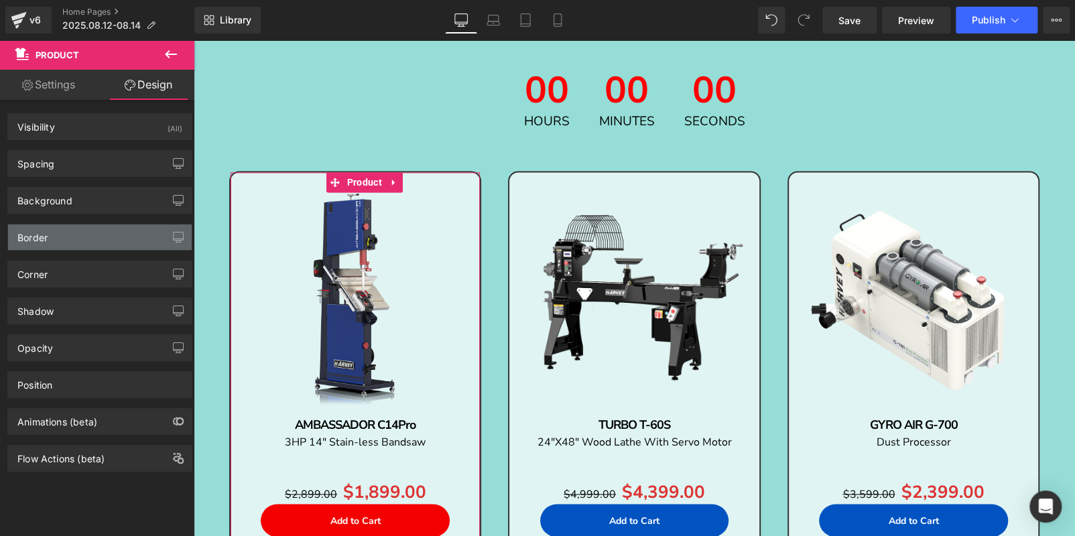
type input "#ffffff"
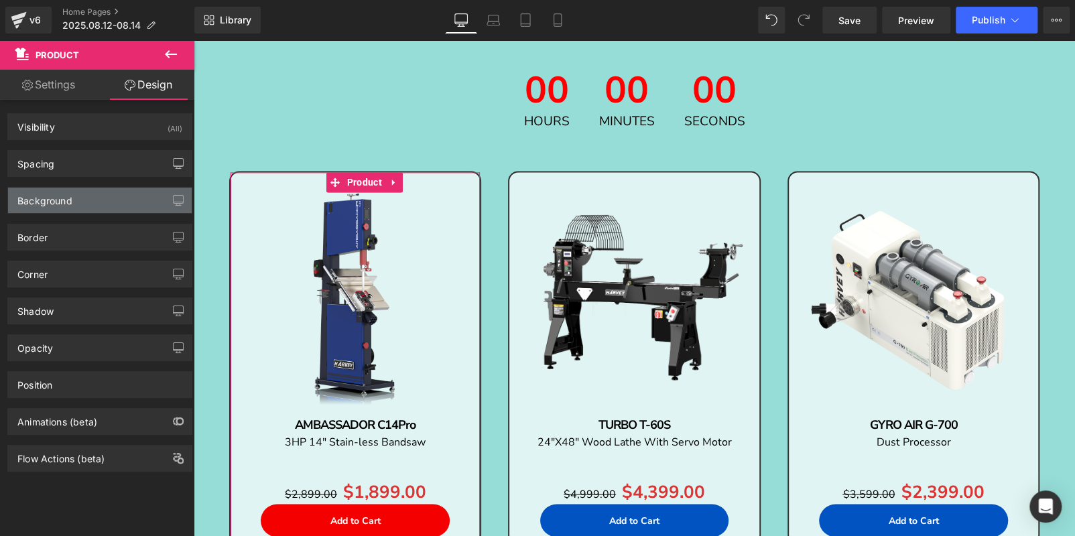
click at [97, 205] on div "Background" at bounding box center [100, 200] width 184 height 25
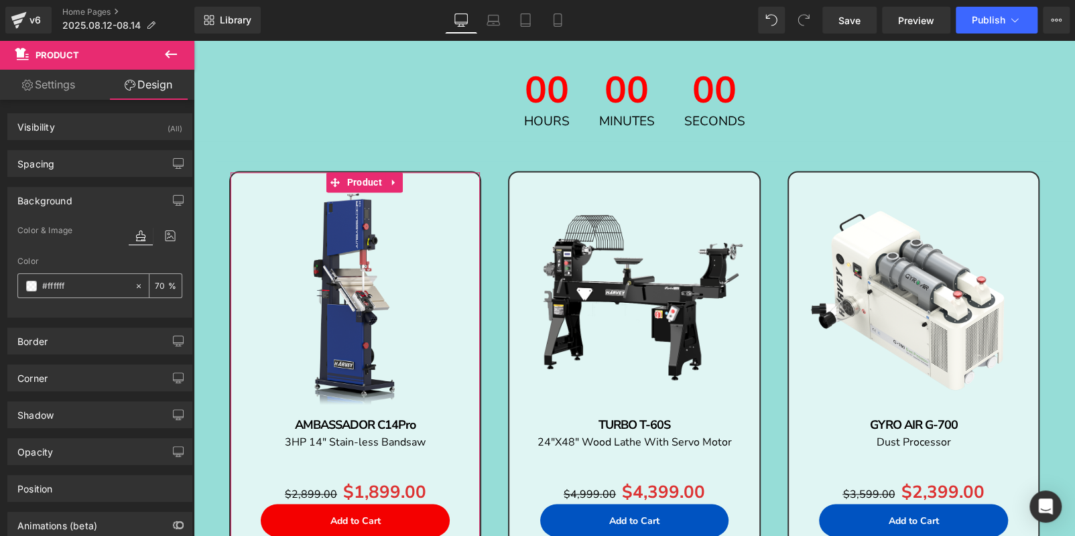
click at [155, 282] on input "70" at bounding box center [161, 285] width 13 height 15
type input "90"
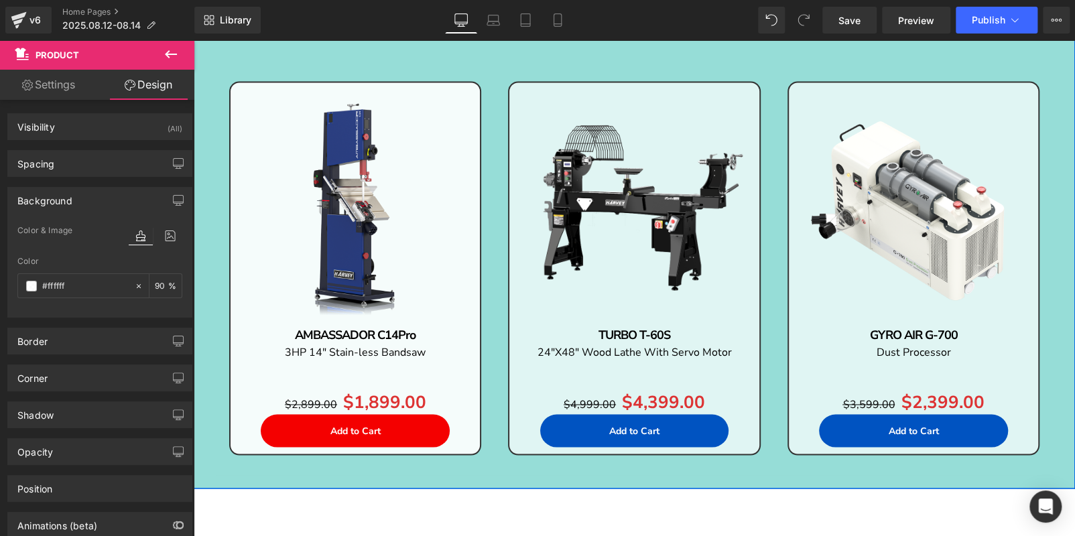
scroll to position [1063, 0]
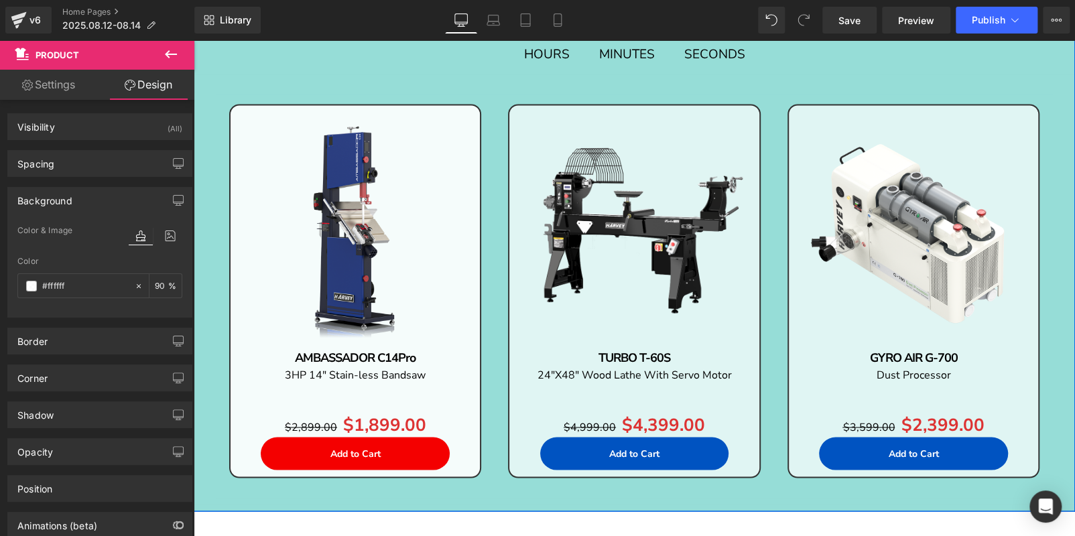
drag, startPoint x: 331, startPoint y: 269, endPoint x: 346, endPoint y: 240, distance: 32.4
click at [332, 269] on img at bounding box center [355, 230] width 236 height 236
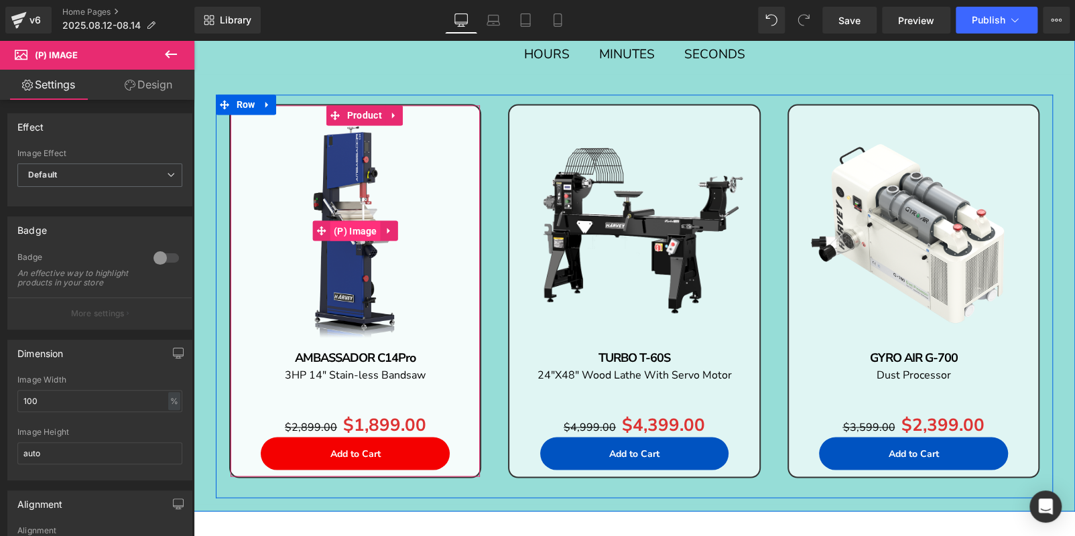
click at [349, 223] on span "(P) Image" at bounding box center [355, 231] width 50 height 20
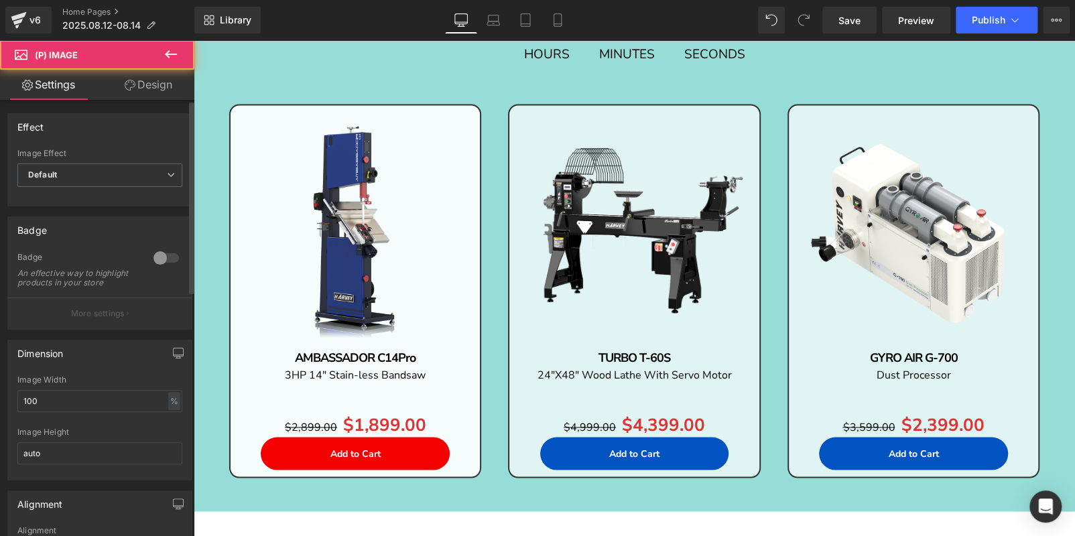
click at [160, 260] on div at bounding box center [166, 257] width 32 height 21
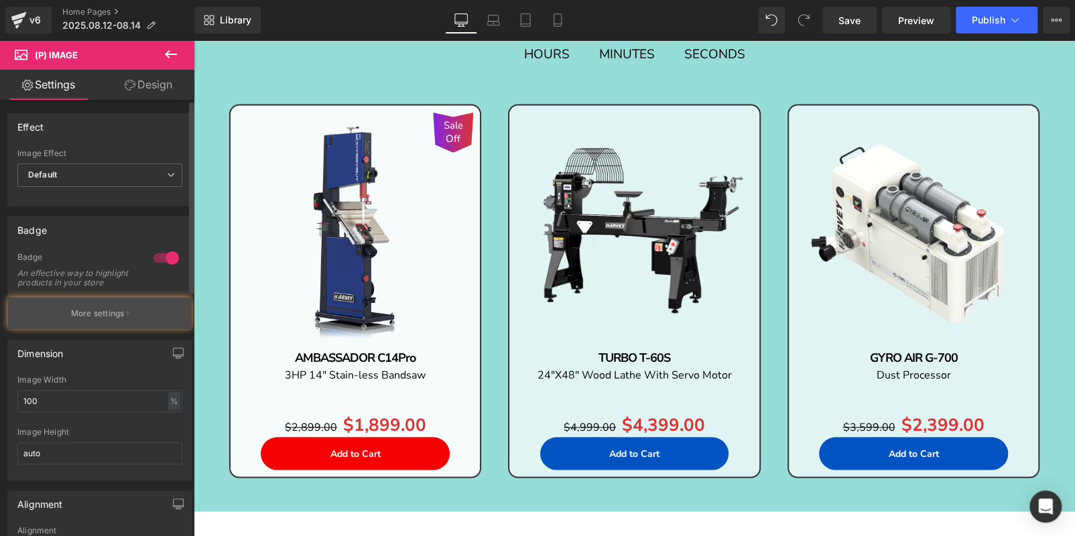
click at [142, 315] on button "More settings" at bounding box center [100, 314] width 184 height 32
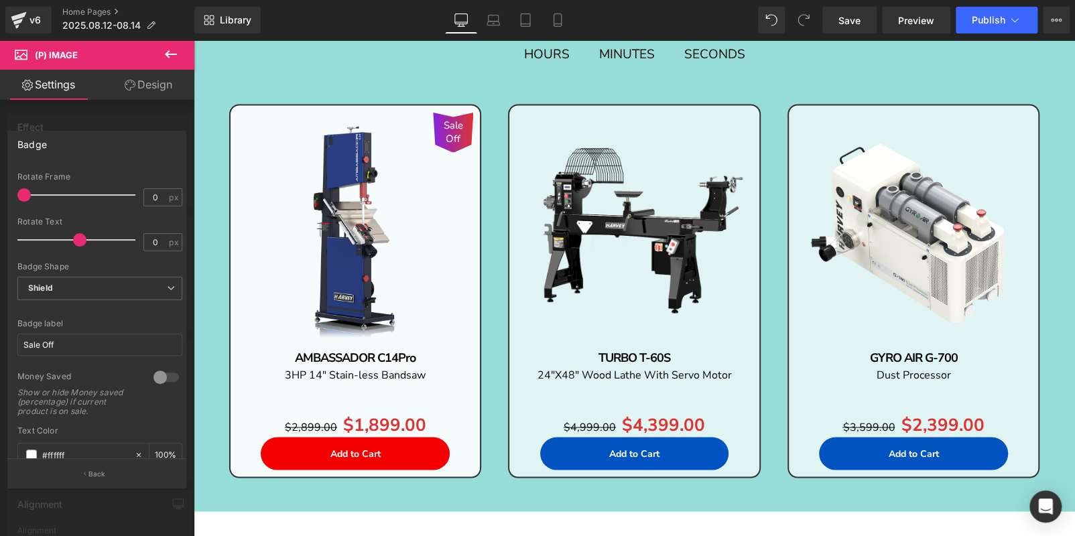
scroll to position [200, 0]
drag, startPoint x: 80, startPoint y: 341, endPoint x: 0, endPoint y: 336, distance: 80.6
click at [0, 337] on div "Badge Text Styles Custom Custom Setup Global Style Custom Setup Global Style Te…" at bounding box center [97, 304] width 194 height 367
type input "HOT SALE"
click at [70, 285] on span "Shield" at bounding box center [99, 287] width 165 height 23
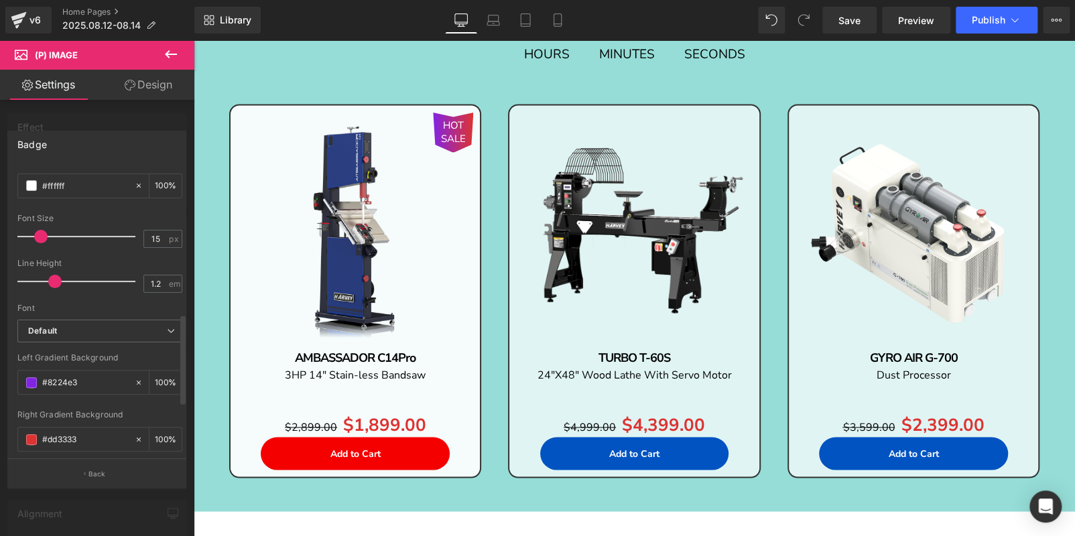
scroll to position [267, 0]
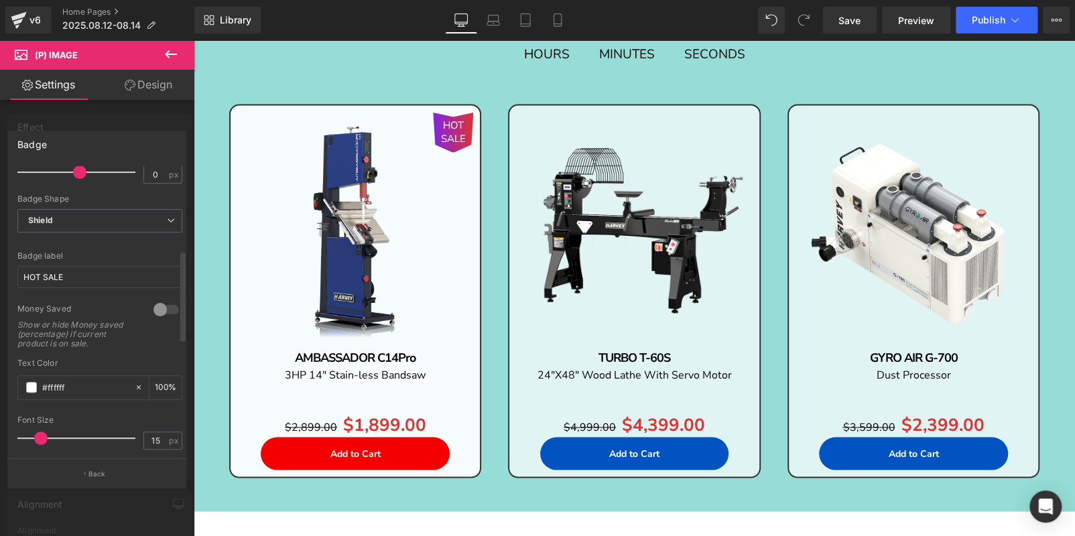
click at [76, 190] on div at bounding box center [99, 190] width 165 height 9
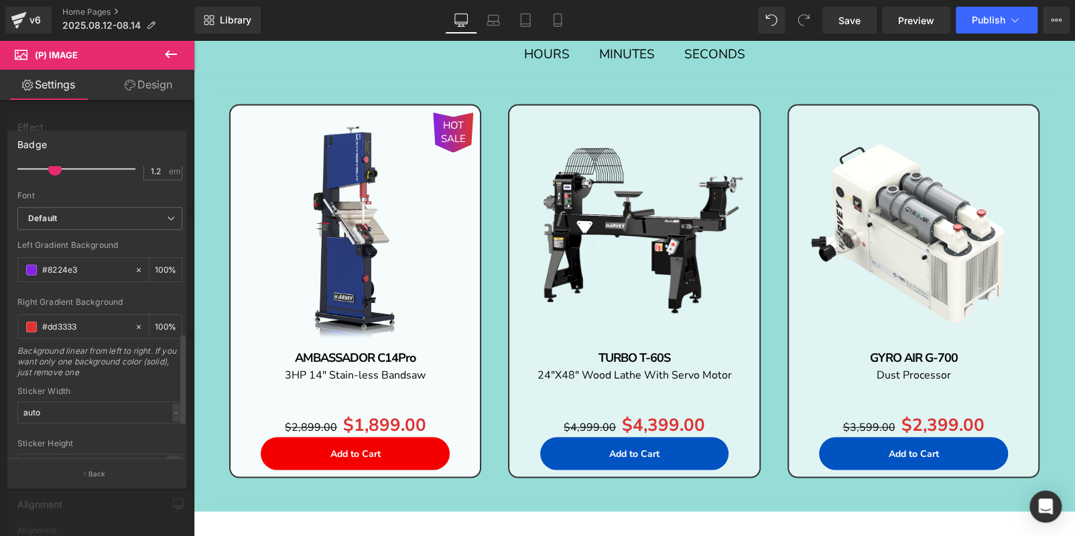
scroll to position [500, 0]
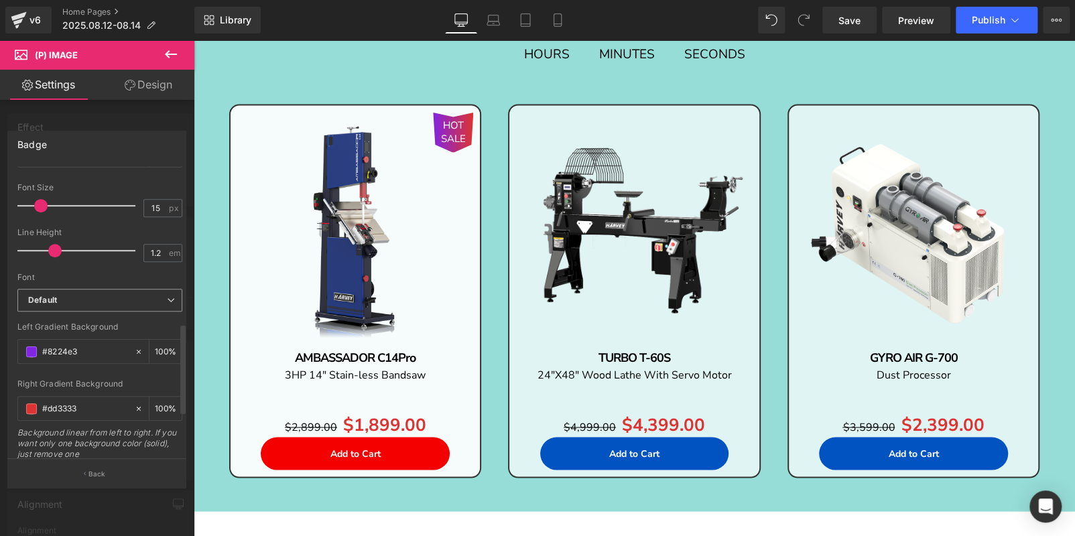
click at [99, 303] on span "Default" at bounding box center [99, 300] width 165 height 23
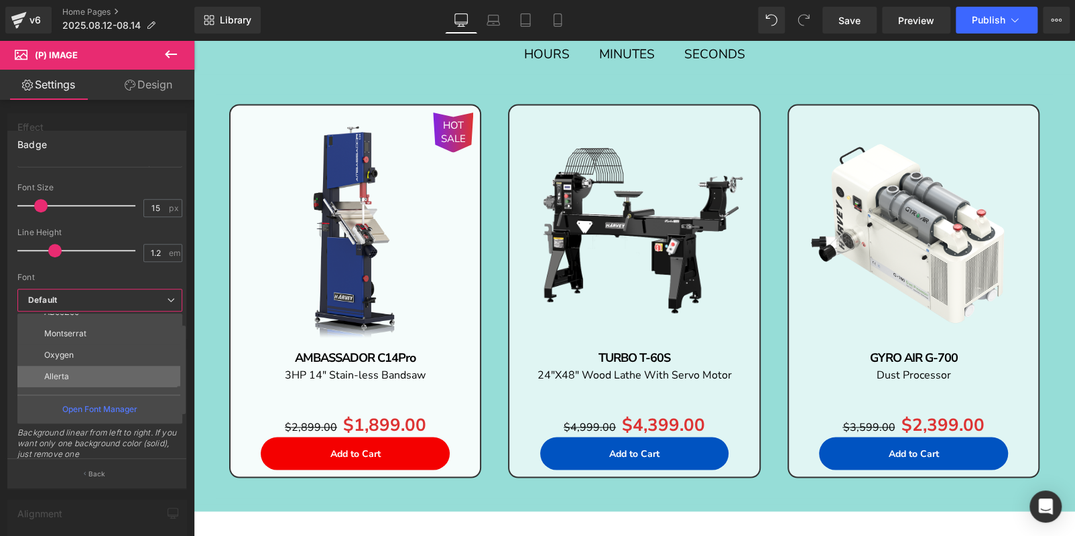
scroll to position [176, 0]
click at [111, 366] on li "Allerta" at bounding box center [102, 362] width 171 height 21
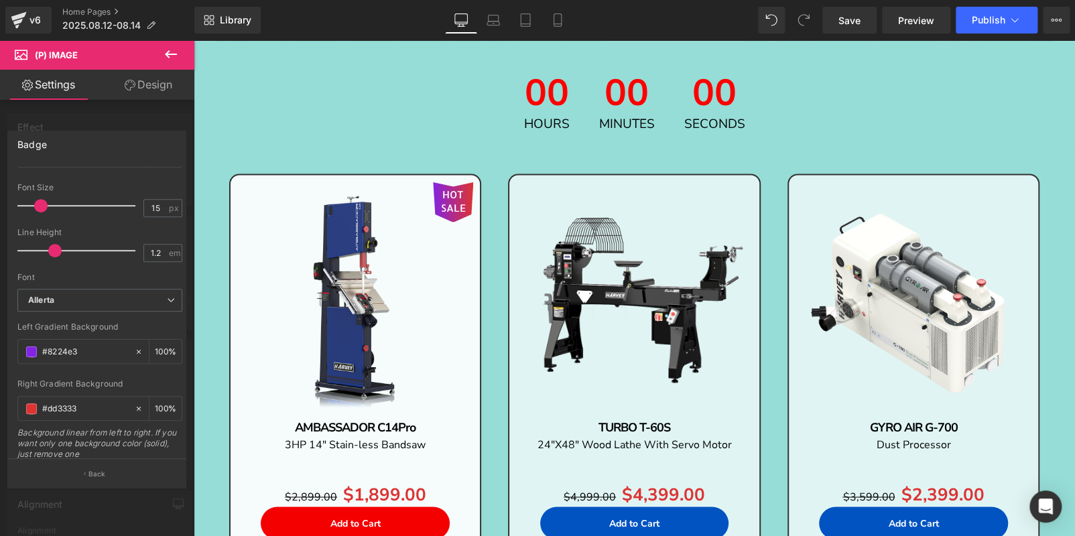
scroll to position [1063, 0]
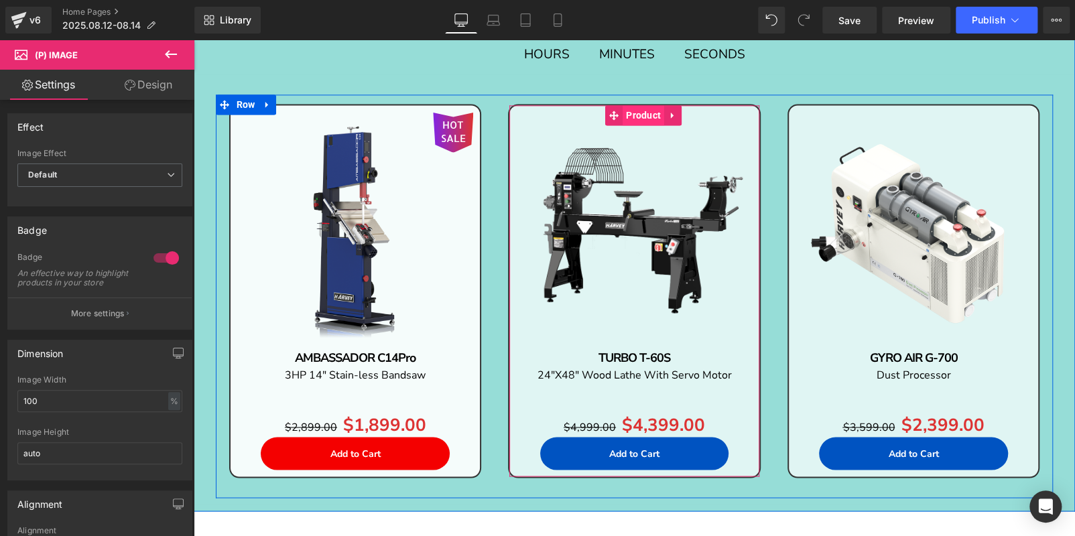
click at [629, 115] on span "Product" at bounding box center [644, 115] width 42 height 20
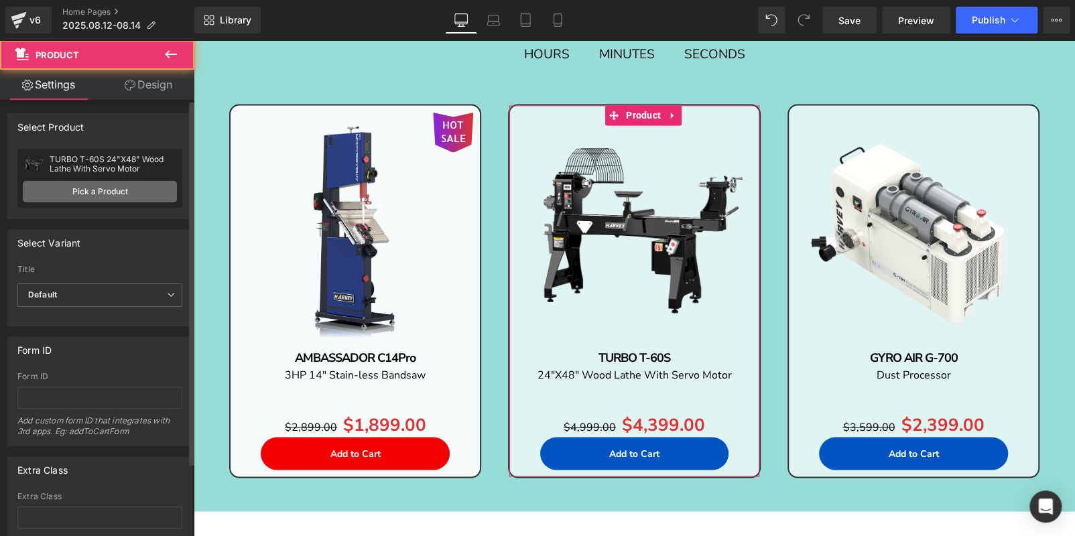
click at [77, 192] on link "Pick a Product" at bounding box center [100, 191] width 154 height 21
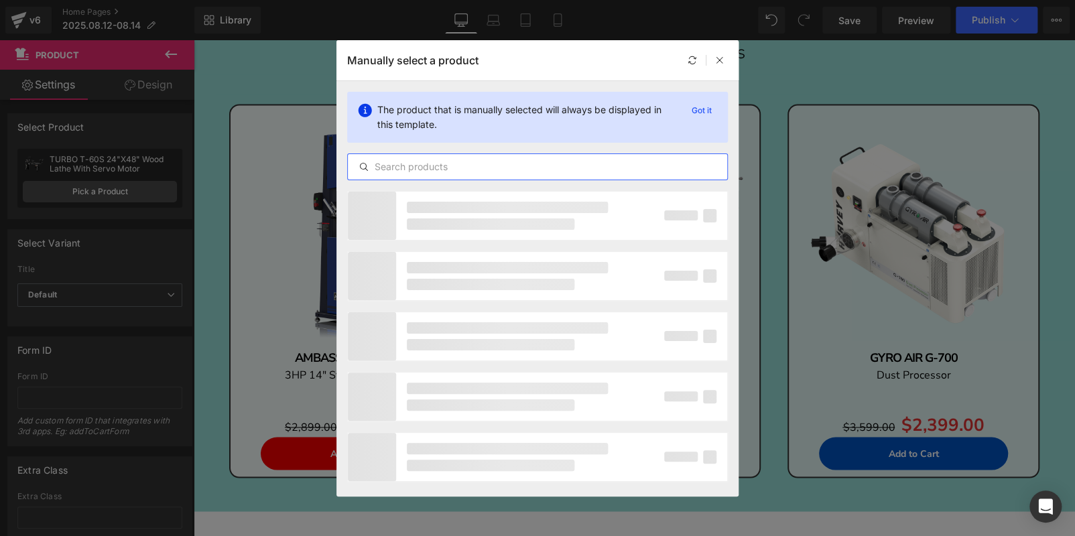
click at [462, 162] on input "text" at bounding box center [537, 167] width 379 height 16
paste input "ALPHA HW110LC-36Pro"
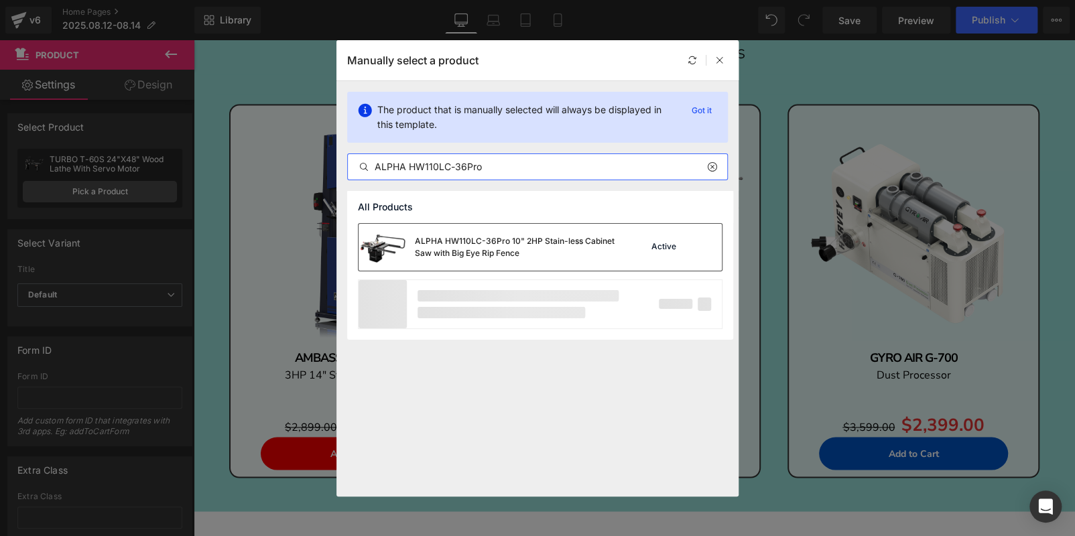
type input "ALPHA HW110LC-36Pro"
click at [525, 229] on div "ALPHA HW110LC-36Pro 10" 2HP Stain-less Cabinet Saw with Big Eye Rip Fence" at bounding box center [487, 247] width 257 height 47
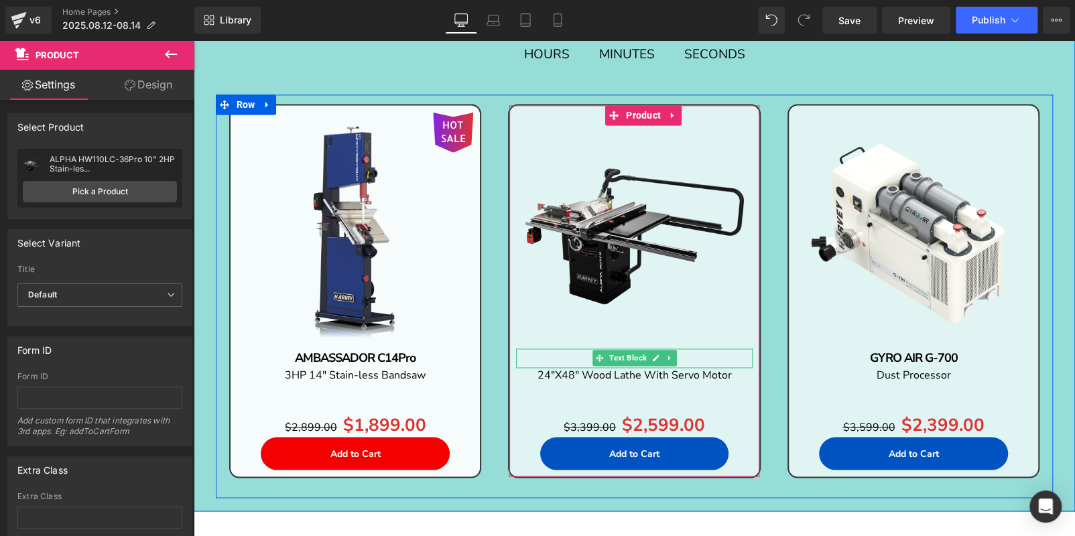
click at [726, 360] on p "TURBO T-60S" at bounding box center [634, 358] width 236 height 19
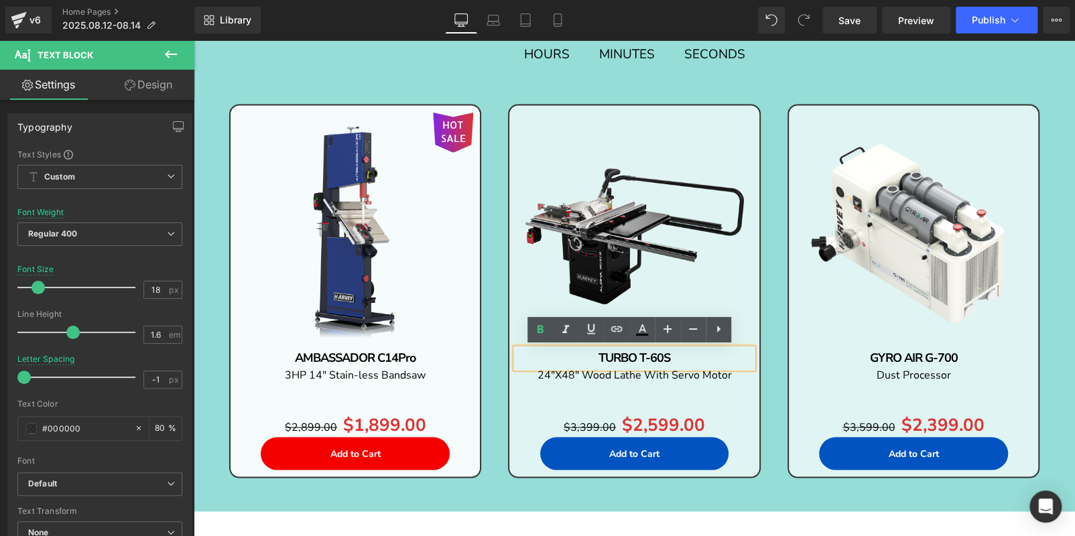
paste div
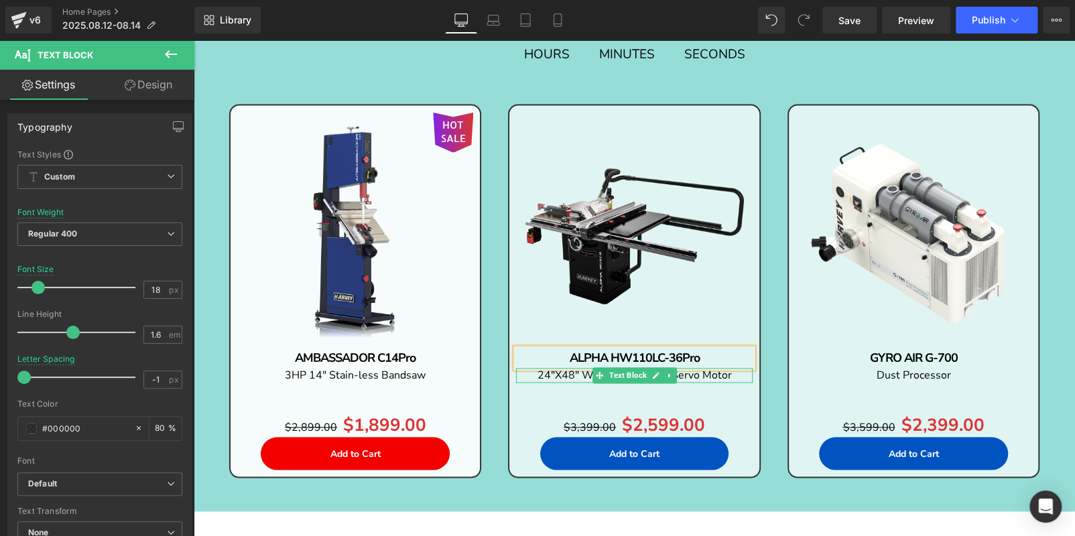
click at [729, 377] on p "24"X48" Wood Lathe With Servo Motor" at bounding box center [634, 375] width 236 height 15
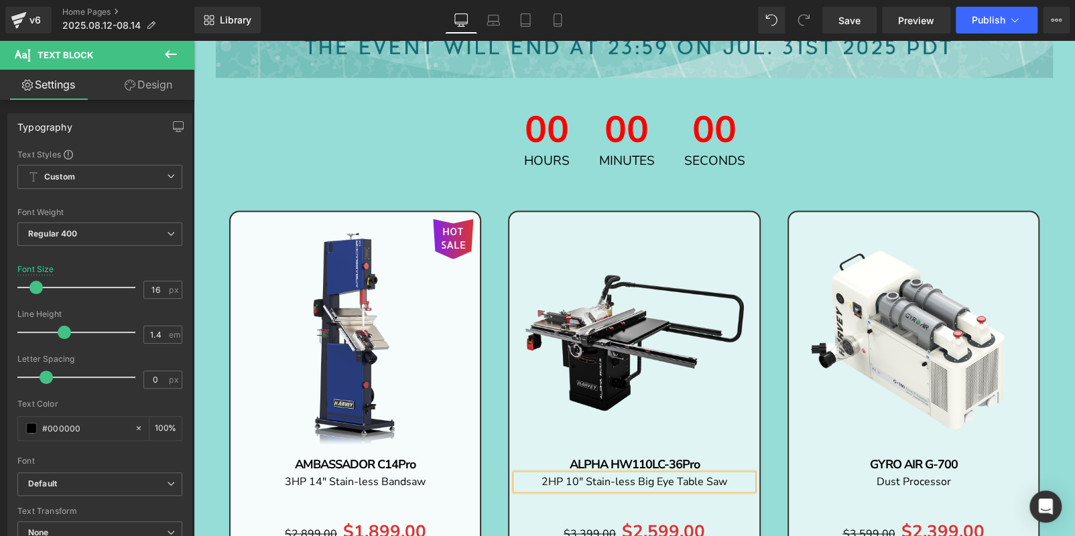
scroll to position [863, 0]
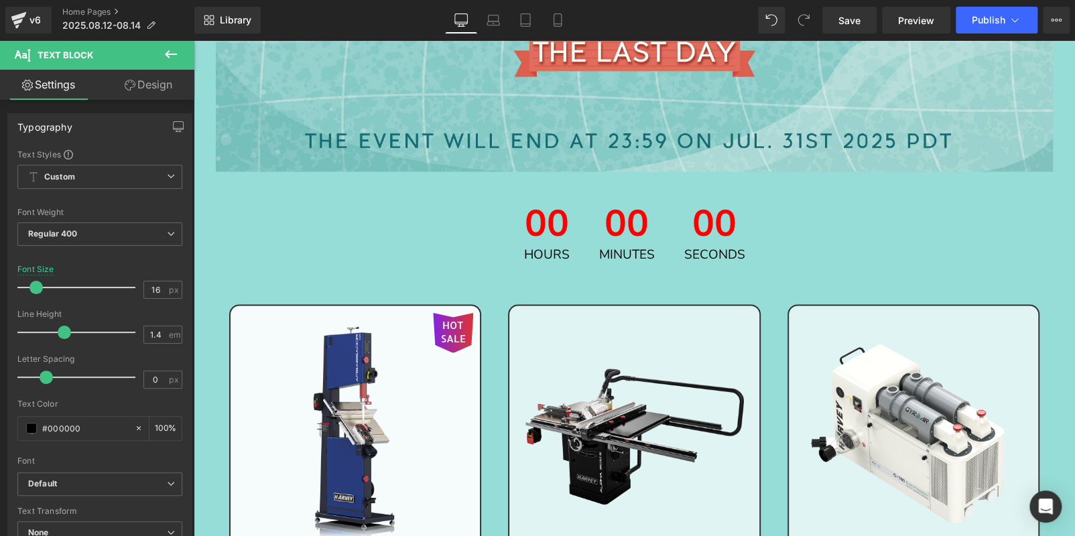
click at [574, 230] on div "00 Hours" at bounding box center [547, 233] width 72 height 83
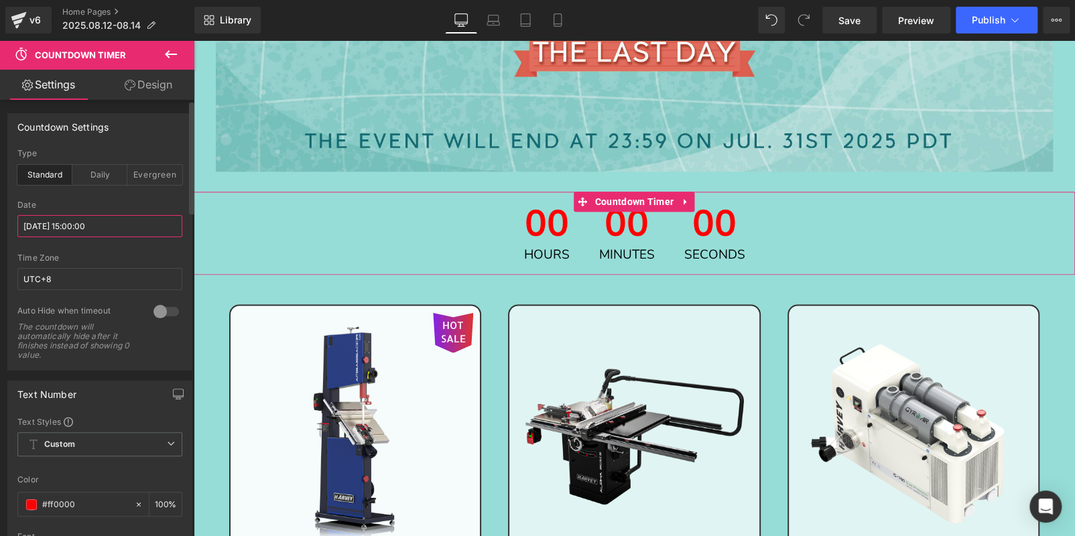
click at [119, 230] on input "[DATE] 15:00:00" at bounding box center [99, 226] width 165 height 22
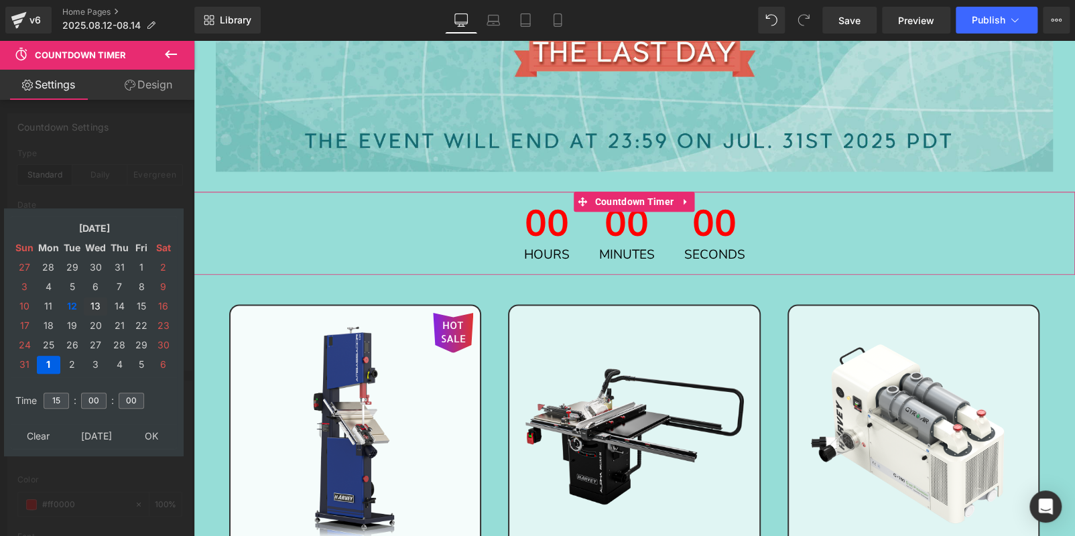
click at [101, 303] on td "13" at bounding box center [95, 307] width 23 height 18
click at [120, 306] on td "14" at bounding box center [119, 307] width 21 height 18
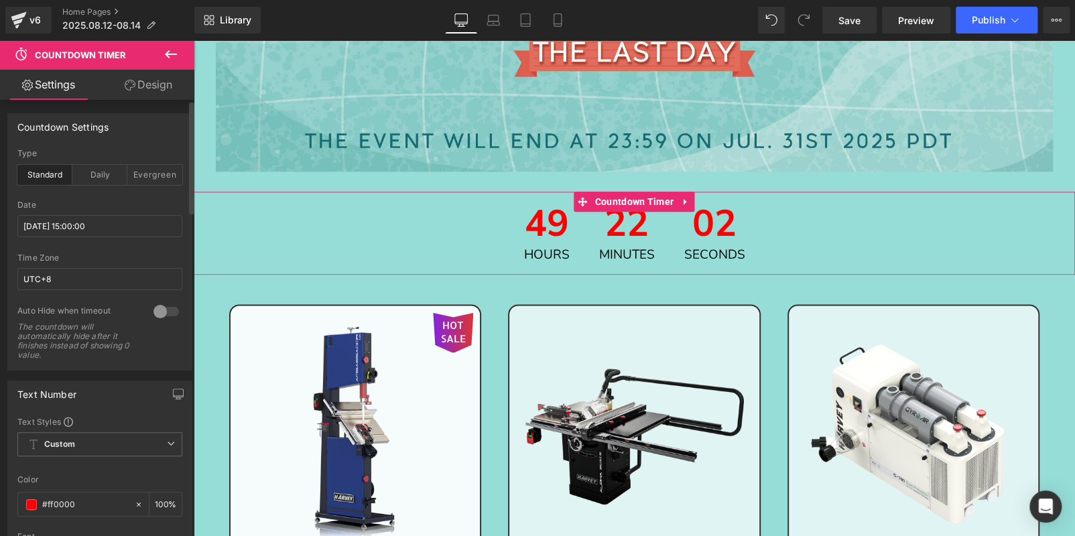
type input "[DATE] 15:00:00"
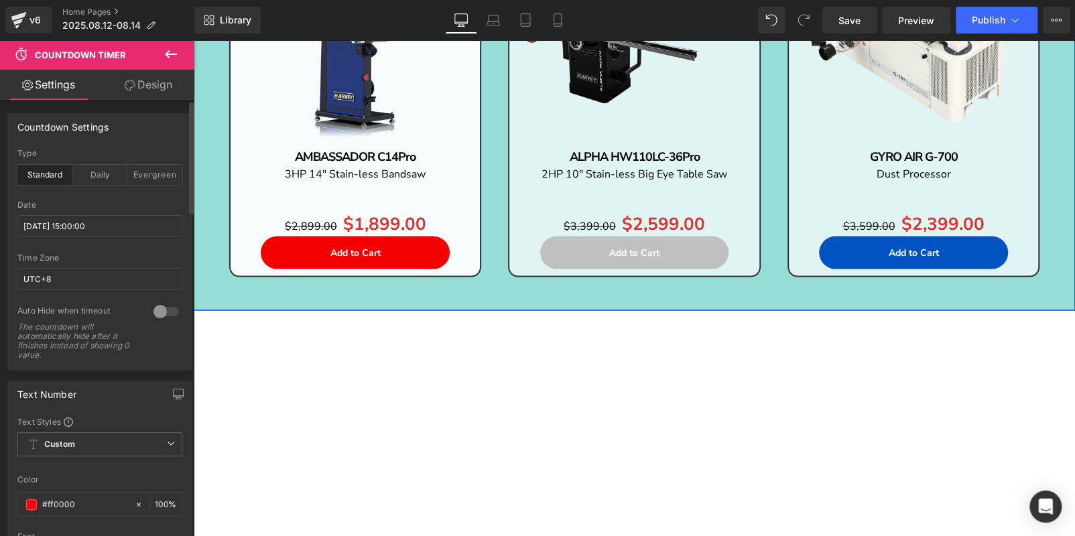
scroll to position [996, 0]
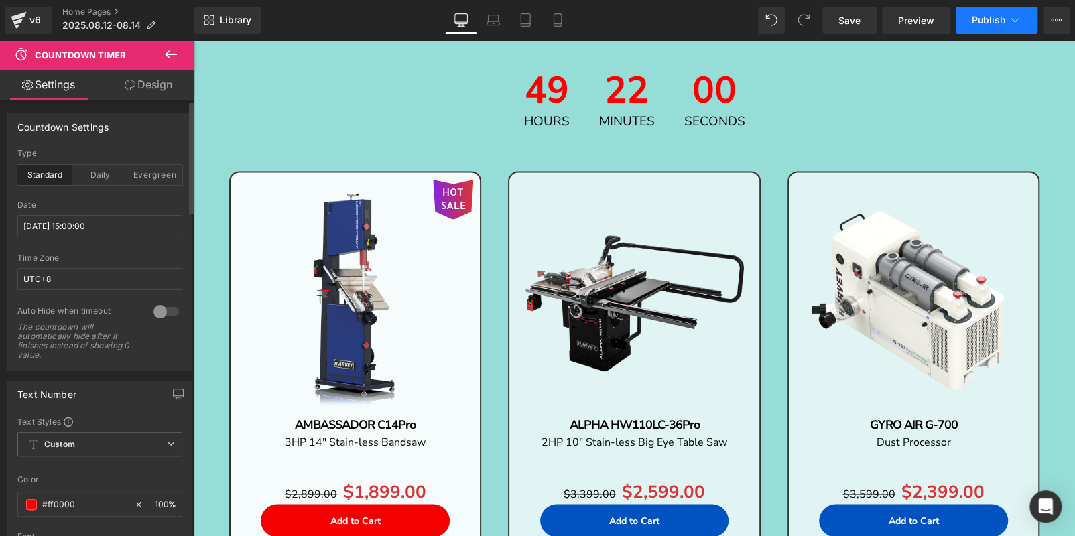
click at [975, 18] on span "Publish" at bounding box center [989, 20] width 34 height 11
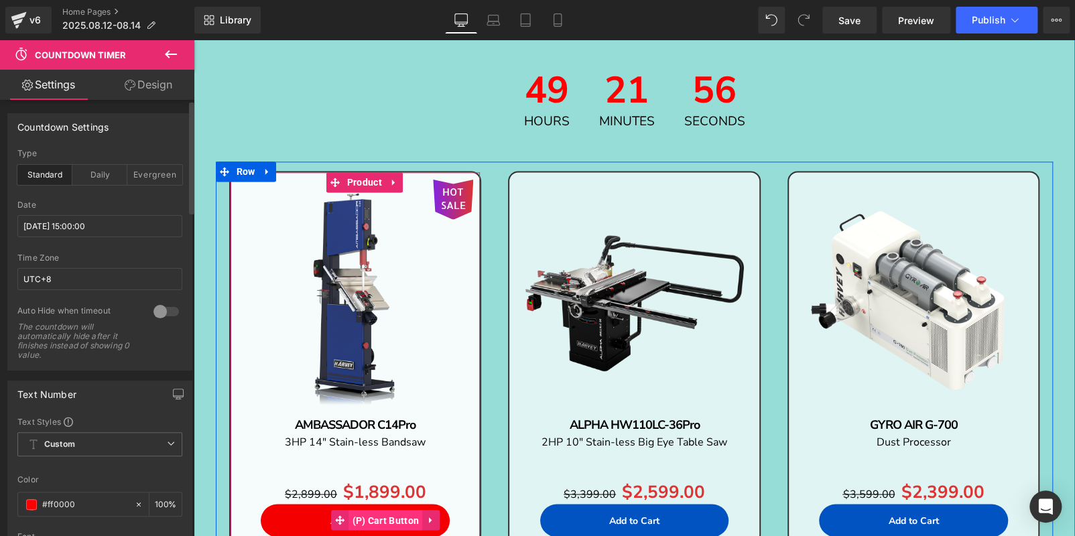
click at [360, 513] on span "(P) Cart Button" at bounding box center [386, 520] width 74 height 20
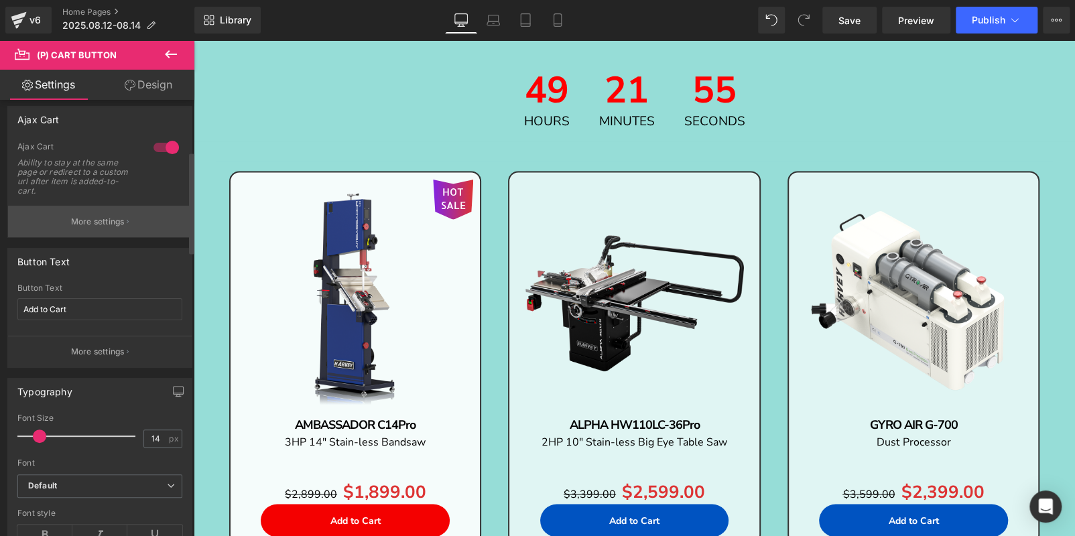
scroll to position [267, 0]
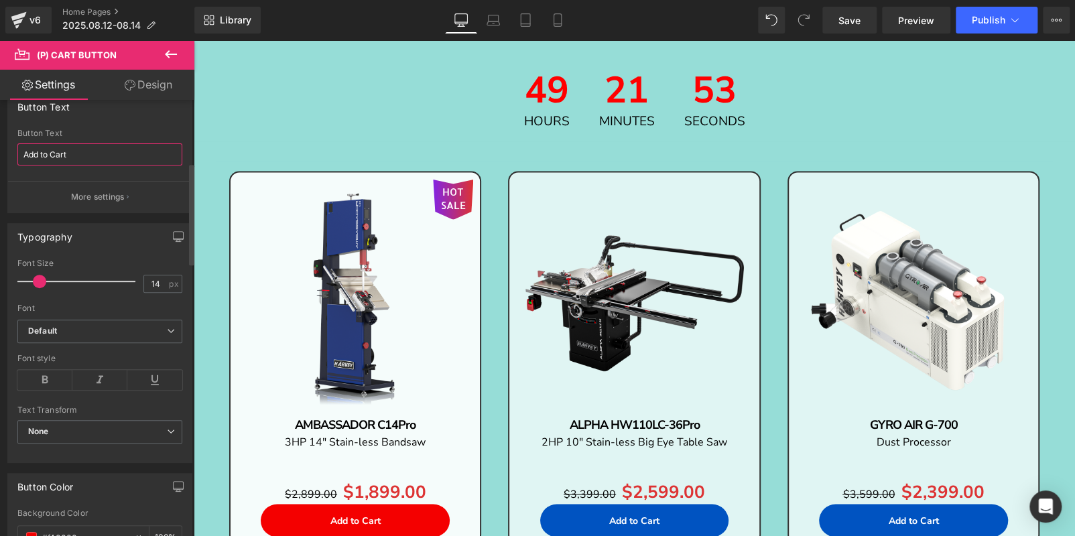
drag, startPoint x: 81, startPoint y: 156, endPoint x: 0, endPoint y: 145, distance: 81.8
click at [0, 146] on div "Button Text Add to Cart Button Text Add to Cart More settings" at bounding box center [100, 148] width 200 height 130
type input "BUY NOW"
click at [1002, 12] on button "Publish" at bounding box center [997, 20] width 82 height 27
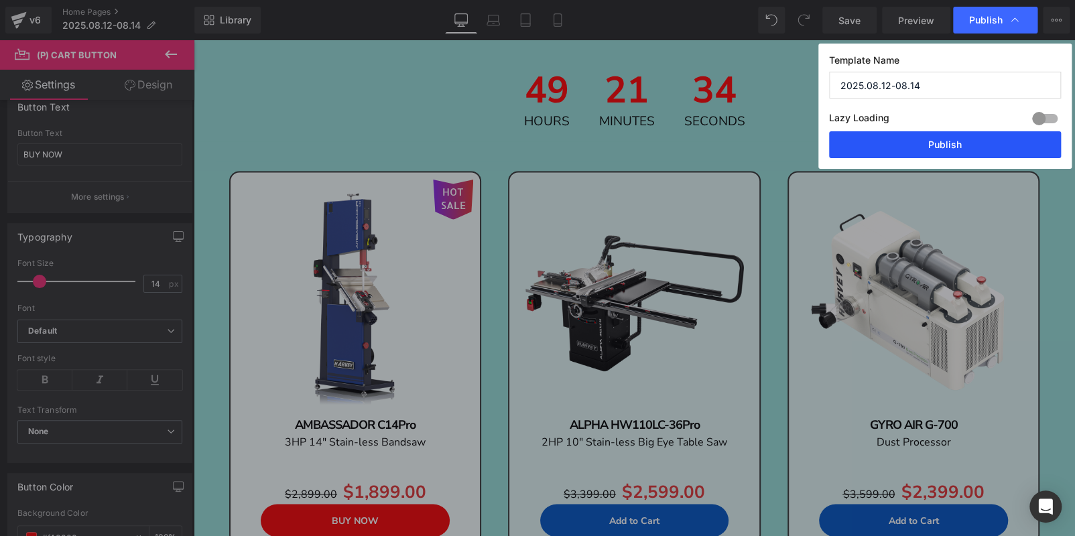
click at [972, 143] on button "Publish" at bounding box center [945, 144] width 232 height 27
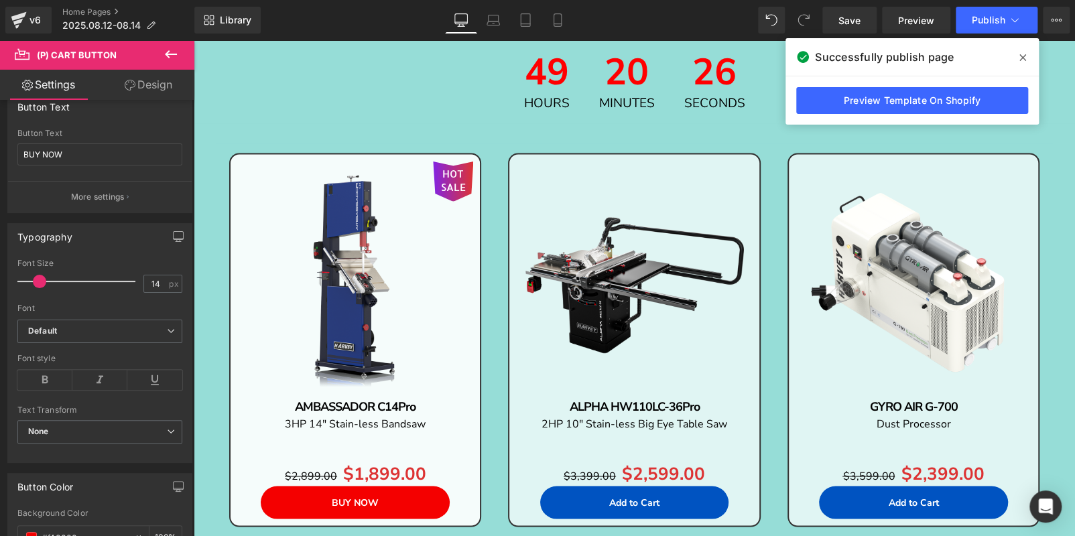
scroll to position [1131, 0]
